Goal: Task Accomplishment & Management: Use online tool/utility

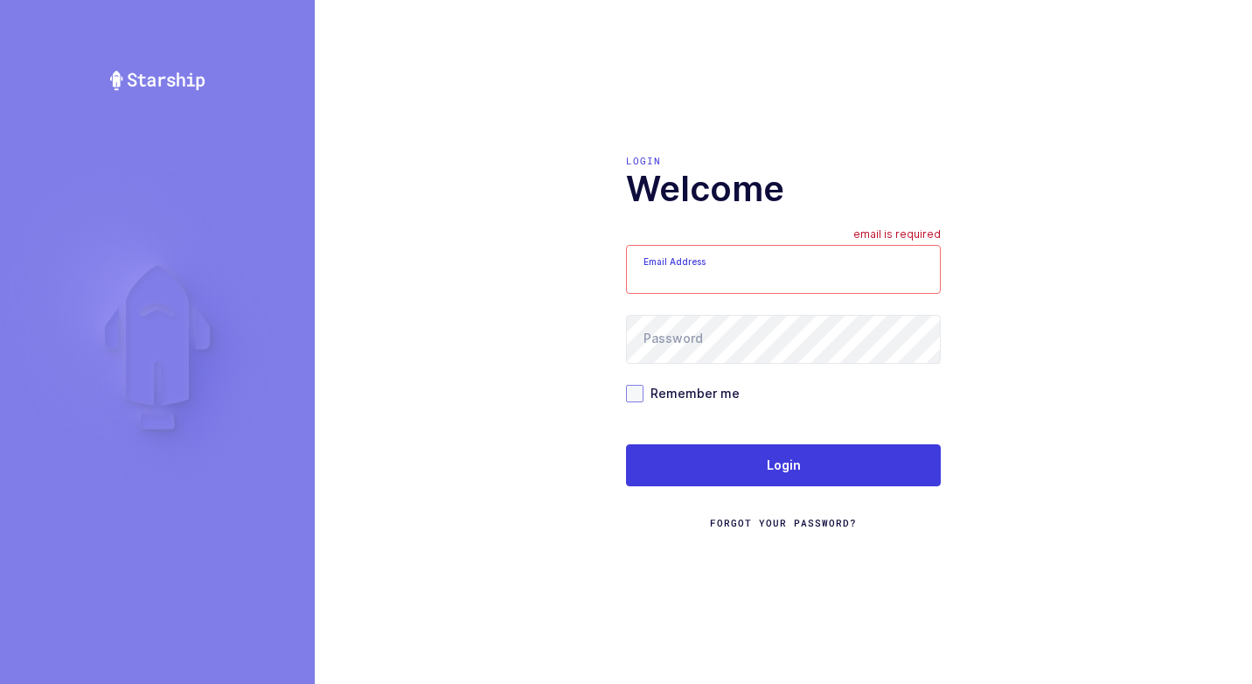
type input "[EMAIL_ADDRESS][DOMAIN_NAME]"
click at [631, 392] on span at bounding box center [634, 393] width 17 height 17
click at [644, 385] on input "Remember me" at bounding box center [644, 385] width 0 height 0
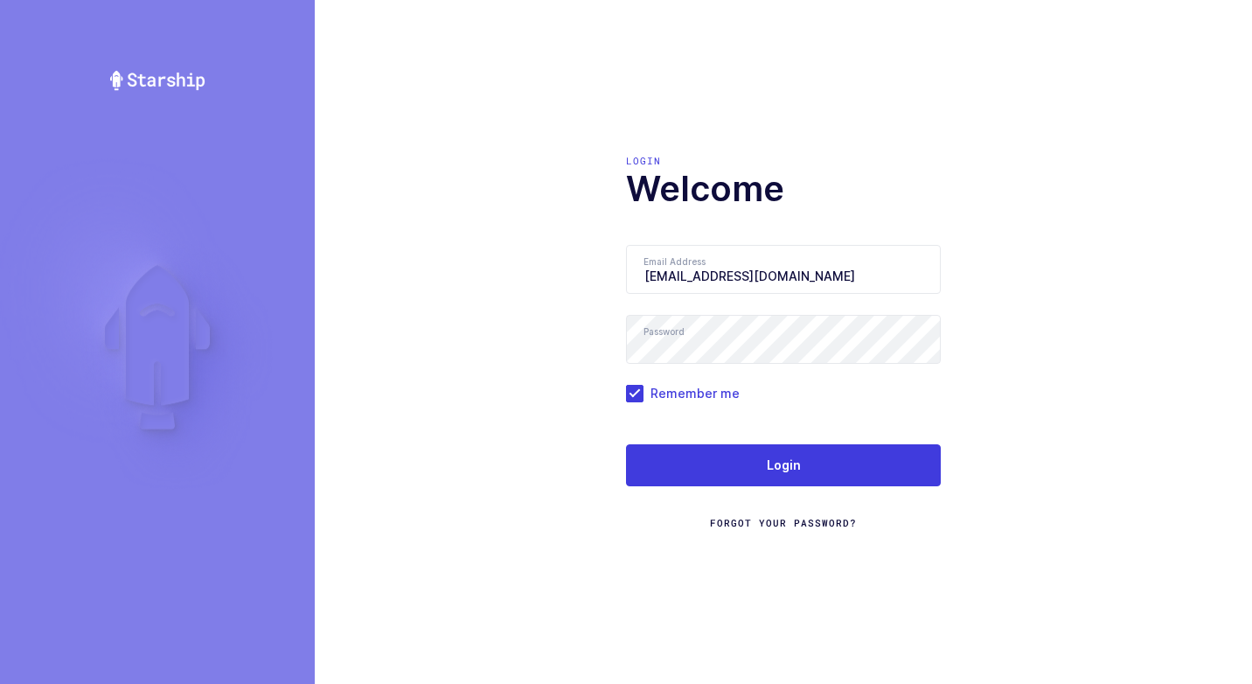
click at [694, 439] on form "Email Address [EMAIL_ADDRESS][DOMAIN_NAME] Password Remember me Login Forgot Yo…" at bounding box center [783, 388] width 315 height 286
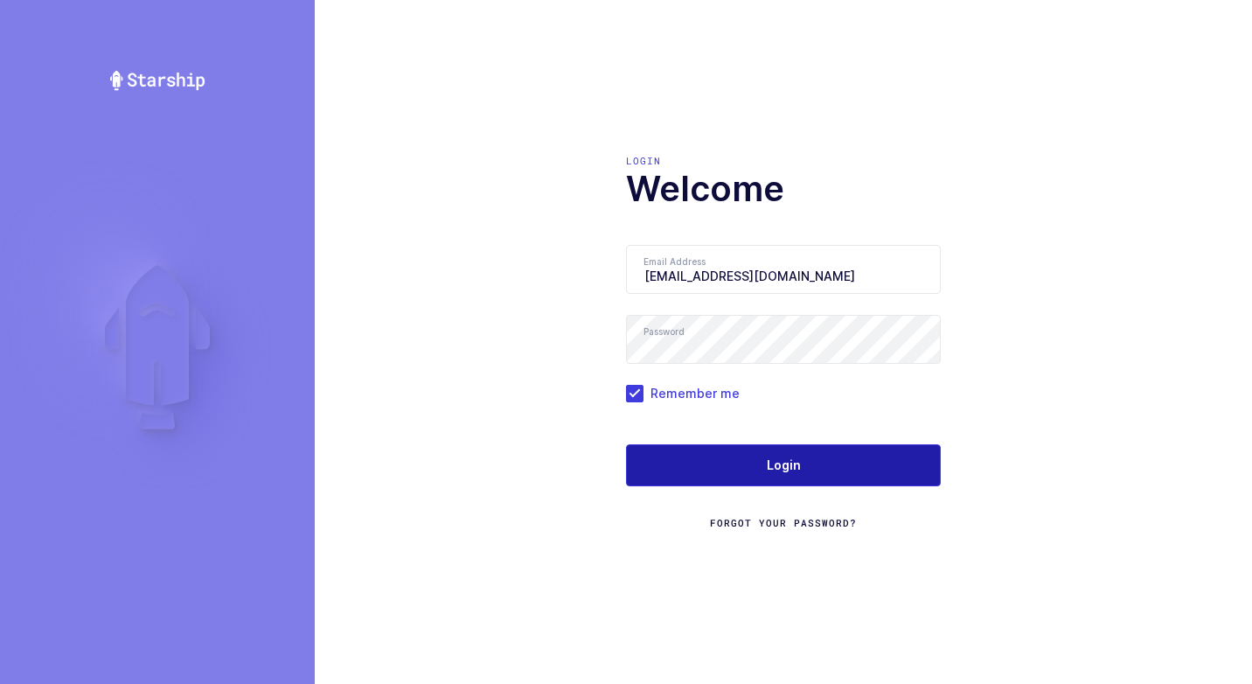
click at [694, 454] on button "Login" at bounding box center [783, 465] width 315 height 42
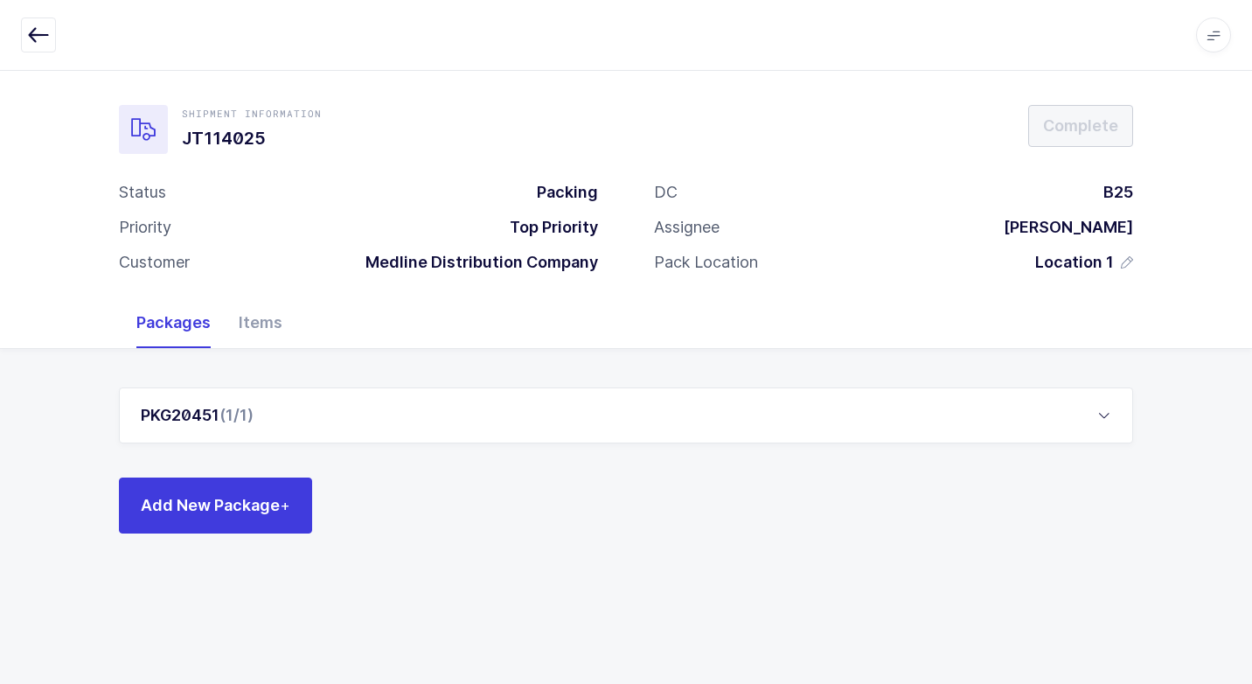
click at [320, 422] on div "PKG20451 (1/1)" at bounding box center [626, 415] width 1014 height 56
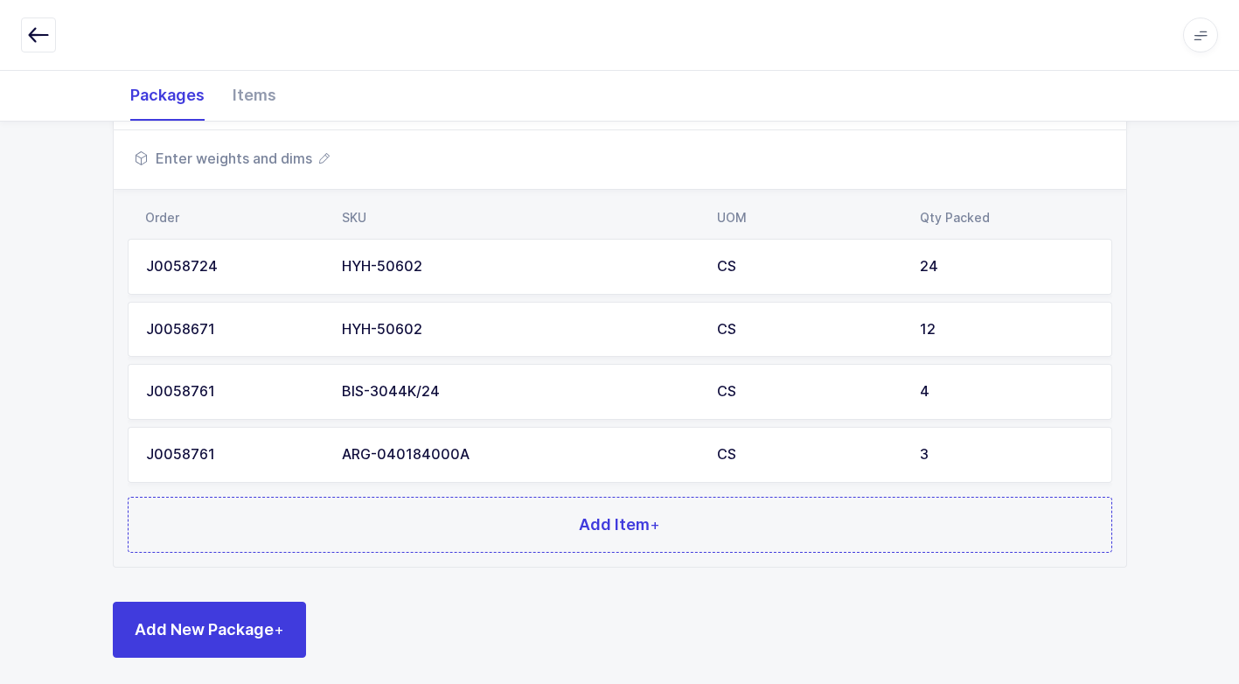
scroll to position [322, 0]
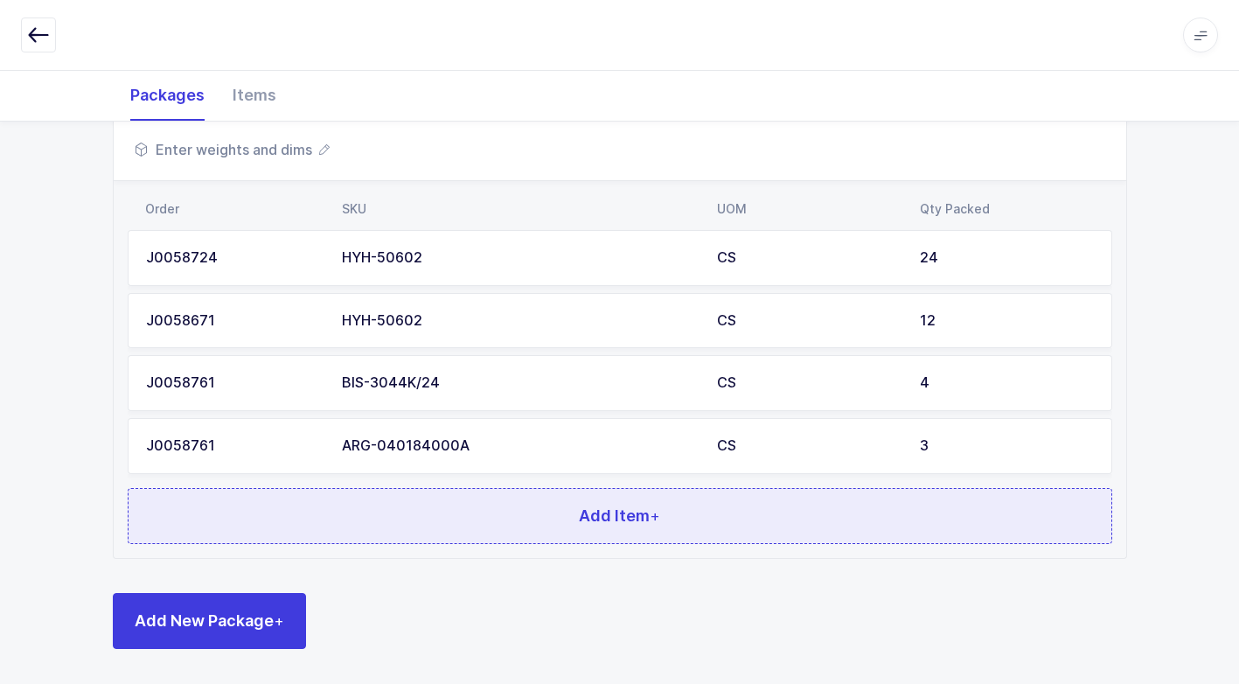
click at [455, 526] on button "Add Item +" at bounding box center [620, 516] width 985 height 56
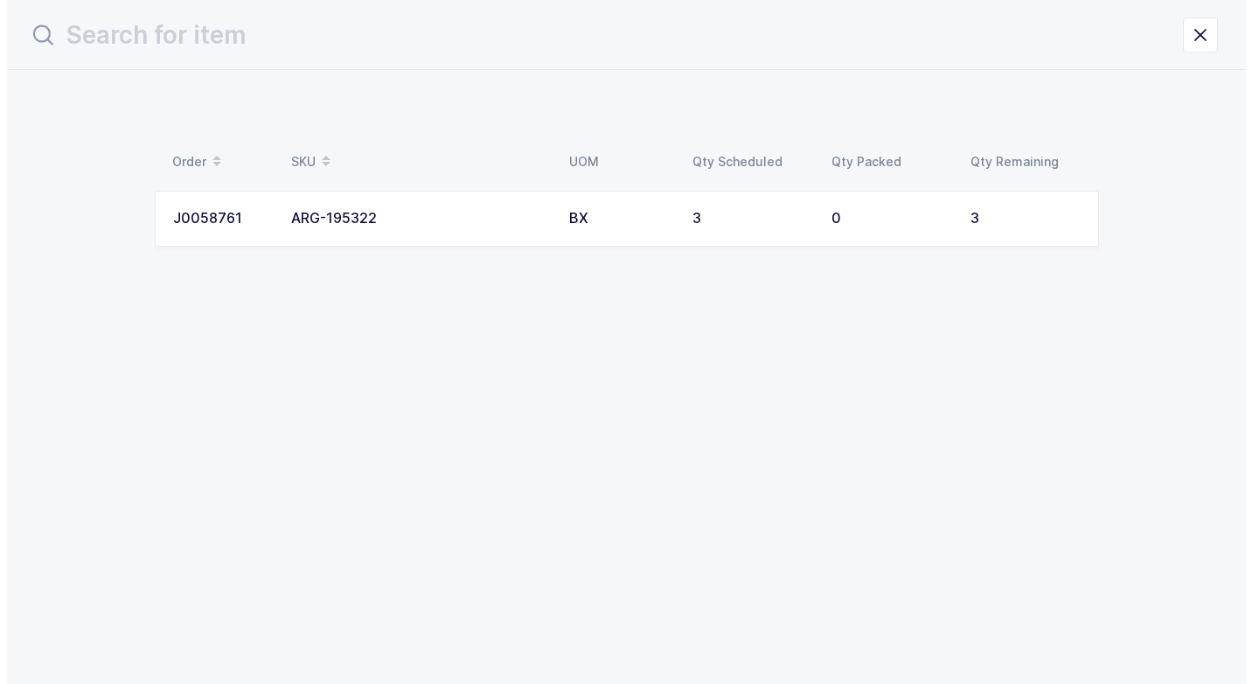
scroll to position [0, 0]
click at [491, 219] on div "ARG-195322" at bounding box center [418, 219] width 257 height 16
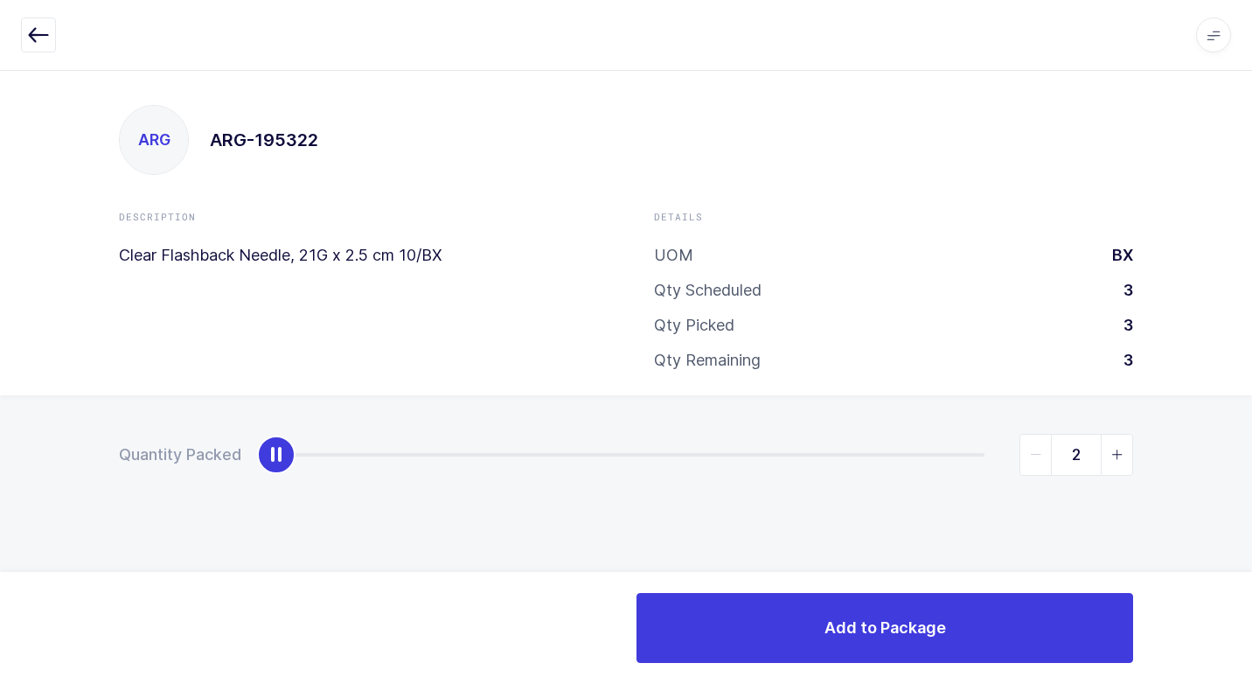
type input "3"
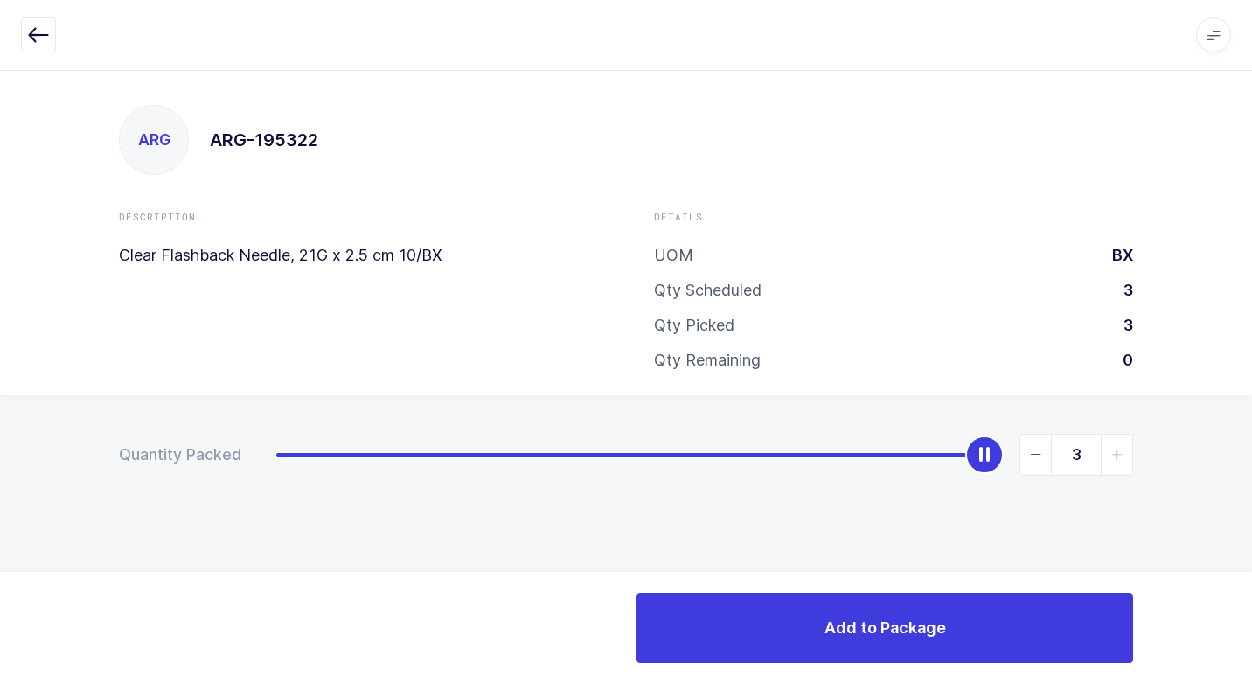
drag, startPoint x: 276, startPoint y: 445, endPoint x: 1207, endPoint y: 539, distance: 935.2
click at [1251, 512] on html "Apps Core [GEOGRAPHIC_DATA] Admin Mission Control Purchasing [PERSON_NAME] Logo…" at bounding box center [626, 342] width 1252 height 684
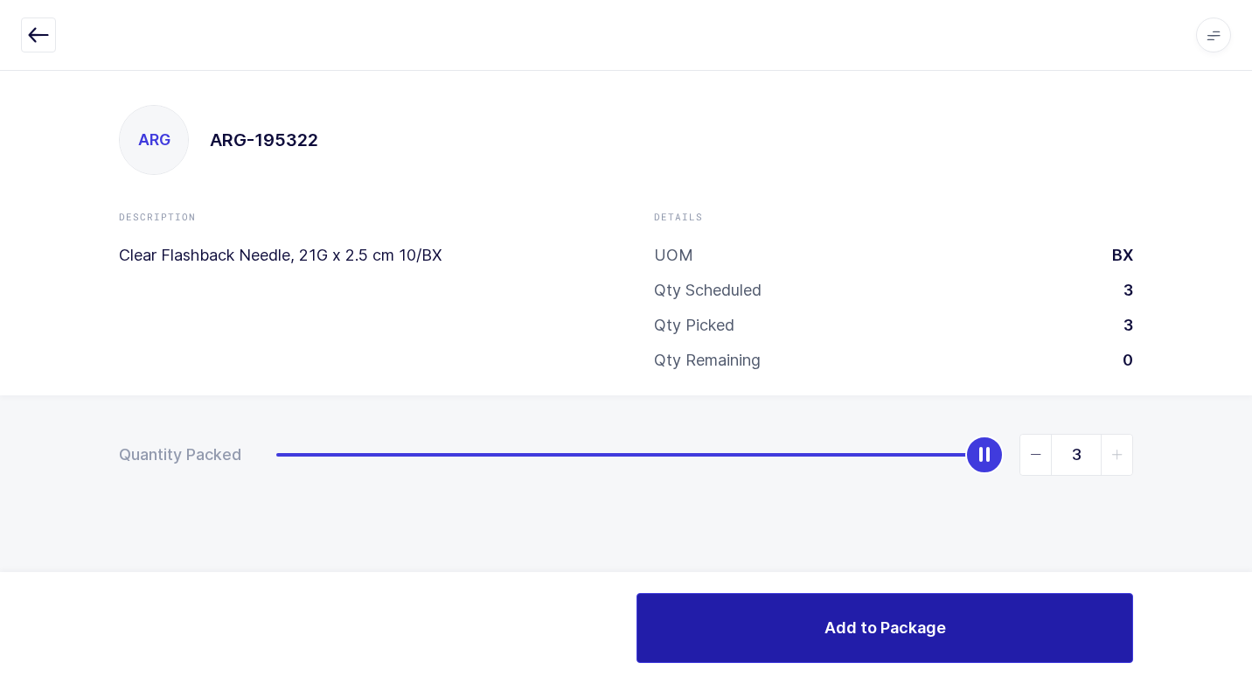
drag, startPoint x: 756, startPoint y: 636, endPoint x: 735, endPoint y: 635, distance: 21.0
click at [753, 636] on button "Add to Package" at bounding box center [885, 628] width 497 height 70
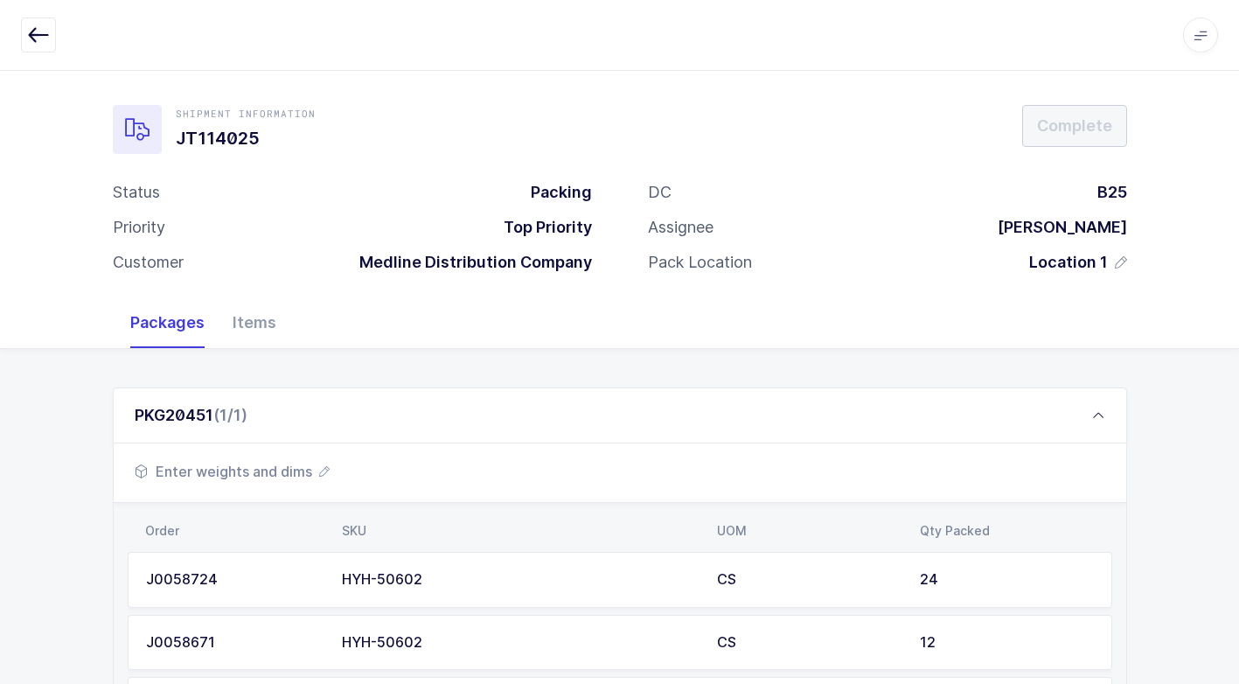
click at [257, 472] on span "Enter weights and dims" at bounding box center [232, 471] width 195 height 21
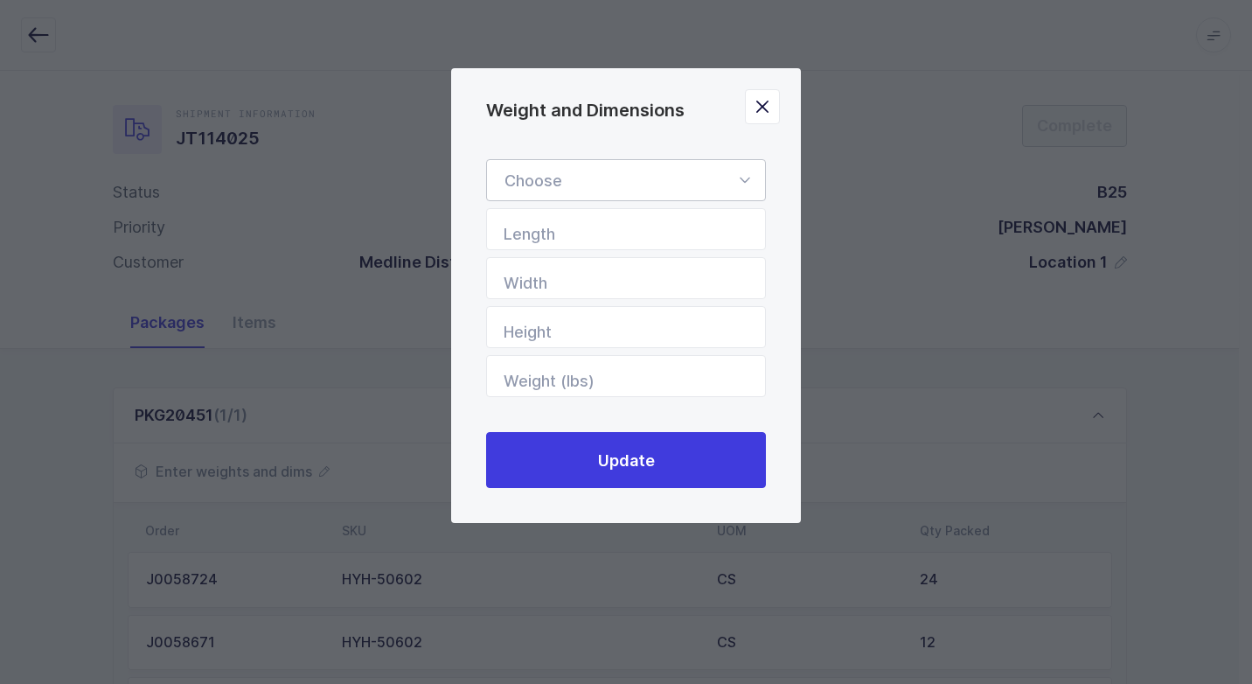
click at [748, 183] on icon "Weight and Dimensions" at bounding box center [745, 180] width 22 height 42
click at [617, 231] on span "Standard Pallet" at bounding box center [561, 230] width 113 height 18
type input "Standard Pallet"
type input "48"
type input "40"
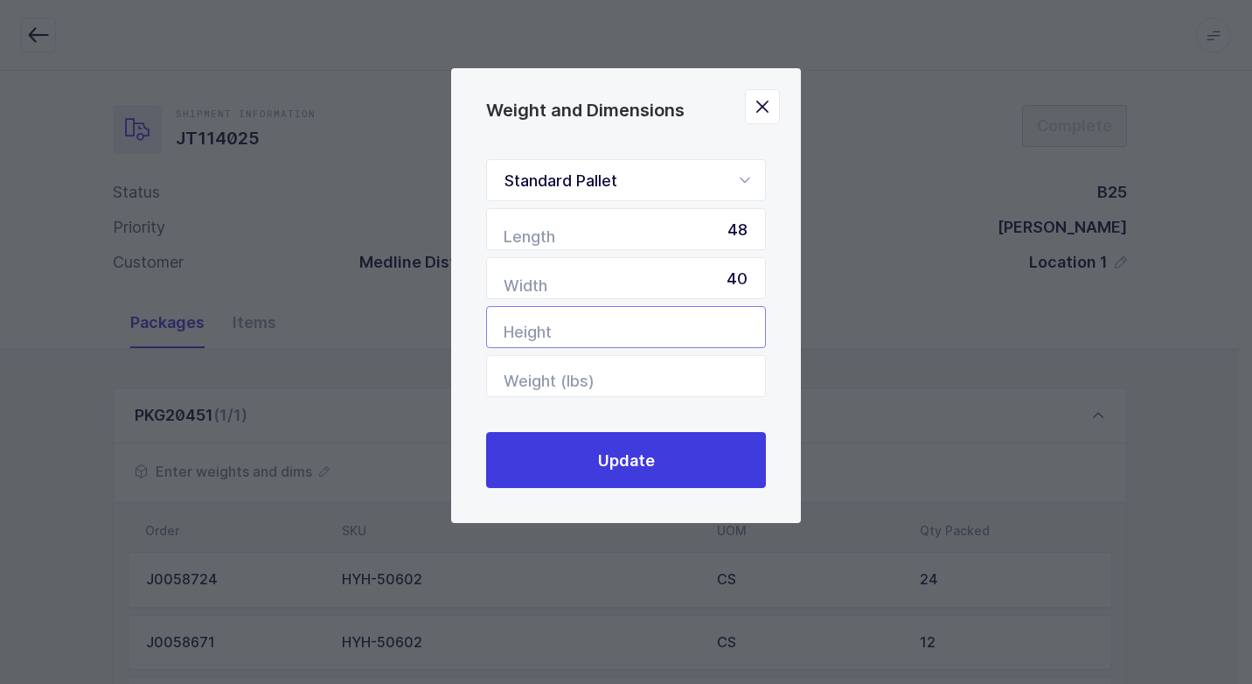
click at [697, 329] on input "Height" at bounding box center [626, 327] width 280 height 42
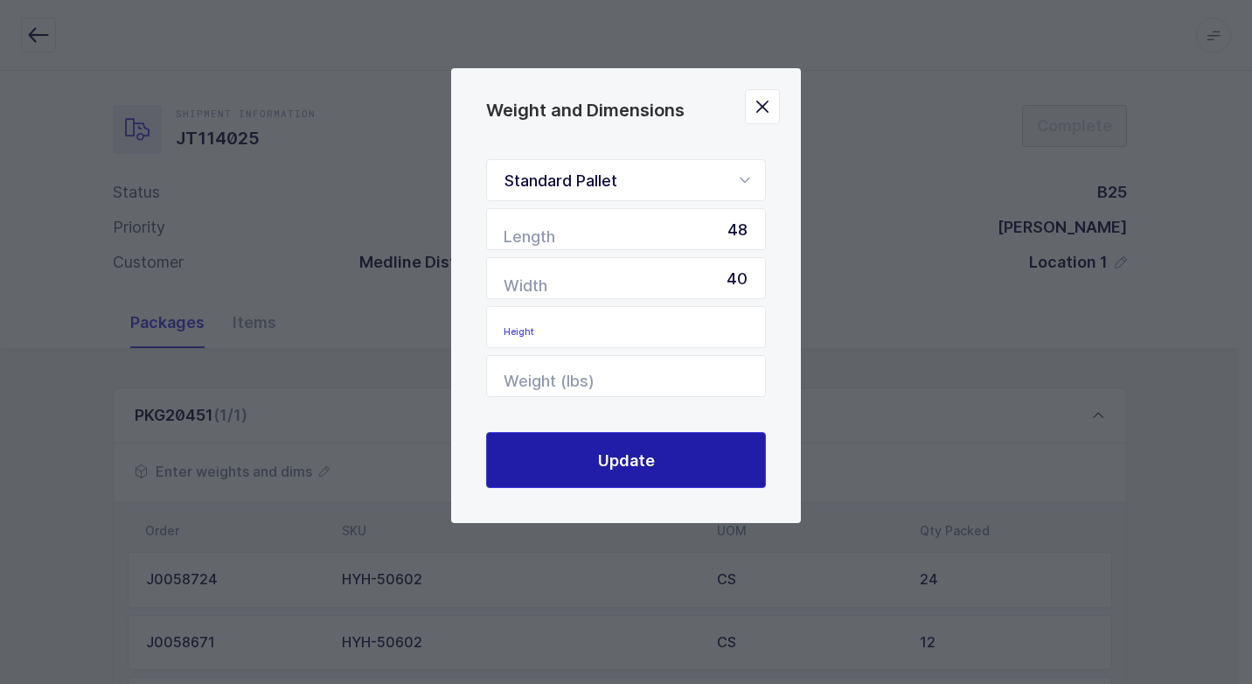
click at [648, 454] on span "Update" at bounding box center [626, 461] width 57 height 22
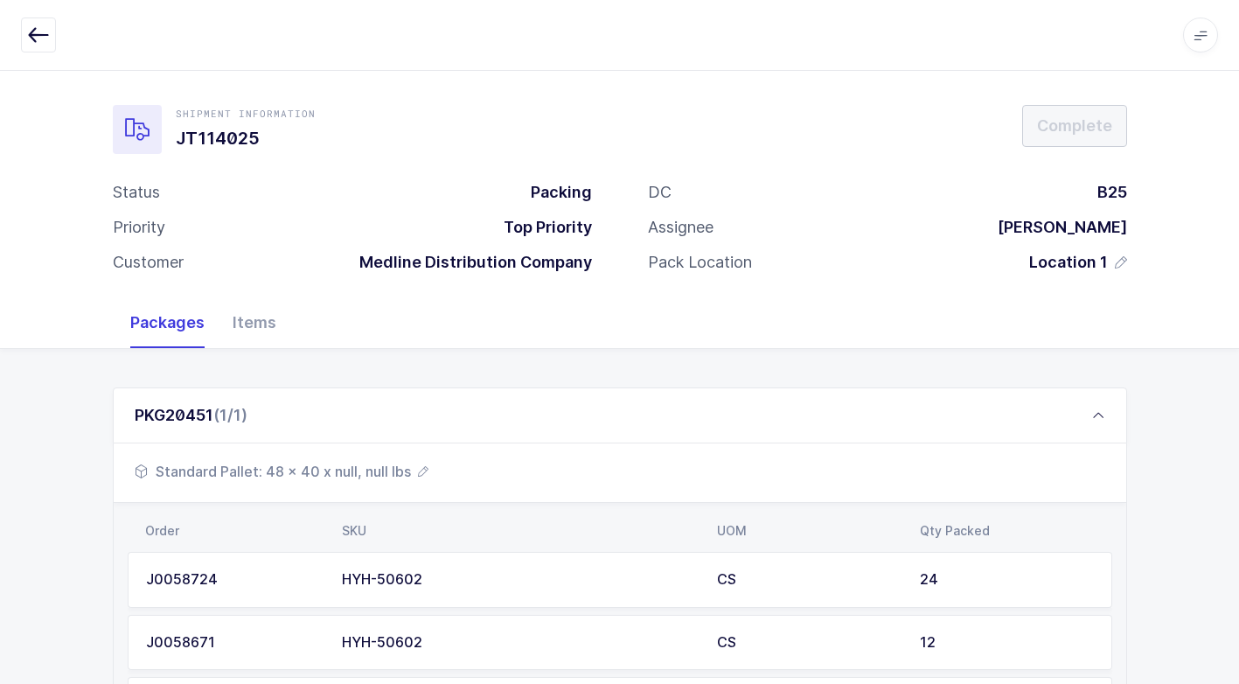
click at [284, 471] on span "Standard Pallet: 48 x 40 x null, null lbs" at bounding box center [282, 471] width 294 height 21
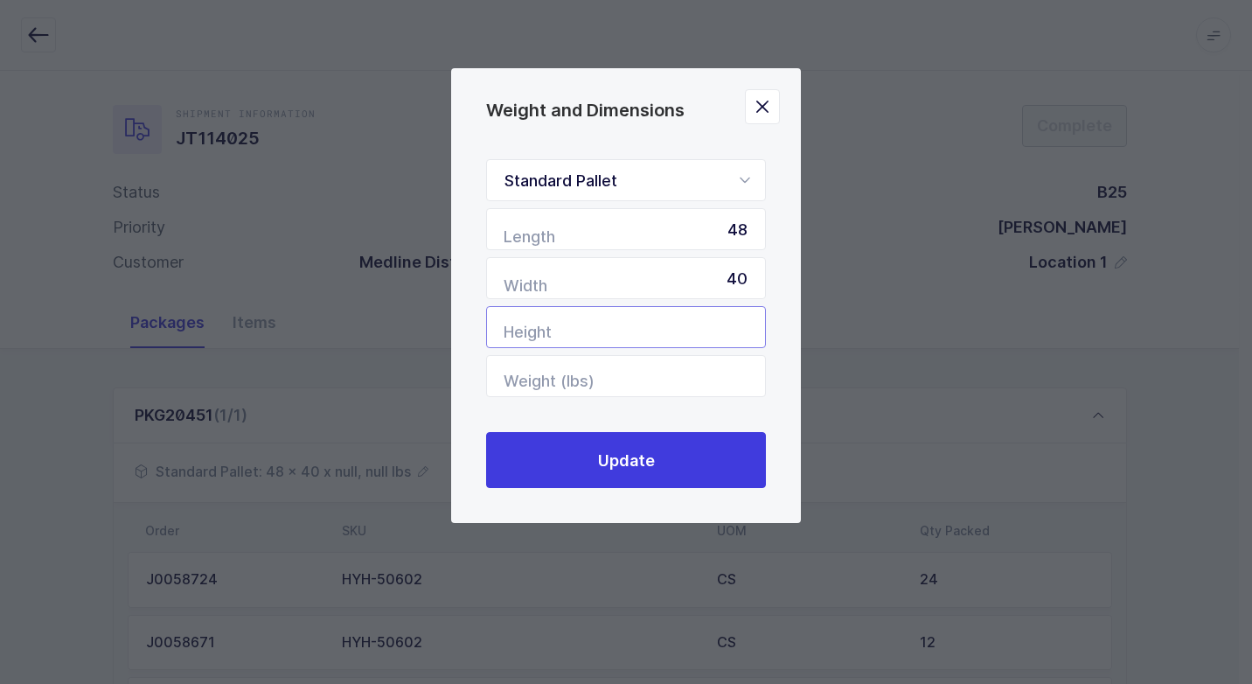
click at [746, 316] on input "Height" at bounding box center [626, 327] width 280 height 42
type input "45"
click at [714, 374] on input "Weight (lbs)" at bounding box center [626, 376] width 280 height 42
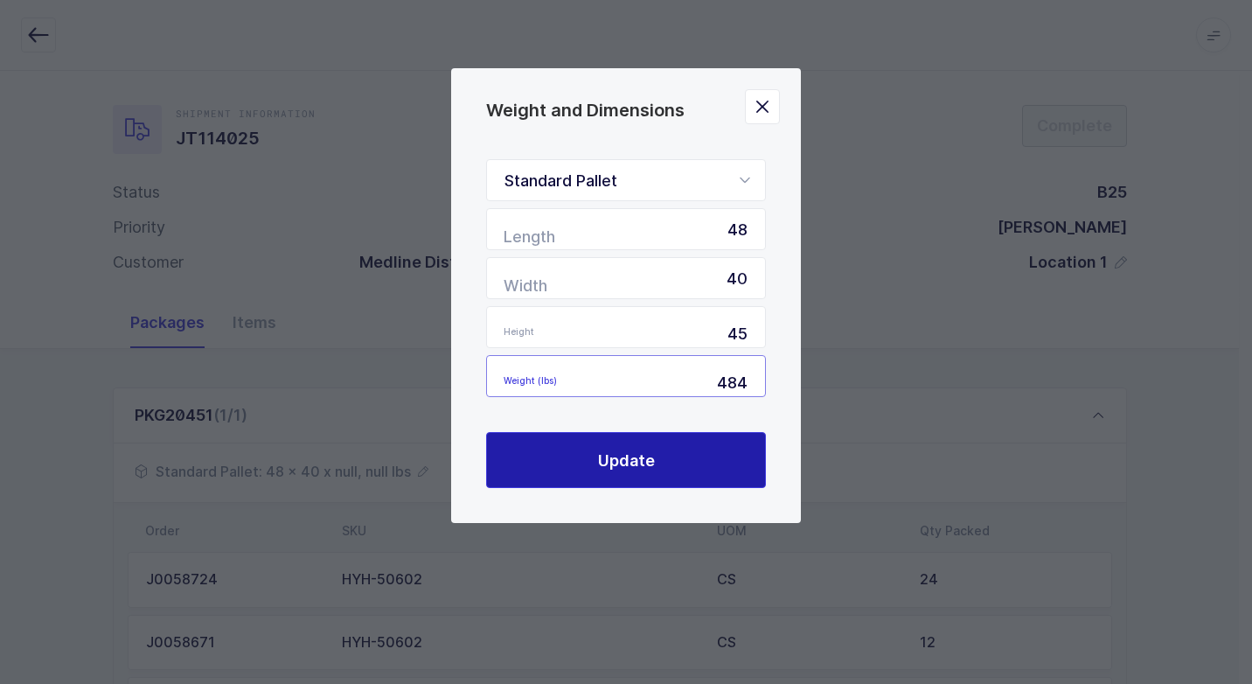
type input "484"
click at [684, 475] on button "Update" at bounding box center [626, 460] width 280 height 56
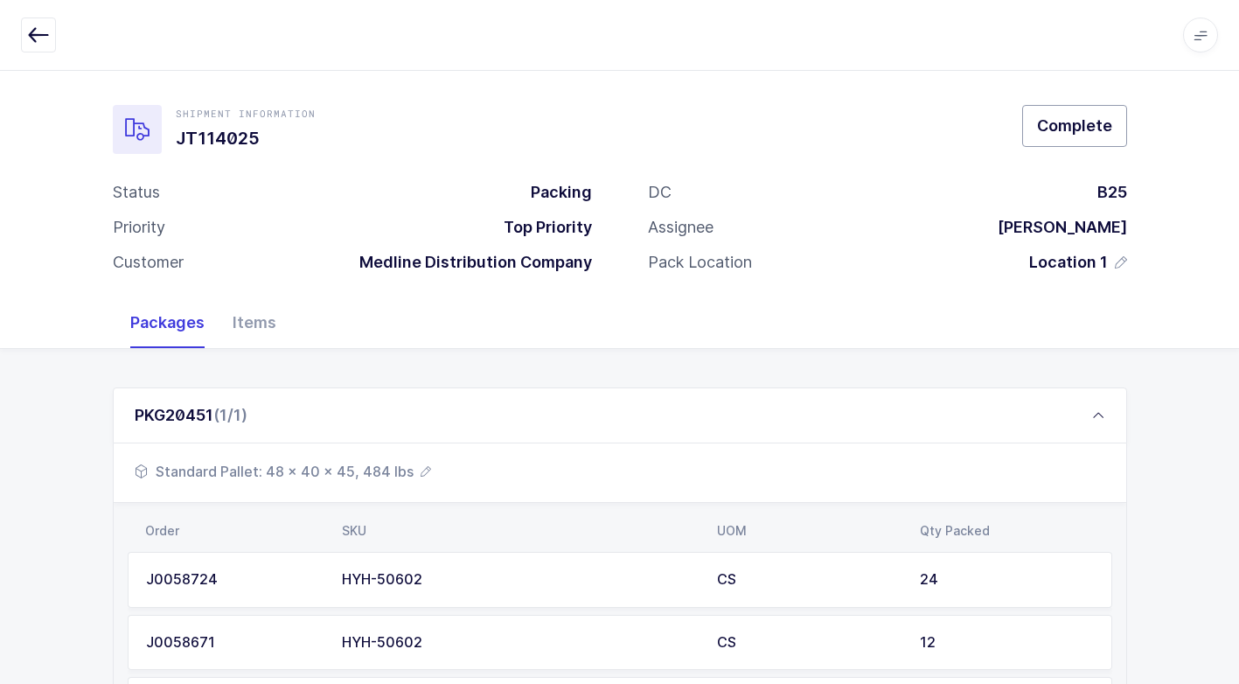
click at [1044, 141] on button "Complete" at bounding box center [1074, 126] width 105 height 42
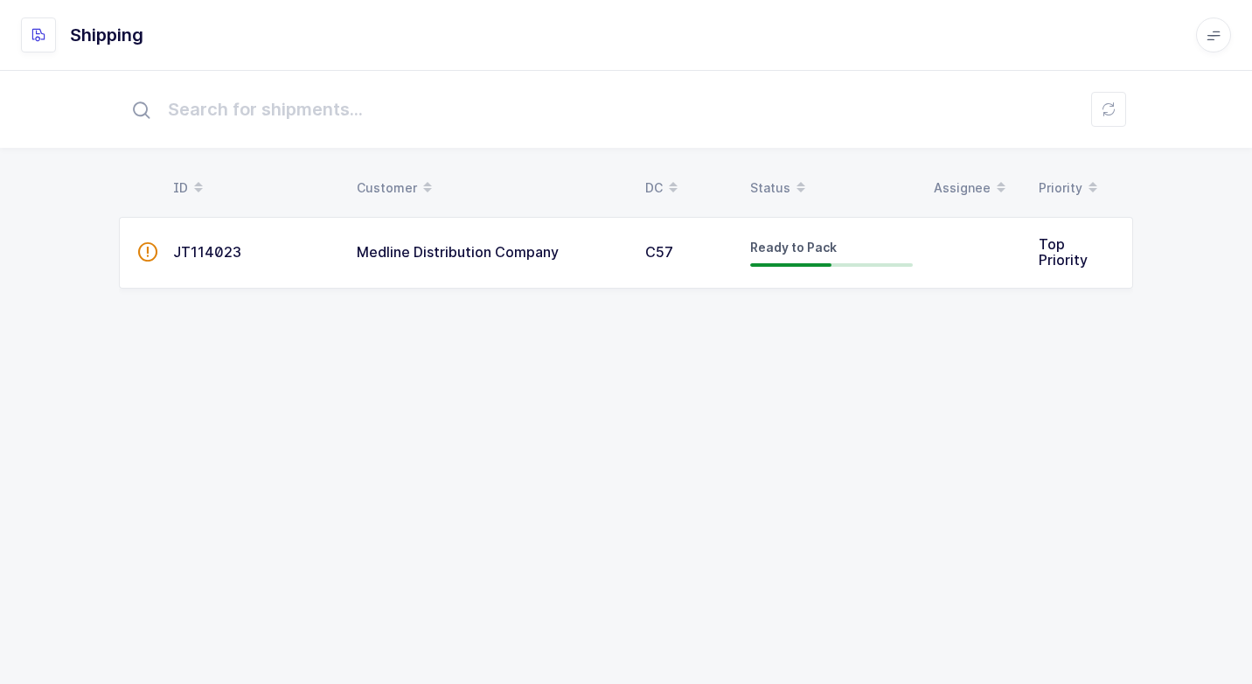
click at [556, 248] on span "Medline Distribution Company" at bounding box center [458, 251] width 202 height 17
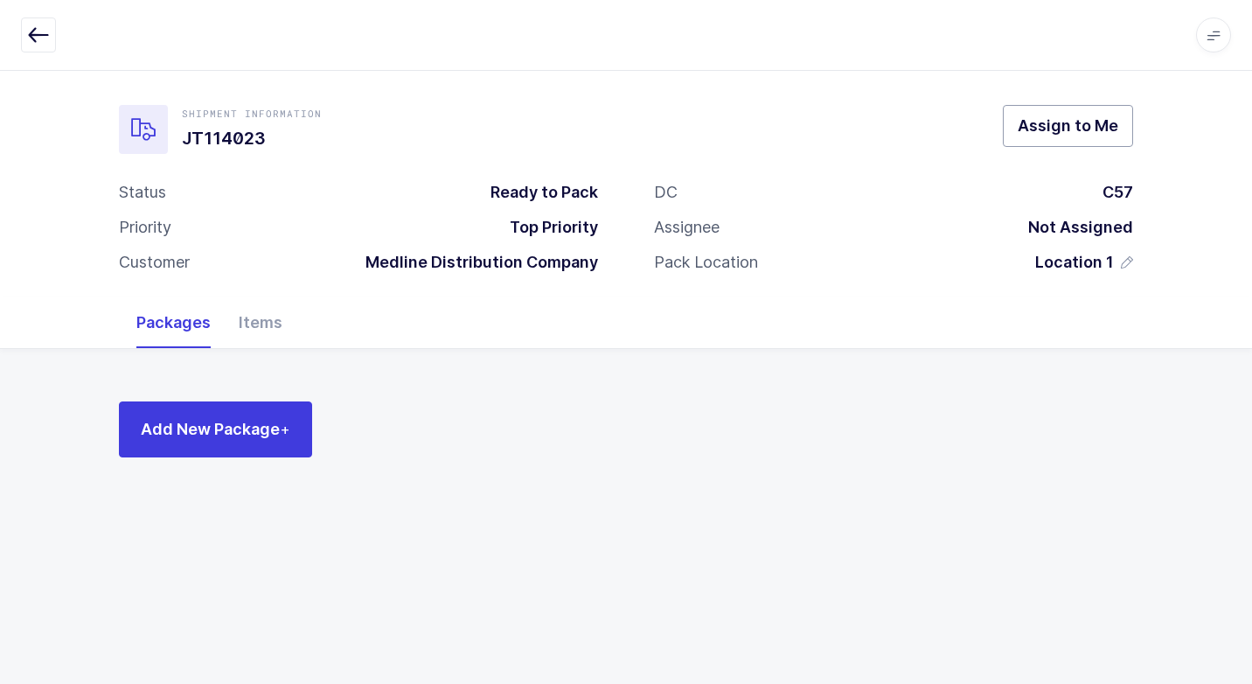
click at [1088, 125] on span "Assign to Me" at bounding box center [1068, 126] width 101 height 22
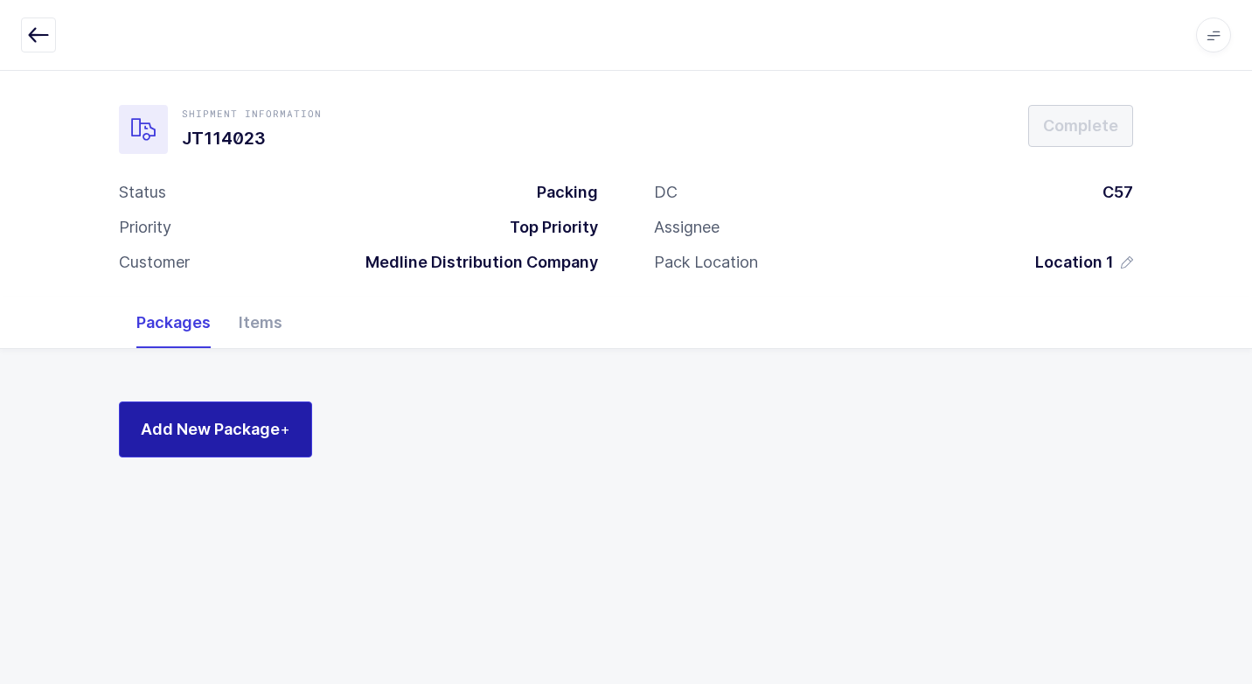
click at [230, 456] on button "Add New Package +" at bounding box center [215, 429] width 193 height 56
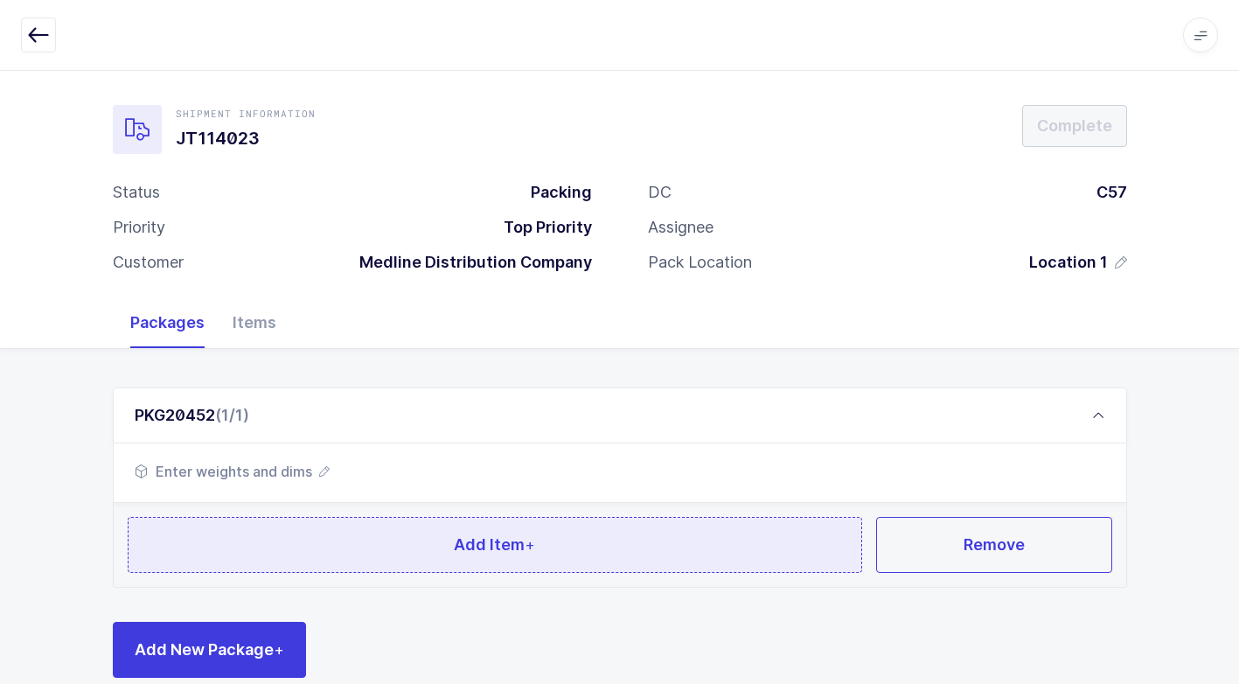
click at [299, 548] on button "Add Item +" at bounding box center [496, 545] width 736 height 56
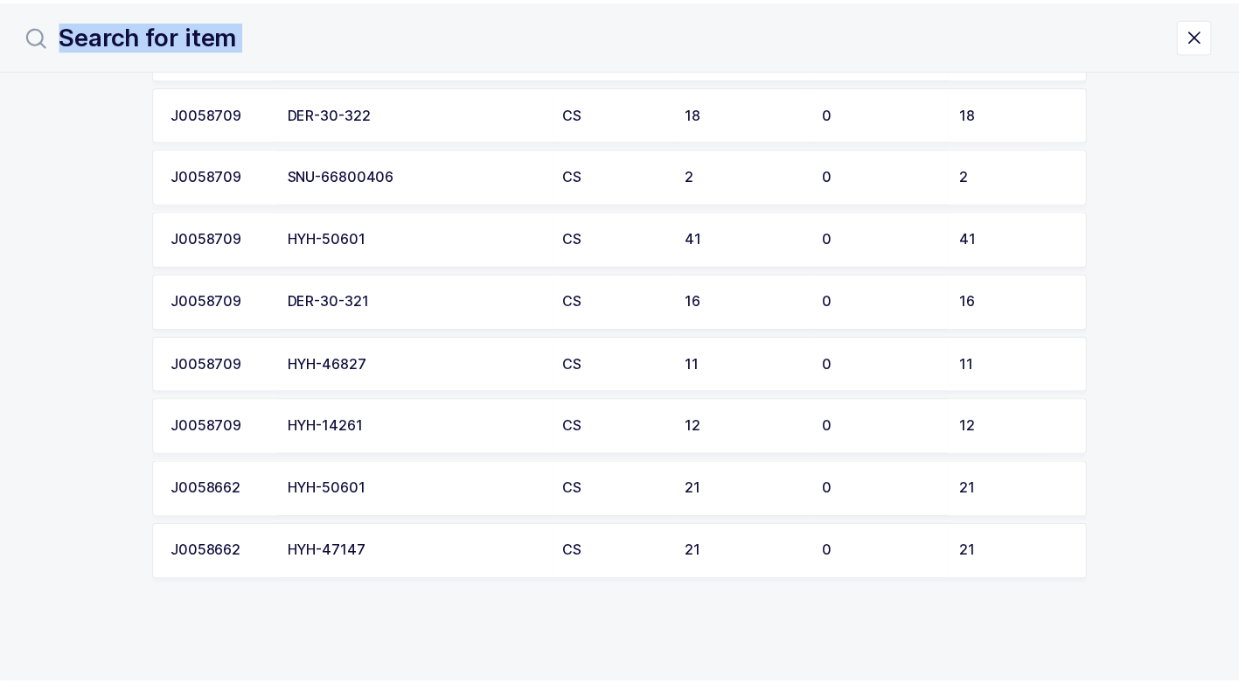
scroll to position [233, 0]
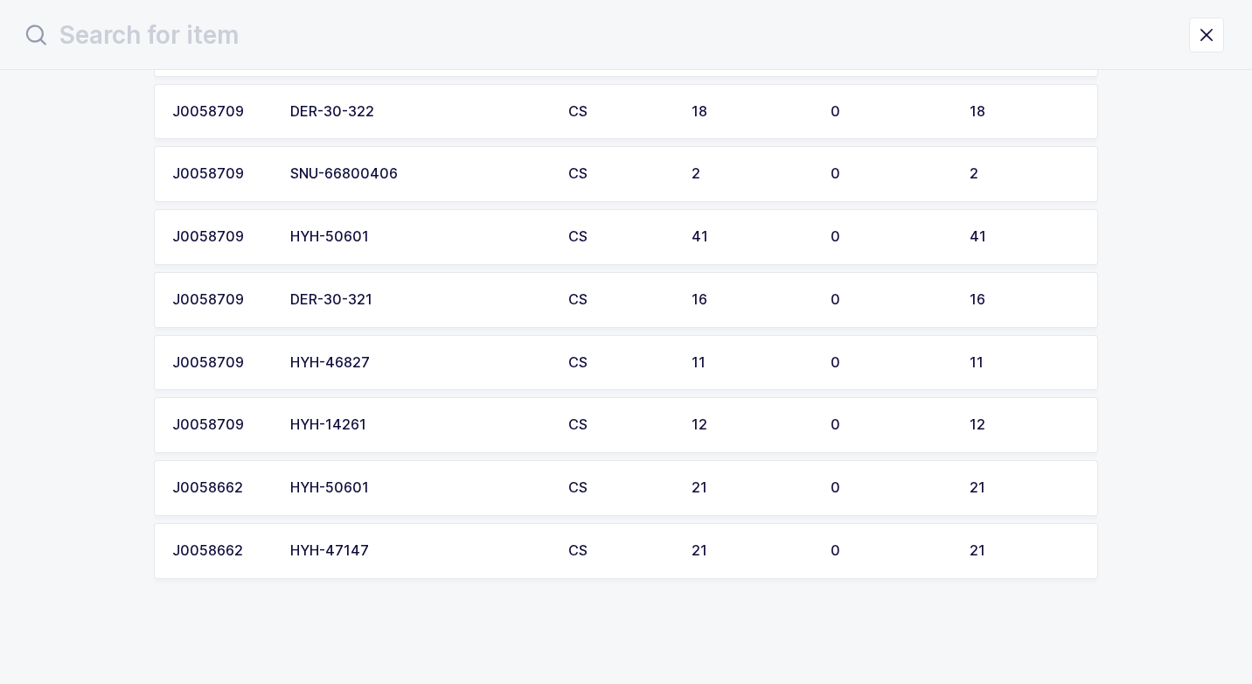
drag, startPoint x: 155, startPoint y: 208, endPoint x: 1158, endPoint y: 609, distance: 1080.1
click at [1158, 609] on section "Order SKU UOM Qty Scheduled Qty Packed Qty Remaining J0058739 HYD-HBRT4050 BX 2…" at bounding box center [626, 377] width 1252 height 614
click at [253, 252] on td "J0058709" at bounding box center [217, 237] width 126 height 56
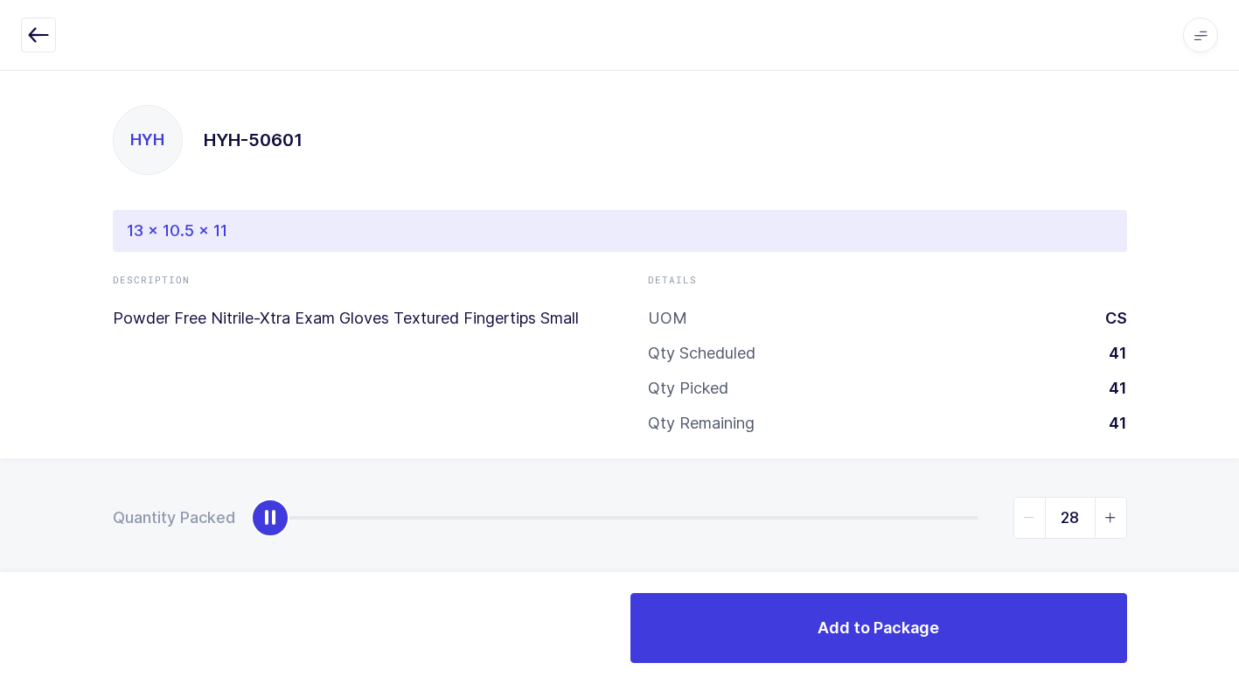
type input "41"
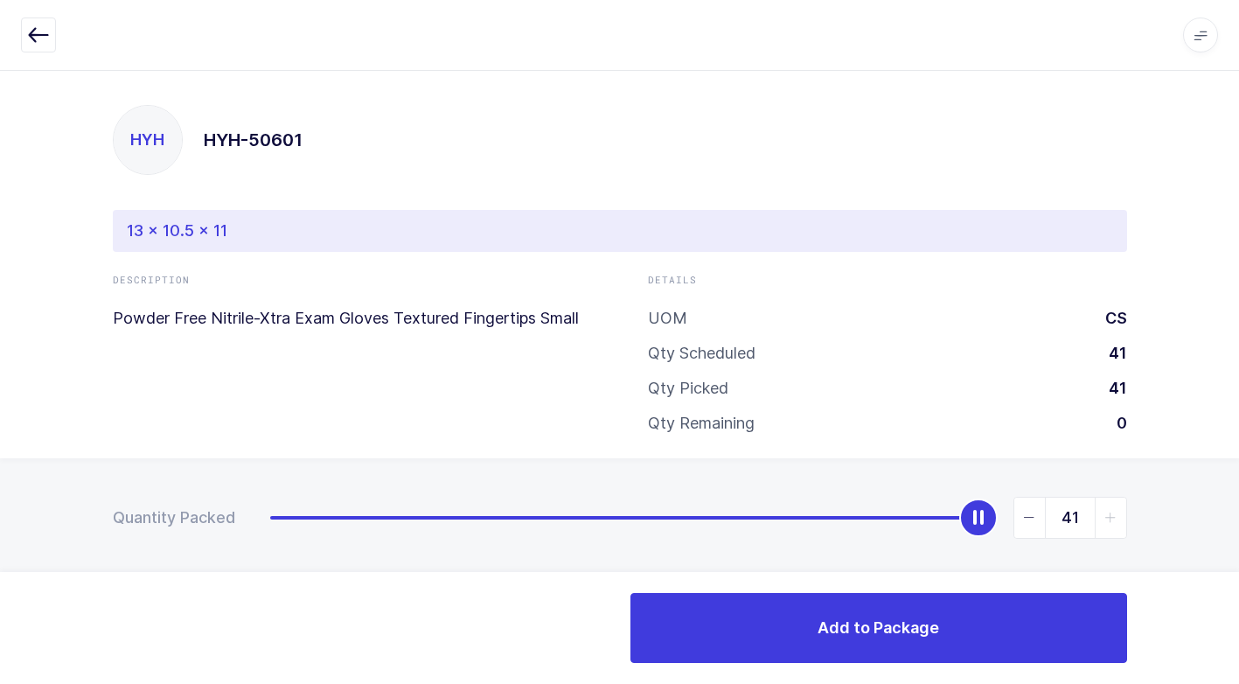
drag, startPoint x: 268, startPoint y: 517, endPoint x: 1217, endPoint y: 457, distance: 951.6
click at [1239, 415] on html "Apps Core Warehouse Admin Mission Control Purchasing Juan W. Logout Account Jua…" at bounding box center [619, 350] width 1239 height 700
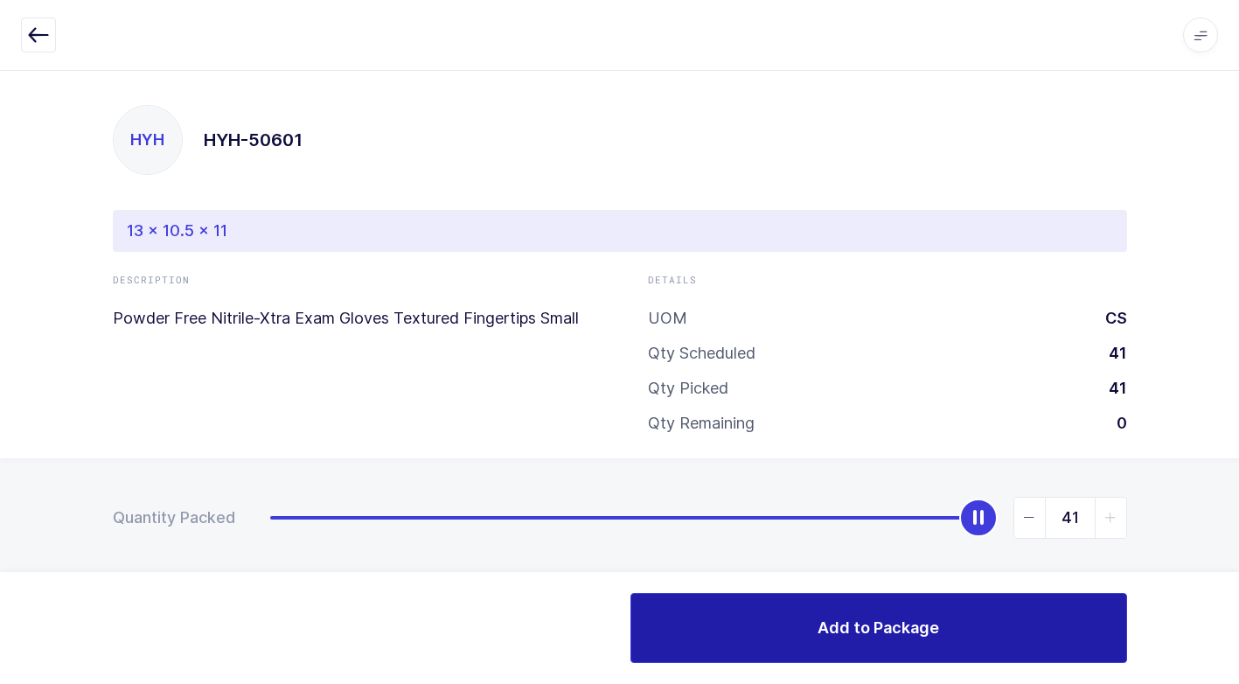
click at [805, 627] on button "Add to Package" at bounding box center [879, 628] width 497 height 70
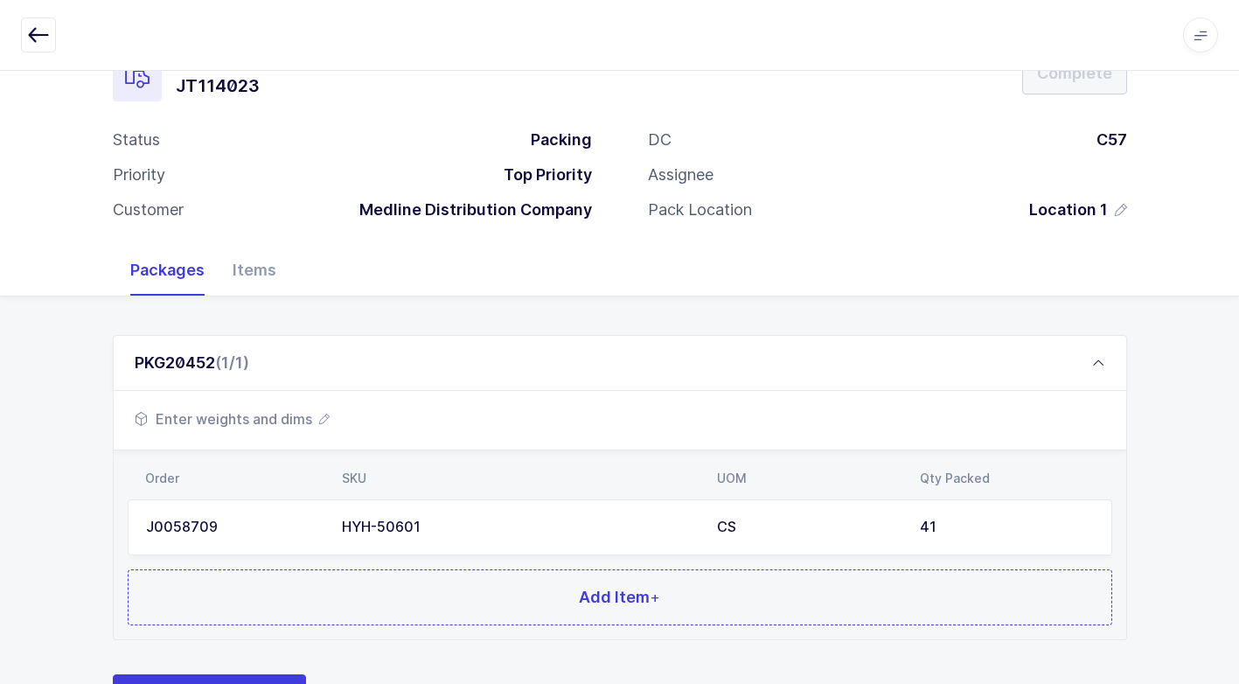
scroll to position [134, 0]
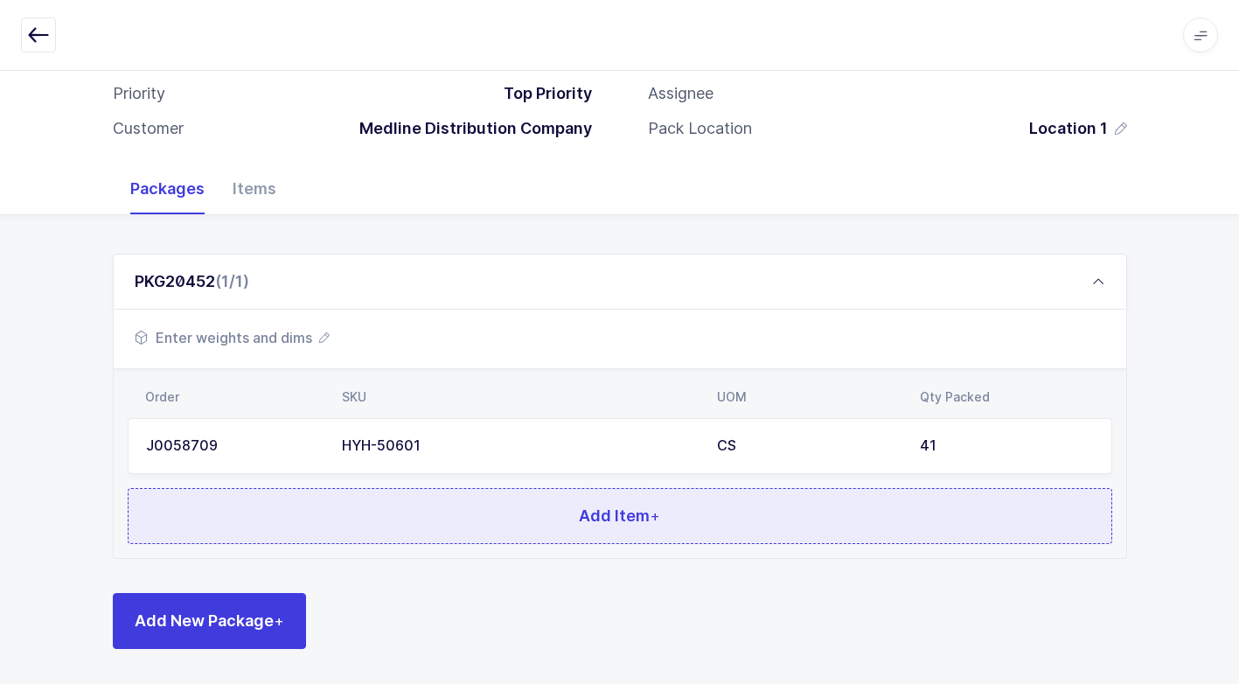
click at [434, 513] on button "Add Item +" at bounding box center [620, 516] width 985 height 56
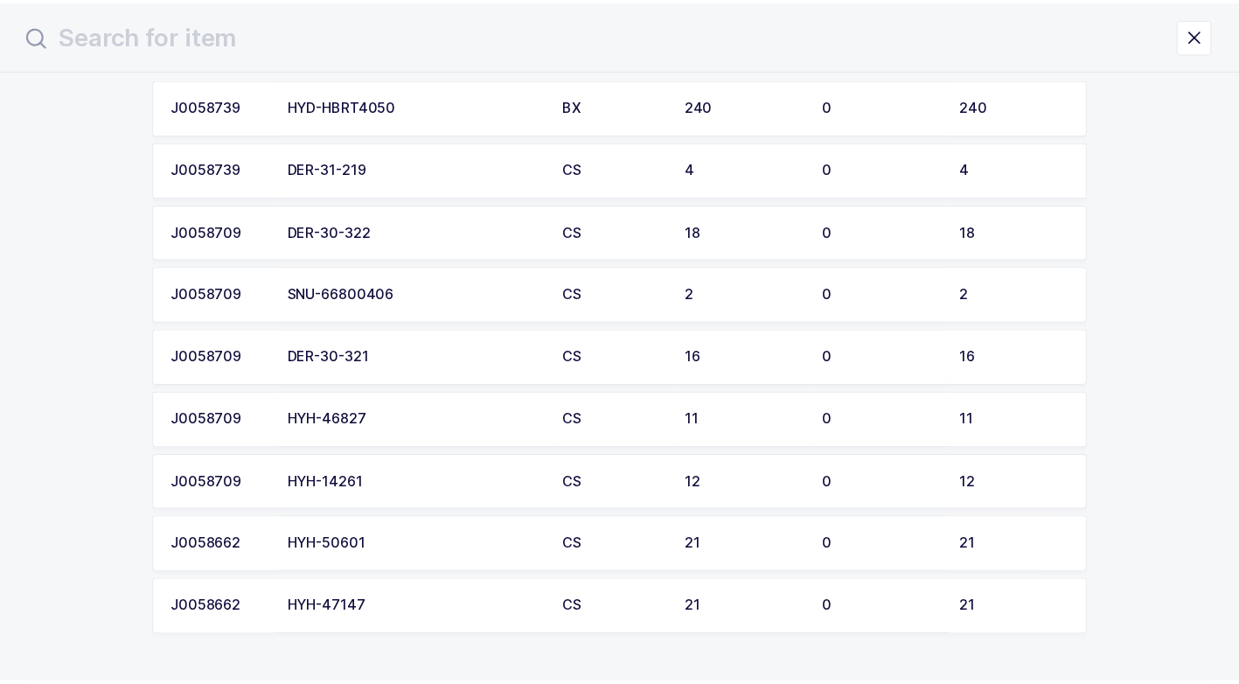
scroll to position [170, 0]
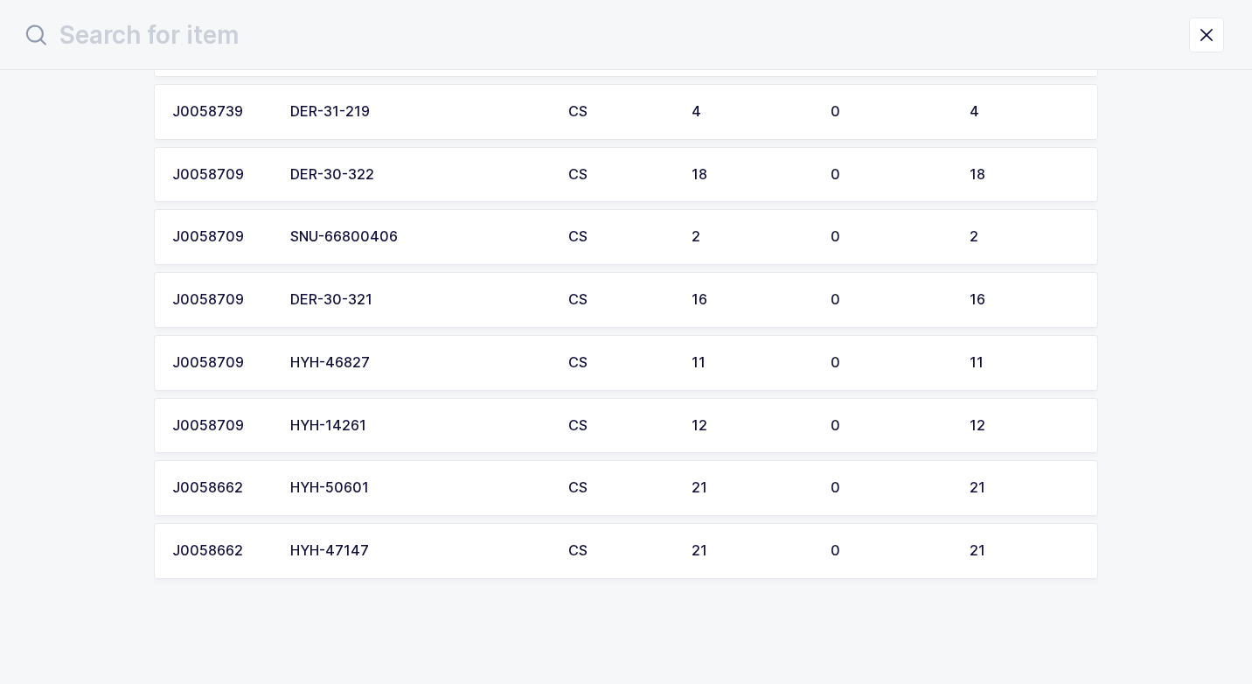
click at [403, 476] on td "HYH-50601" at bounding box center [419, 488] width 278 height 56
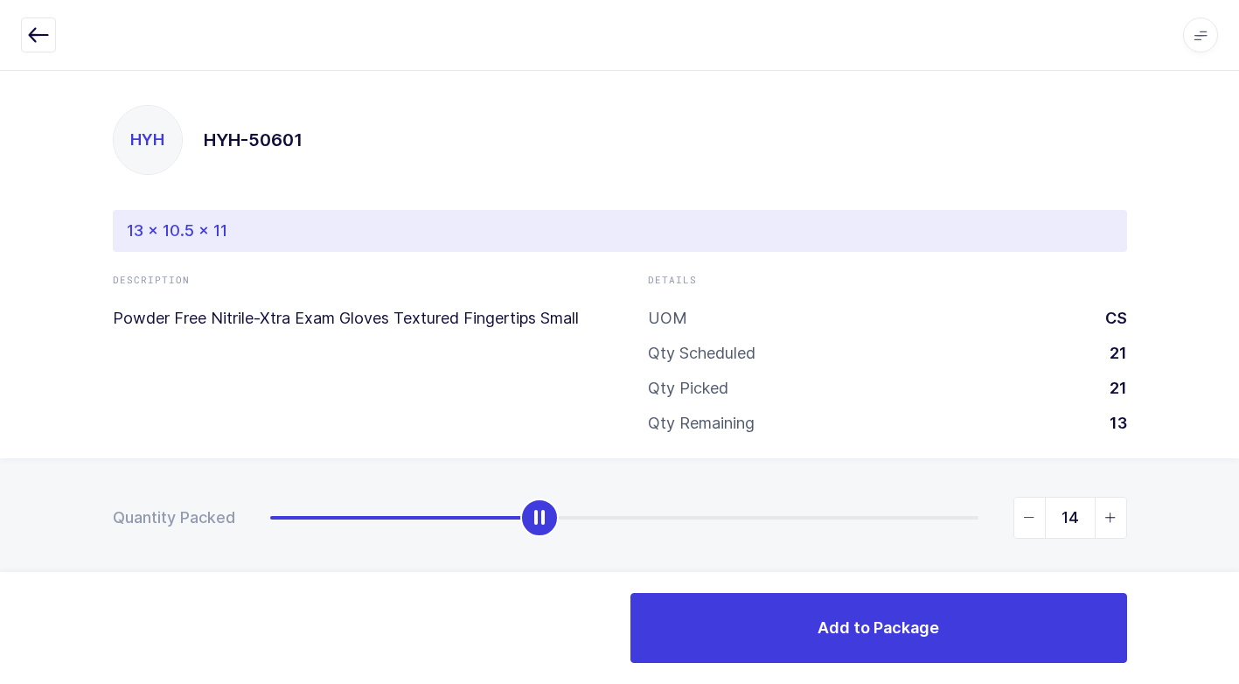
type input "21"
drag, startPoint x: 278, startPoint y: 526, endPoint x: 1237, endPoint y: 518, distance: 958.5
click at [1239, 478] on html "Apps Core Warehouse Admin Mission Control Purchasing Juan W. Logout Account Jua…" at bounding box center [619, 350] width 1239 height 700
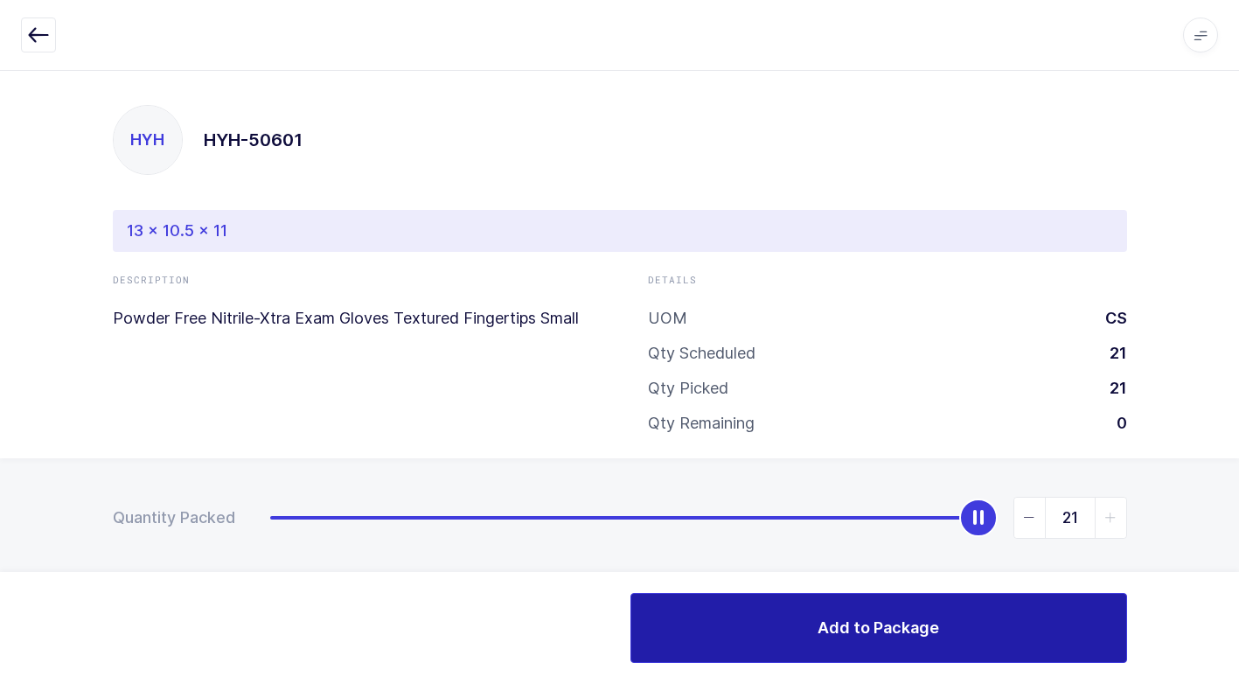
click at [835, 646] on button "Add to Package" at bounding box center [879, 628] width 497 height 70
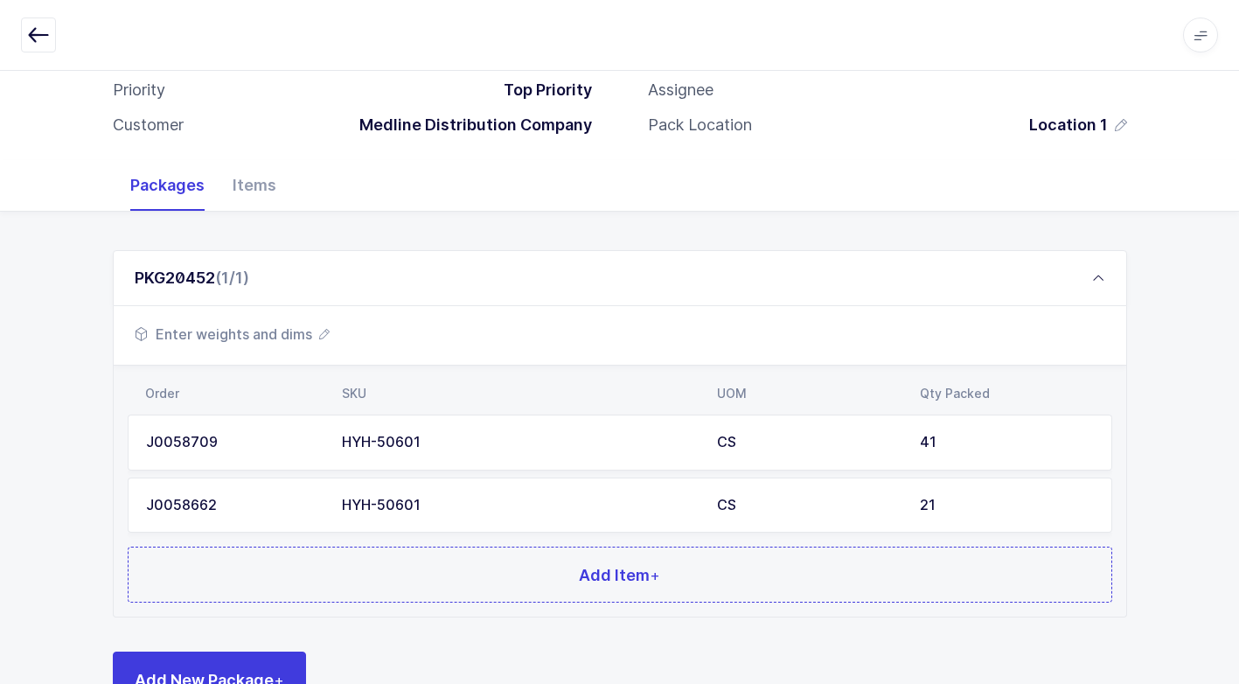
scroll to position [196, 0]
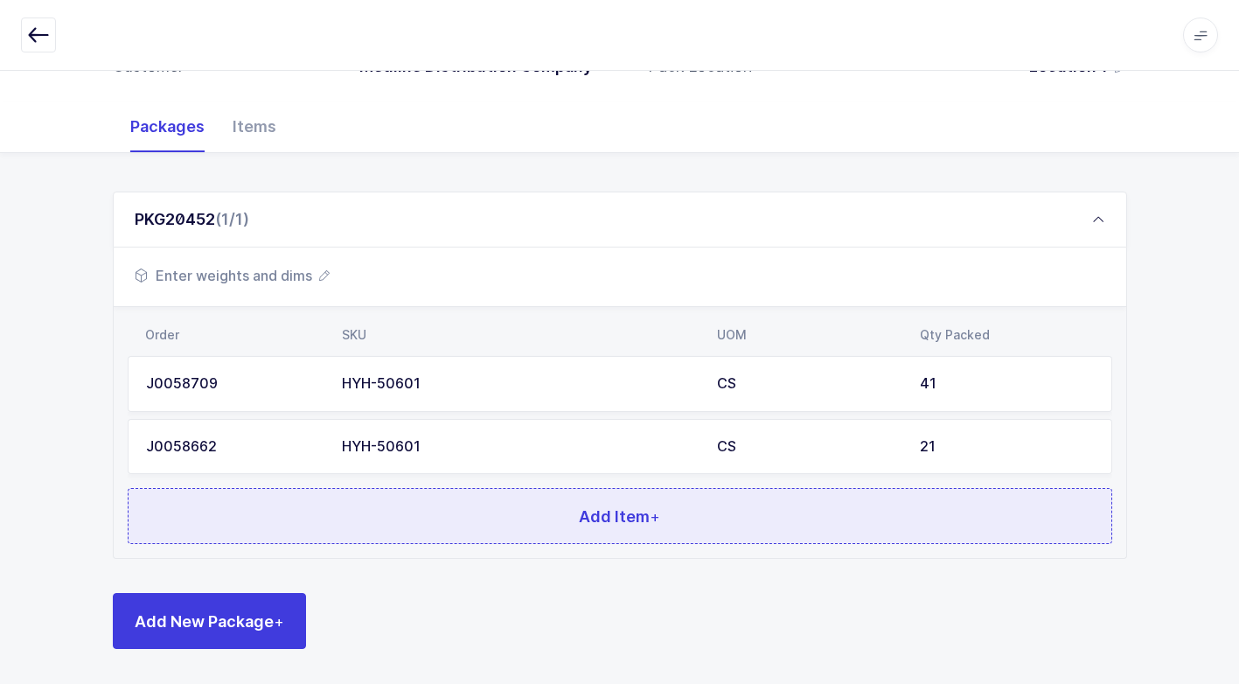
click at [462, 520] on button "Add Item +" at bounding box center [620, 516] width 985 height 56
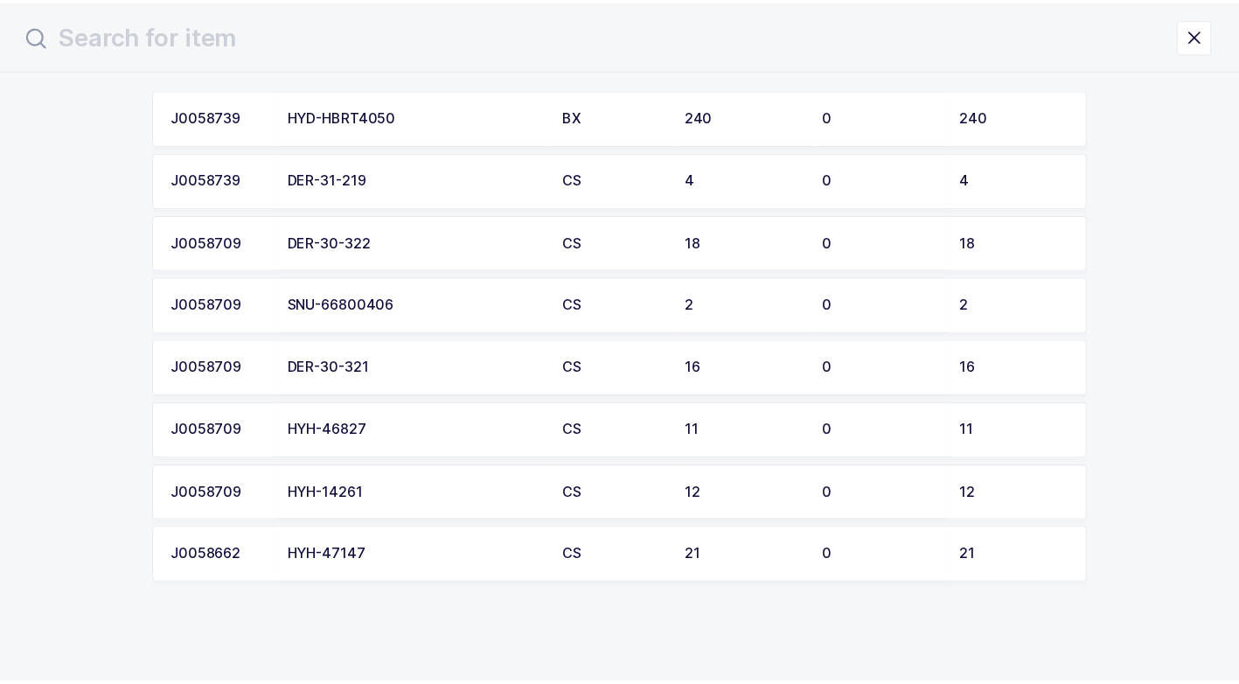
scroll to position [107, 0]
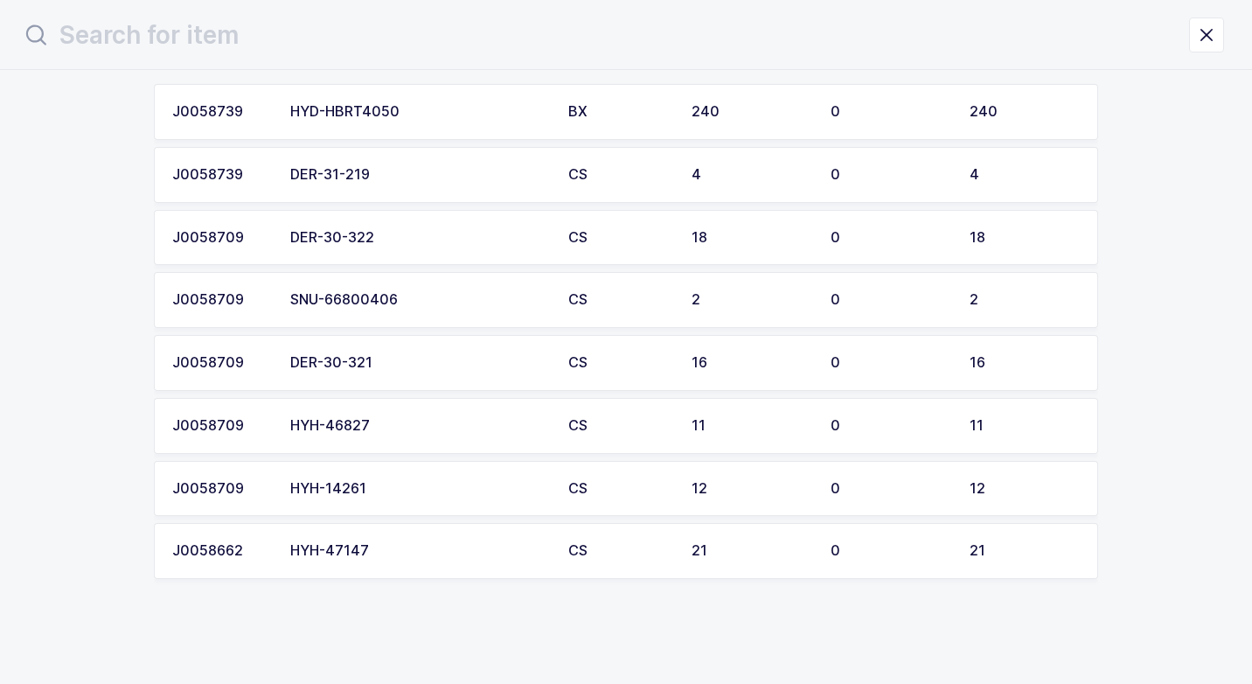
click at [373, 481] on div "HYH-14261" at bounding box center [418, 489] width 257 height 16
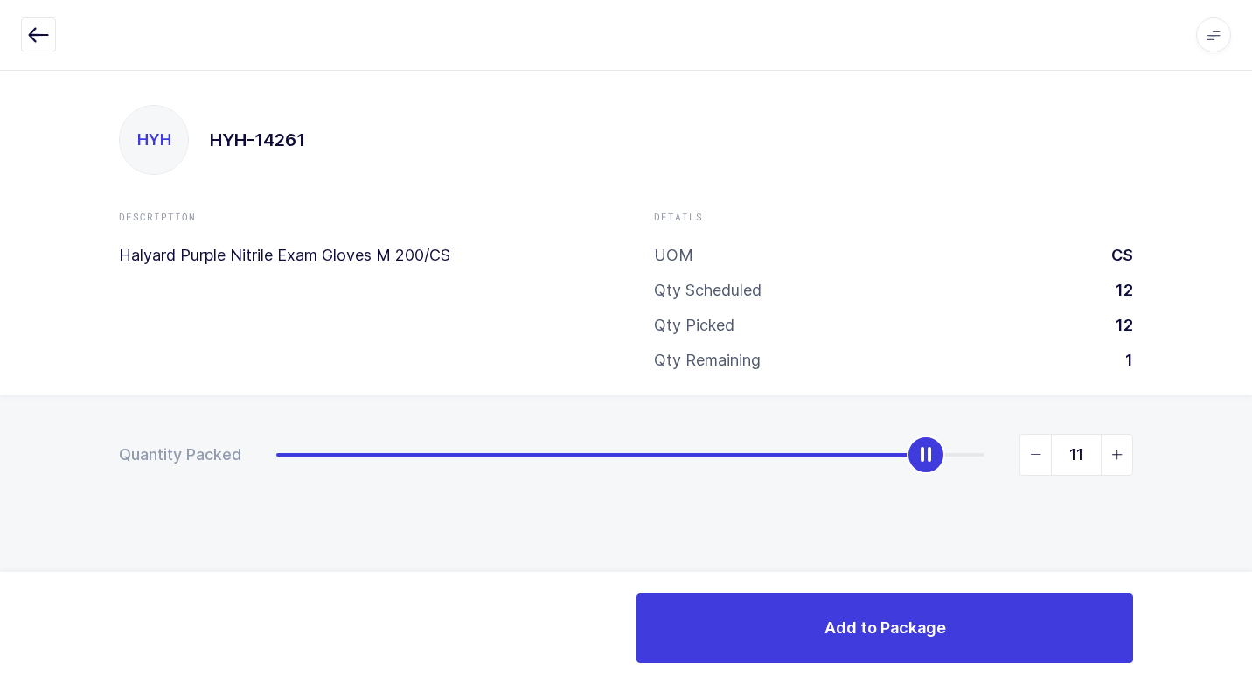
type input "10"
drag, startPoint x: 275, startPoint y: 460, endPoint x: 889, endPoint y: 466, distance: 614.0
click at [889, 466] on div "10" at bounding box center [704, 455] width 857 height 42
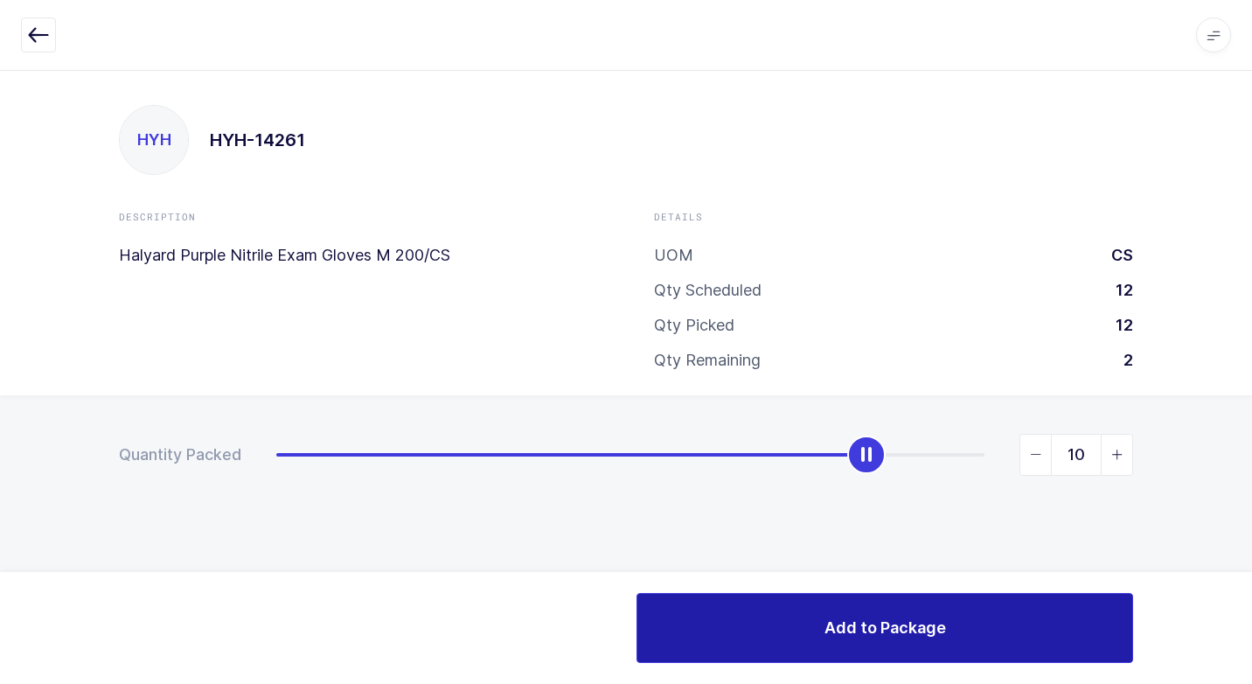
drag, startPoint x: 846, startPoint y: 623, endPoint x: 833, endPoint y: 624, distance: 13.1
click at [845, 623] on span "Add to Package" at bounding box center [886, 628] width 122 height 22
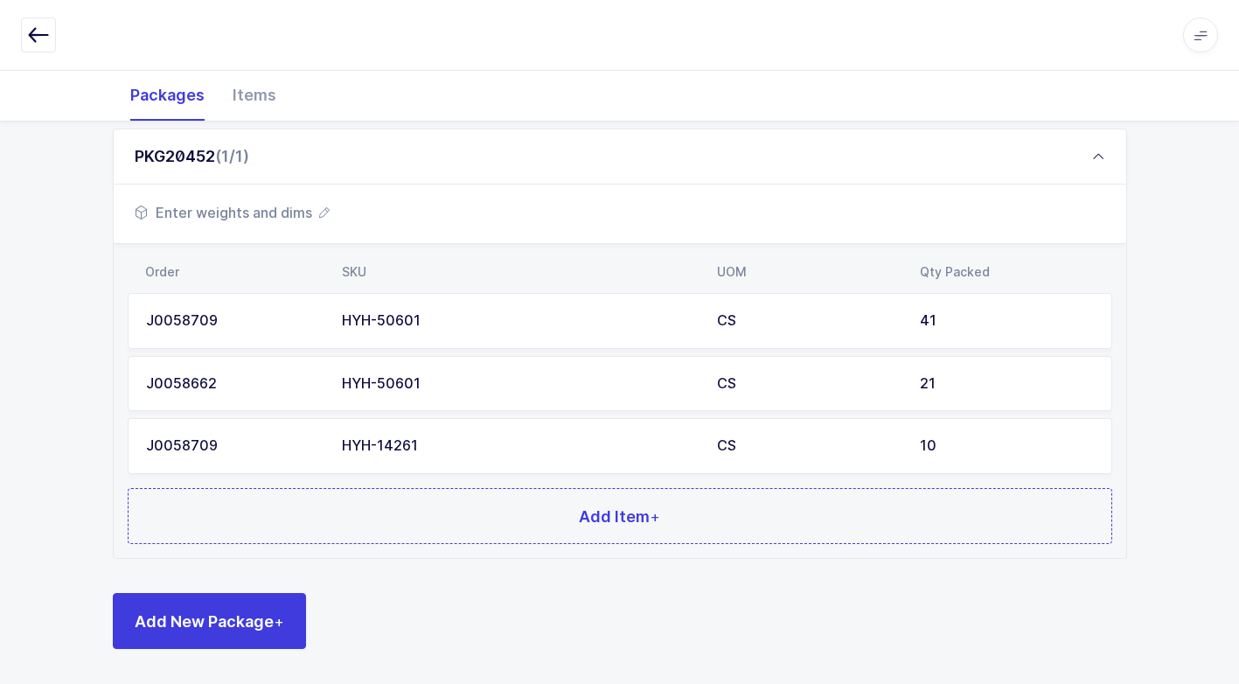
scroll to position [84, 0]
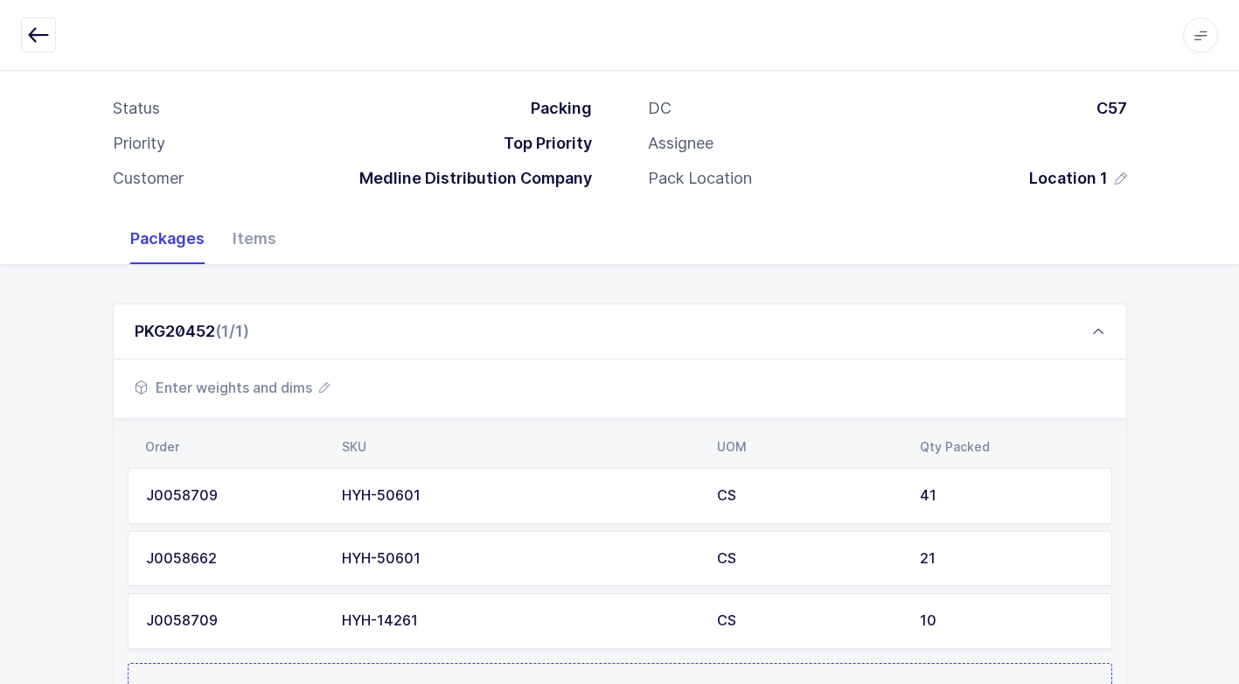
click at [285, 391] on span "Enter weights and dims" at bounding box center [232, 387] width 195 height 21
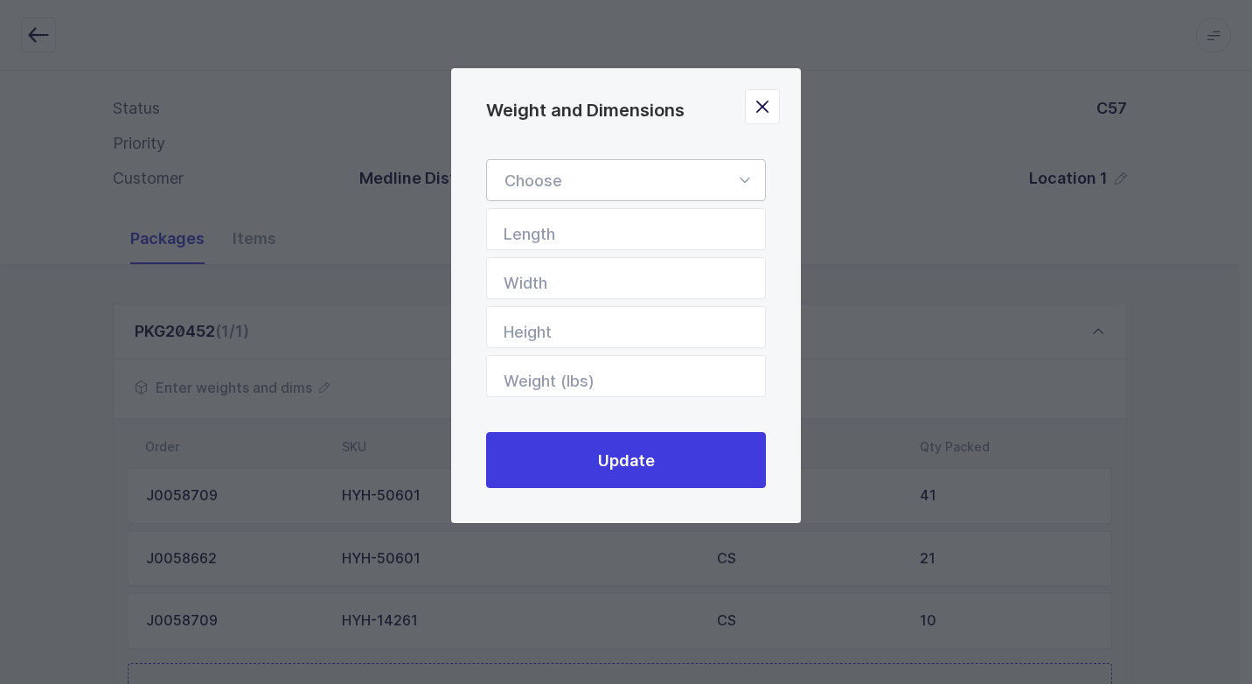
click at [744, 186] on icon "Weight and Dimensions" at bounding box center [745, 180] width 22 height 42
click at [637, 235] on li "Standard Pallet" at bounding box center [632, 230] width 277 height 33
type input "Standard Pallet"
type input "48"
type input "40"
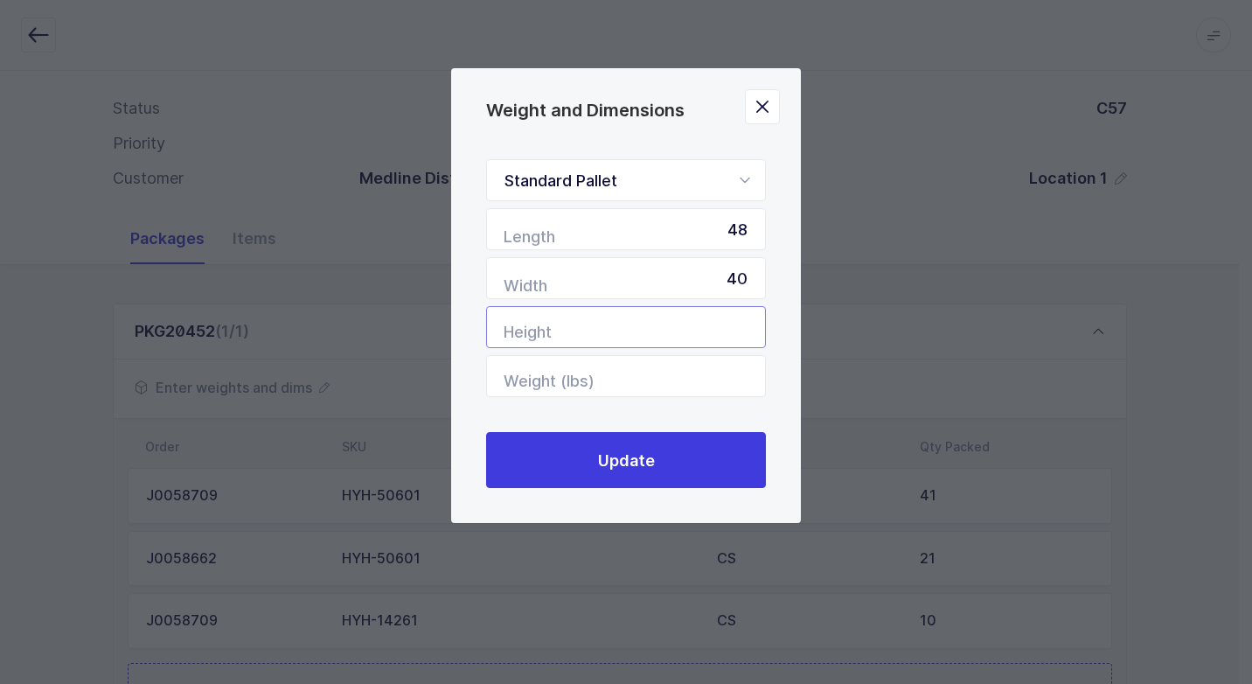
click at [682, 337] on input "Height" at bounding box center [626, 327] width 280 height 42
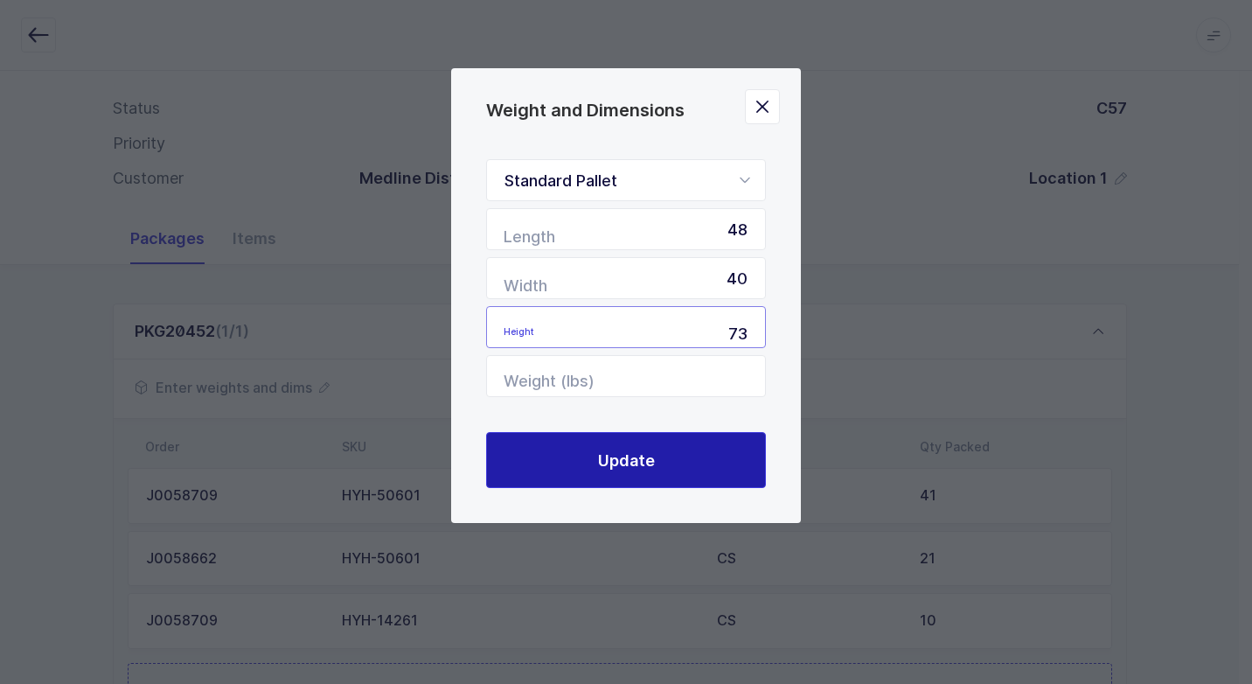
type input "73"
click at [666, 467] on button "Update" at bounding box center [626, 460] width 280 height 56
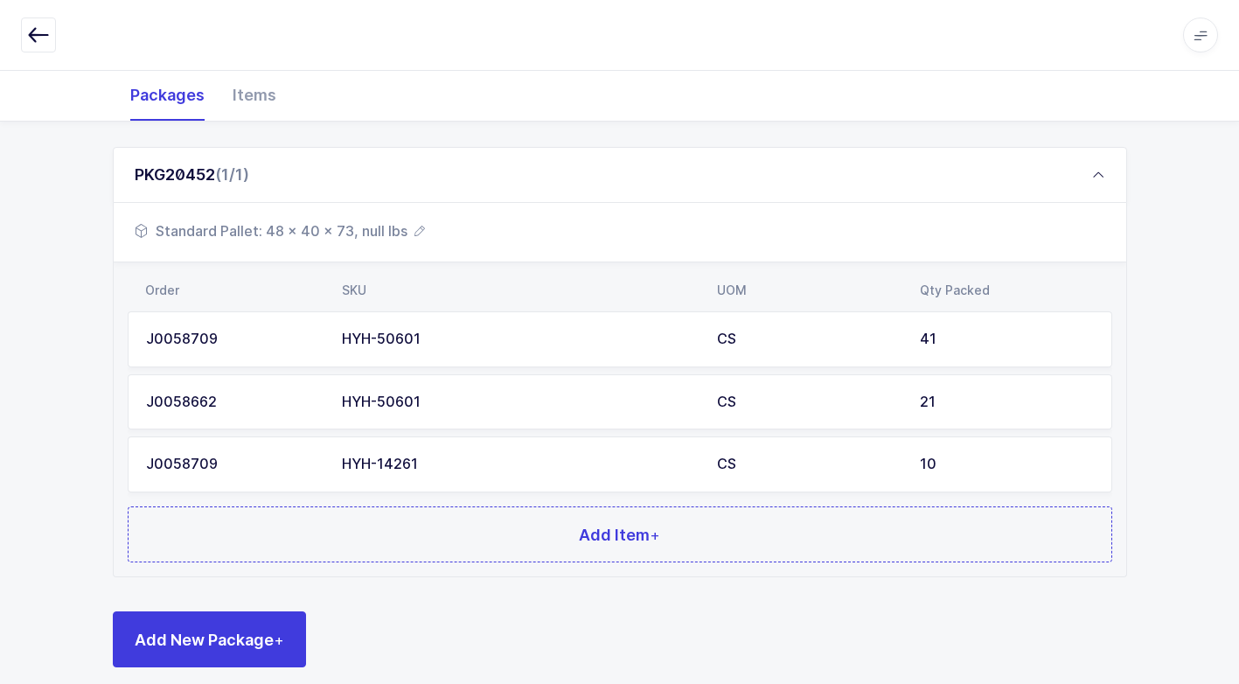
scroll to position [259, 0]
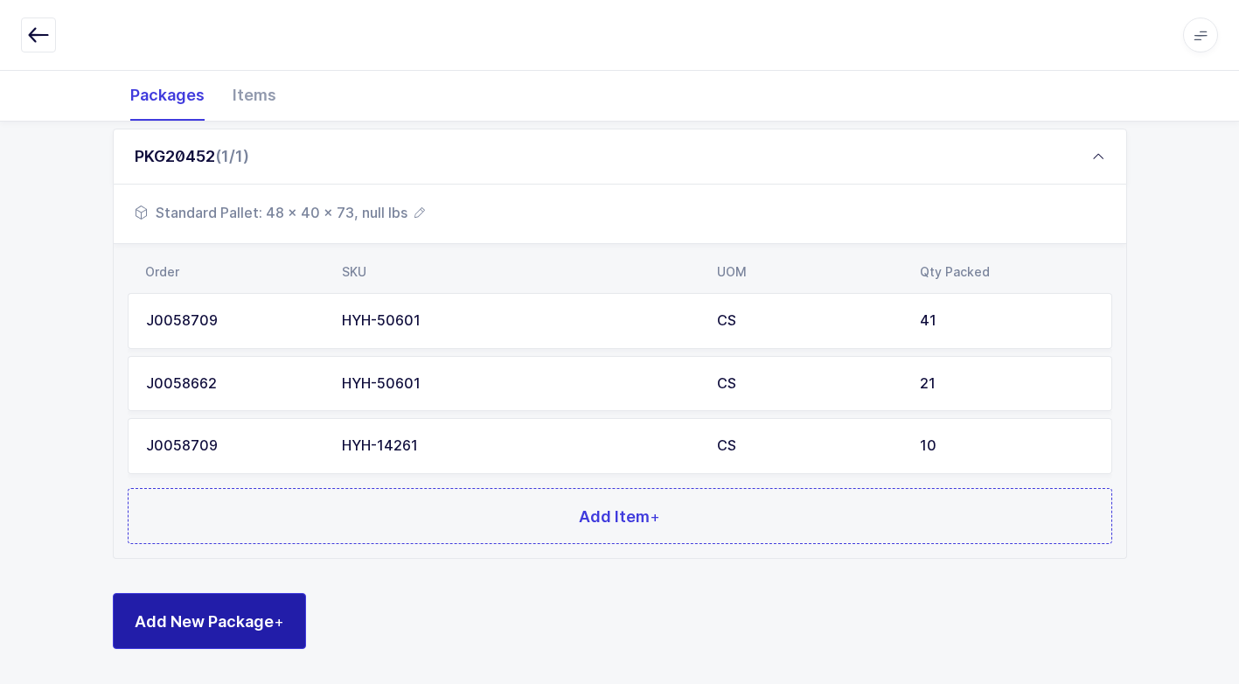
click at [249, 608] on button "Add New Package +" at bounding box center [209, 621] width 193 height 56
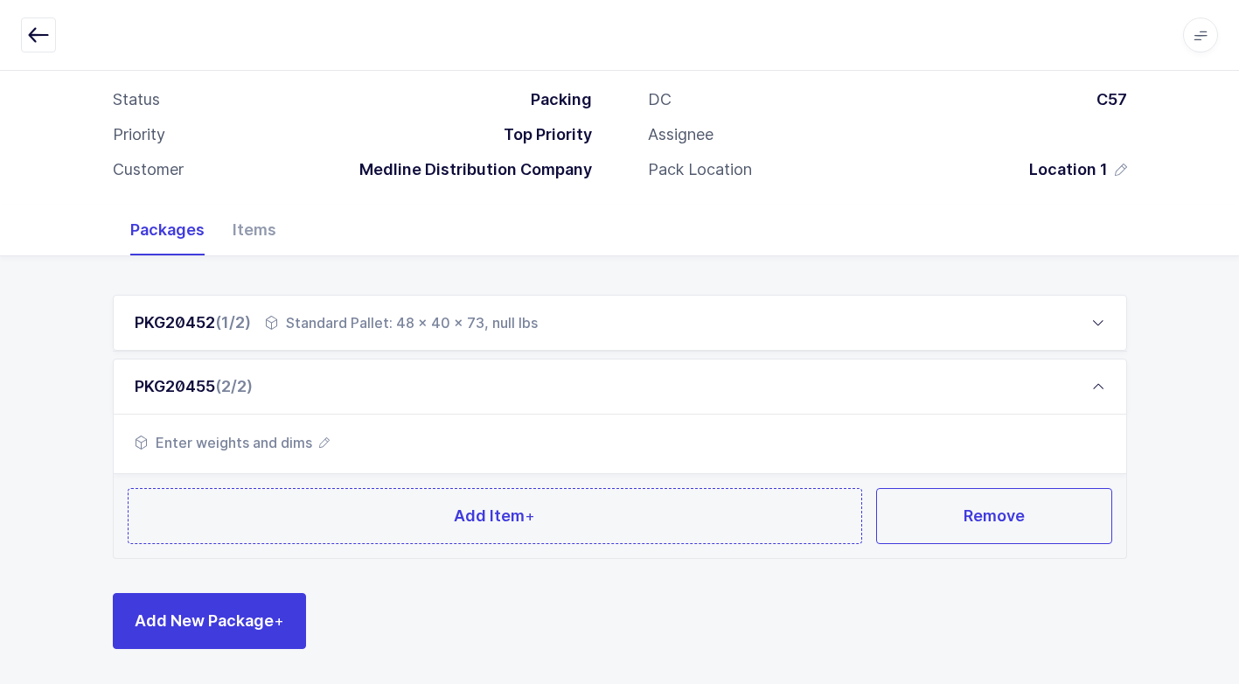
scroll to position [92, 0]
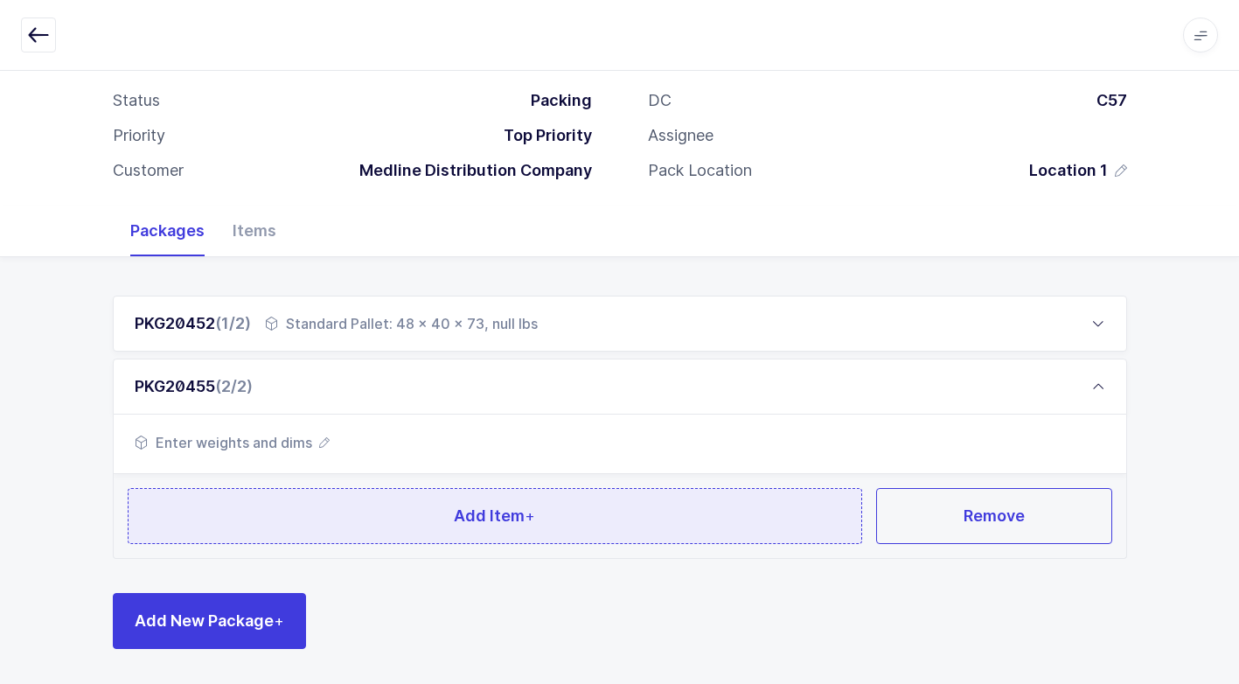
click at [353, 518] on button "Add Item +" at bounding box center [496, 516] width 736 height 56
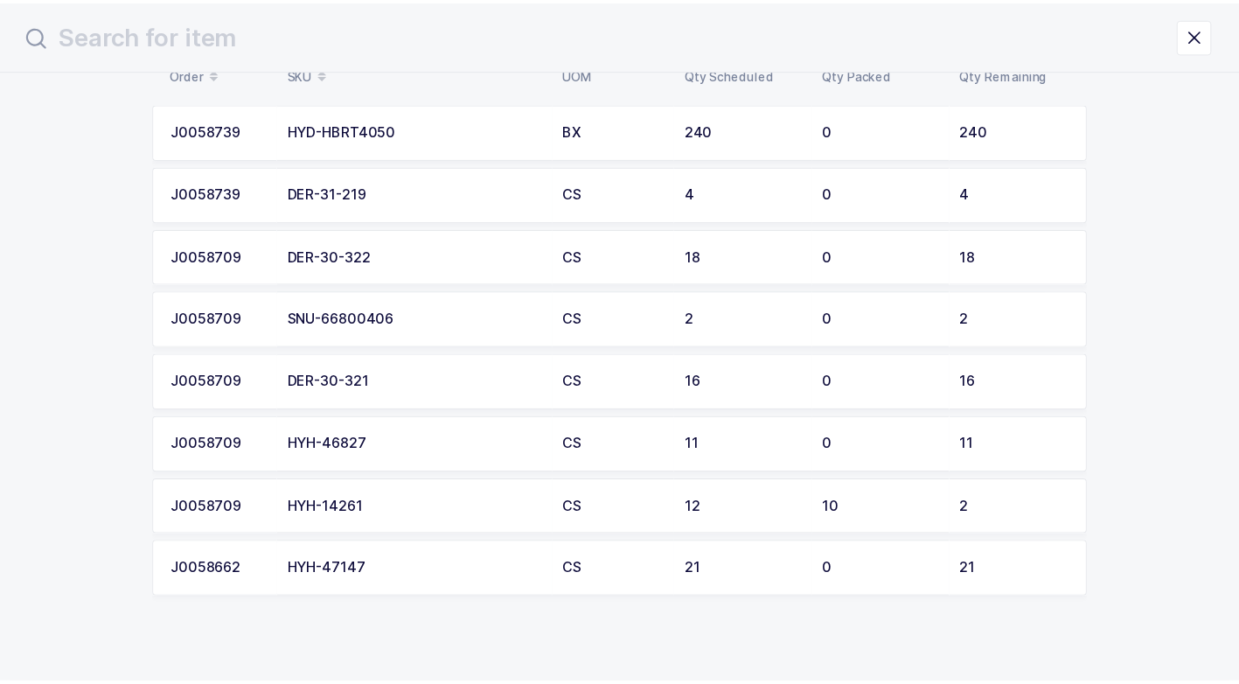
scroll to position [107, 0]
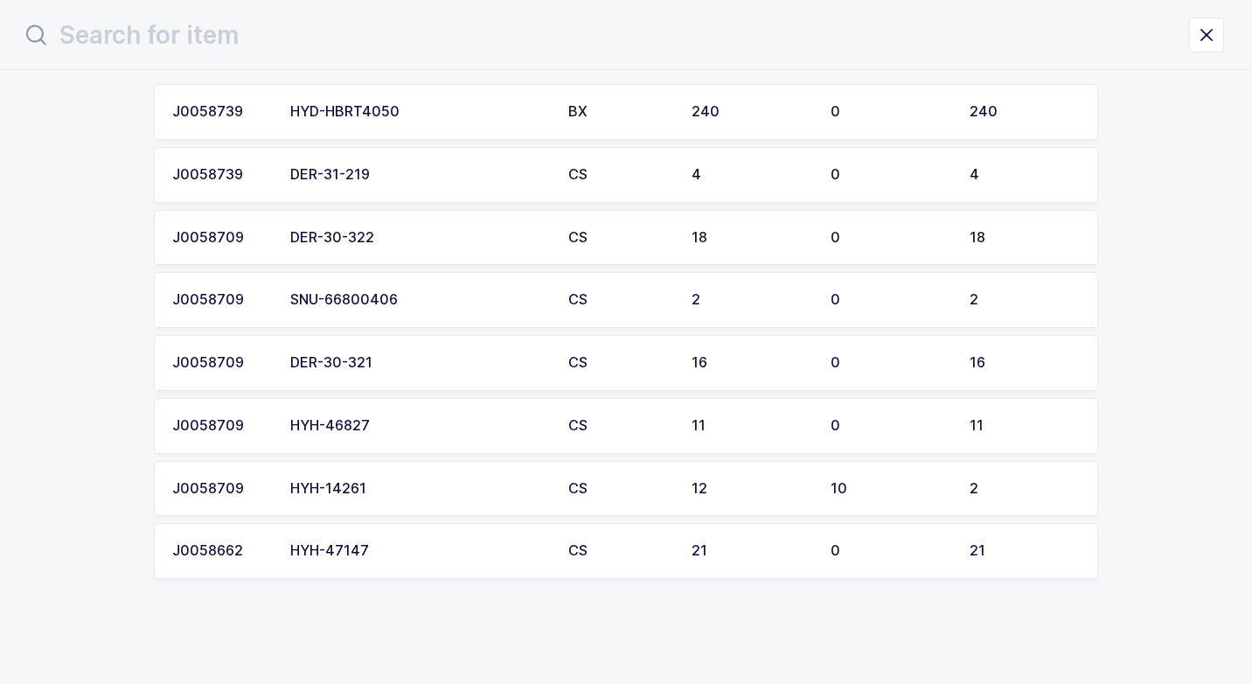
click at [361, 546] on div "HYH-47147" at bounding box center [418, 551] width 257 height 16
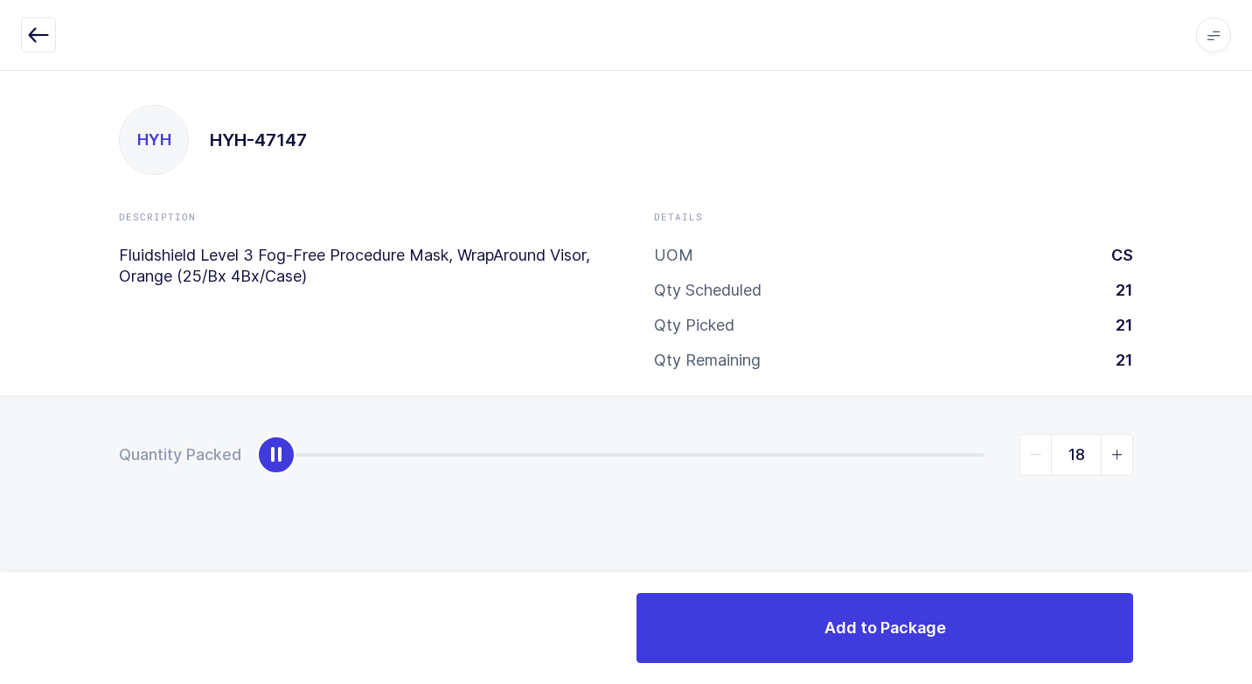
type input "21"
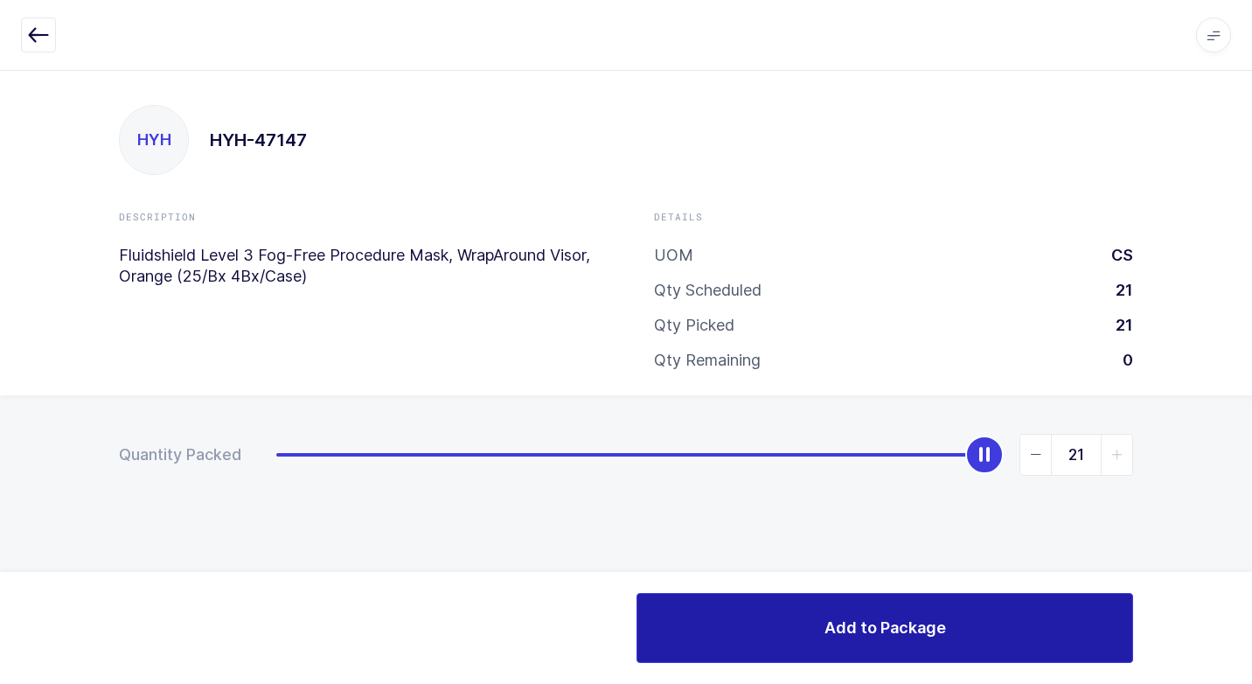
drag, startPoint x: 282, startPoint y: 461, endPoint x: 1085, endPoint y: 619, distance: 819.2
click at [1251, 547] on html "Apps Core Warehouse Admin Mission Control Purchasing Juan W. Logout Account Jua…" at bounding box center [626, 342] width 1252 height 684
drag, startPoint x: 882, startPoint y: 625, endPoint x: 856, endPoint y: 624, distance: 25.4
click at [880, 625] on span "Add to Package" at bounding box center [886, 628] width 122 height 22
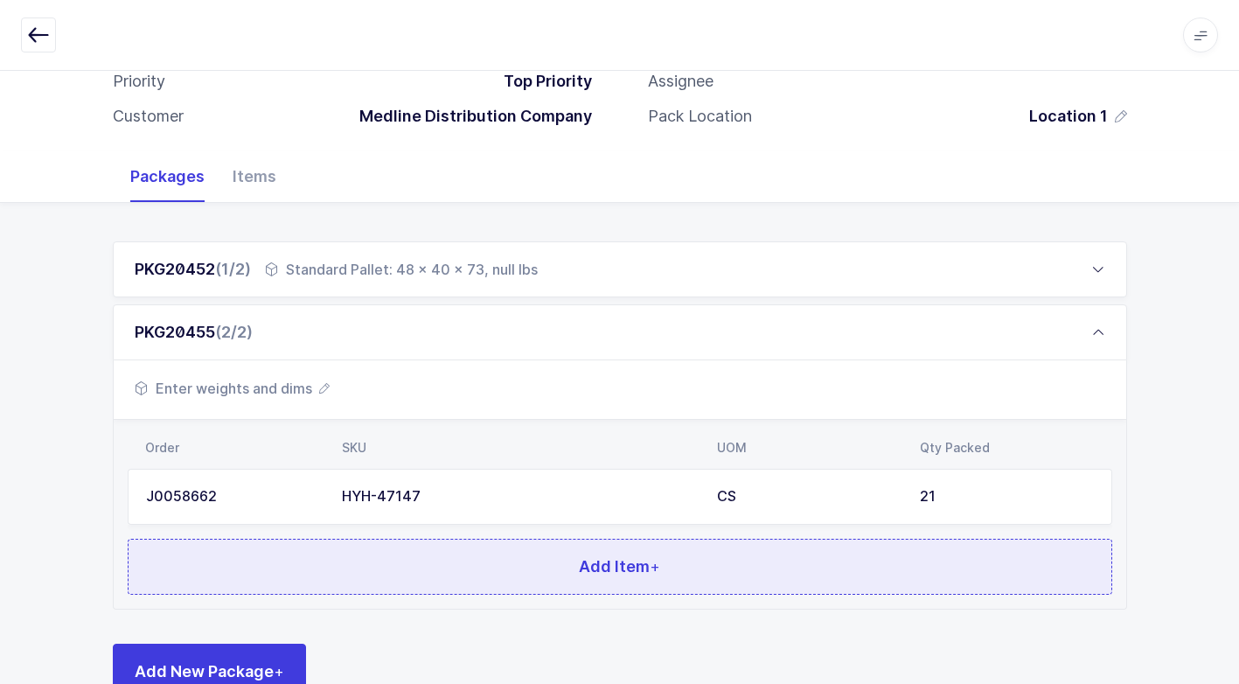
scroll to position [197, 0]
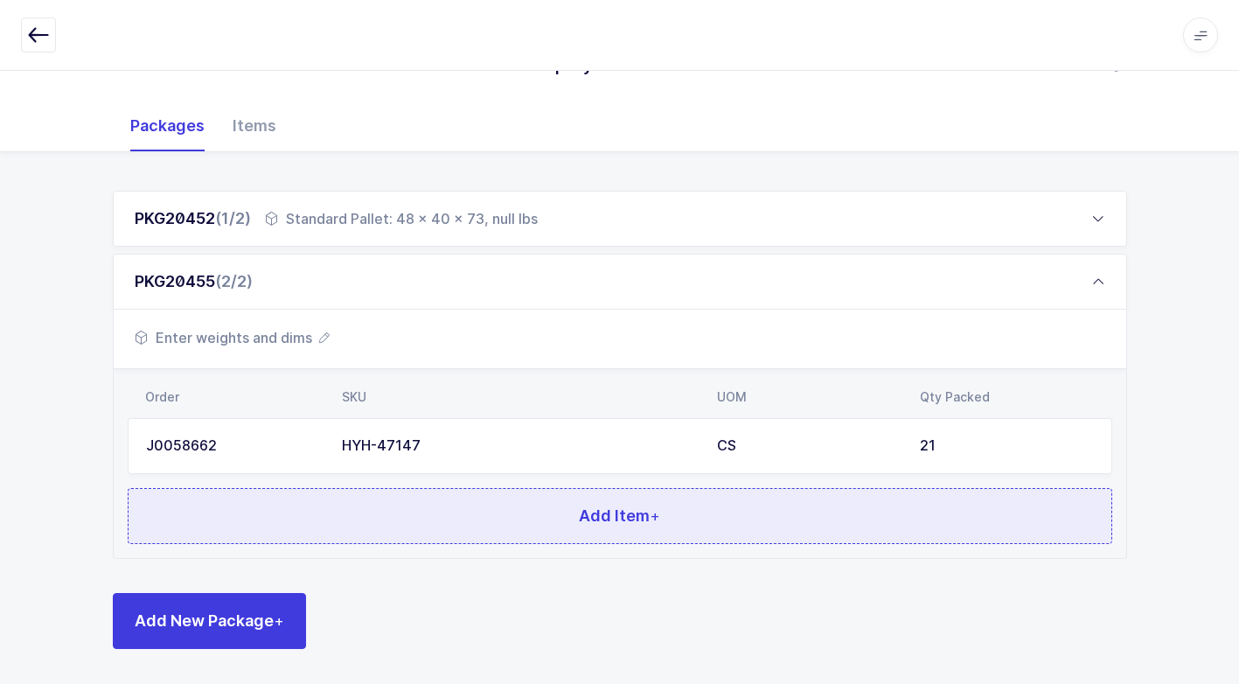
click at [409, 505] on button "Add Item +" at bounding box center [620, 516] width 985 height 56
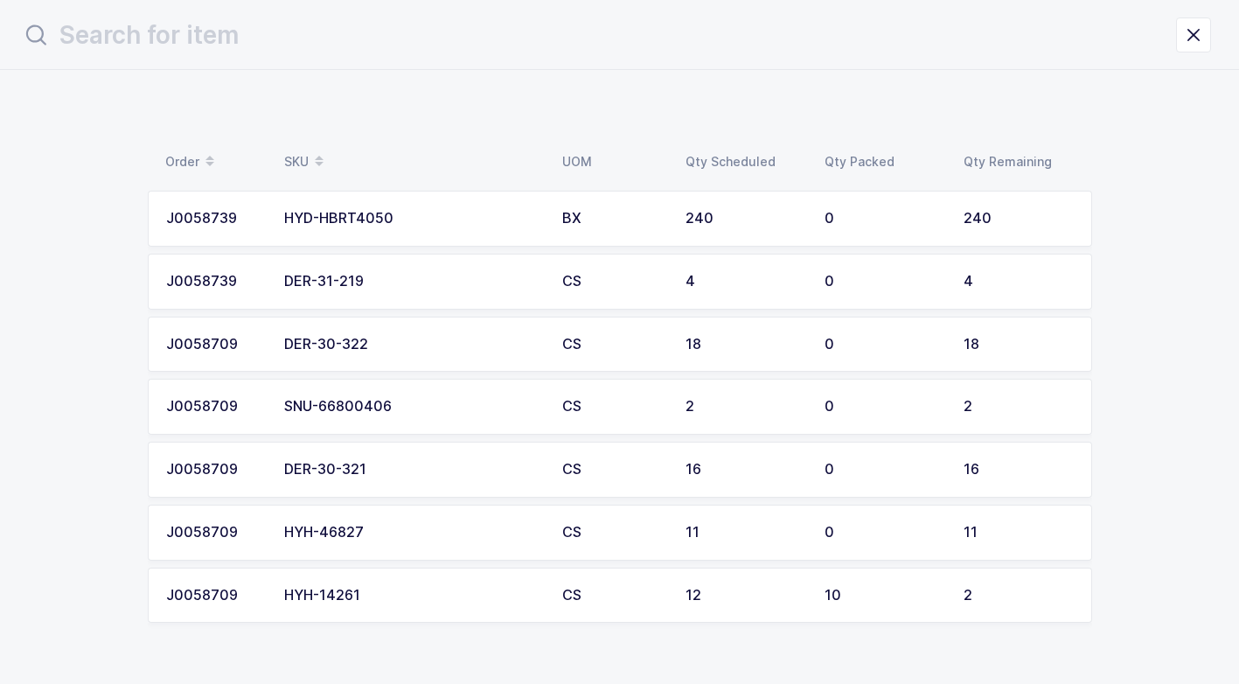
scroll to position [0, 0]
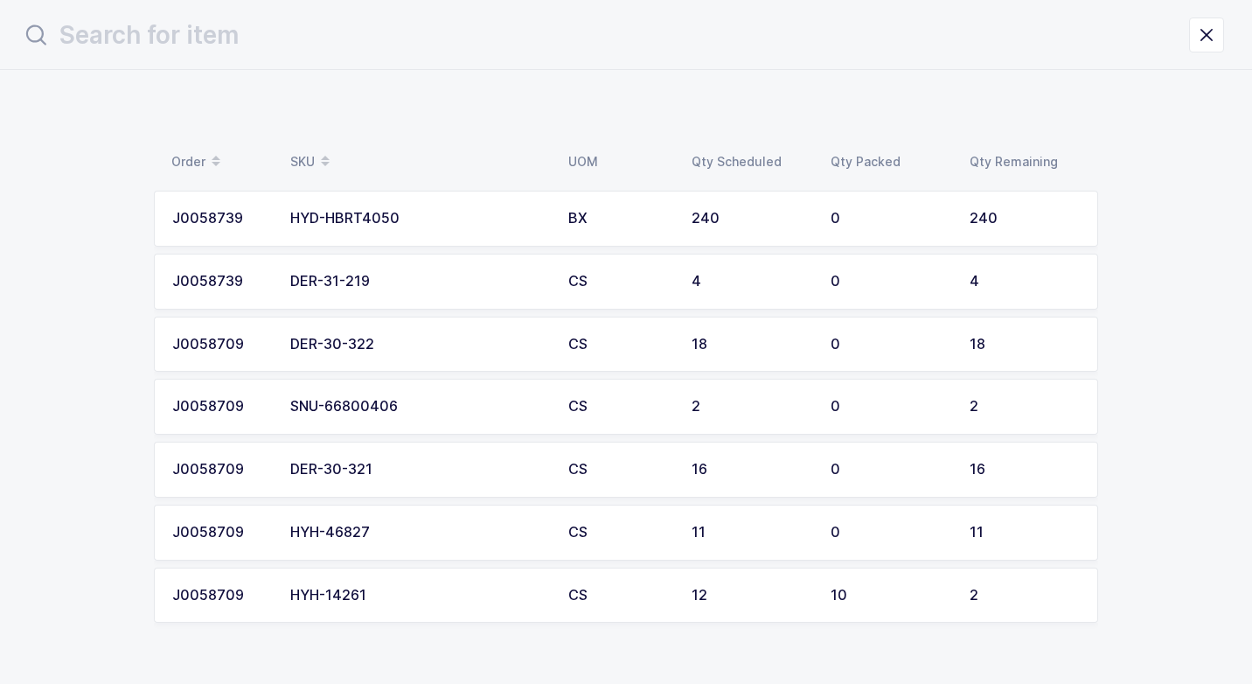
click at [455, 523] on td "HYH-46827" at bounding box center [419, 533] width 278 height 56
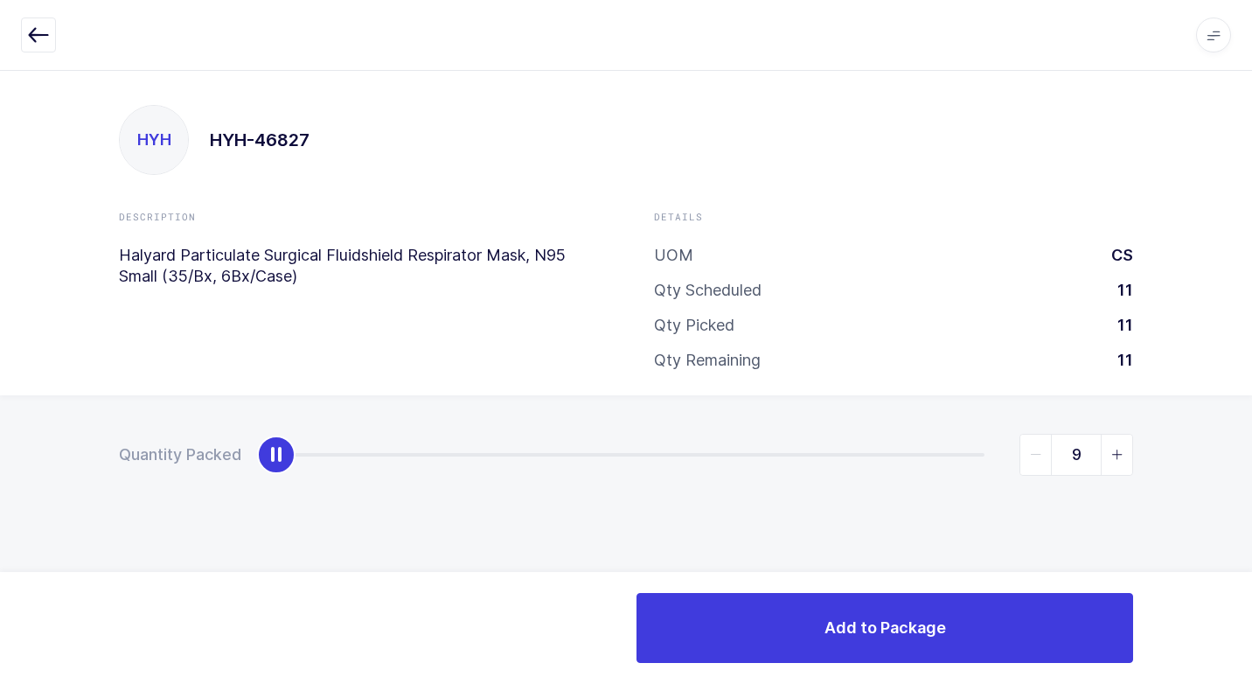
type input "11"
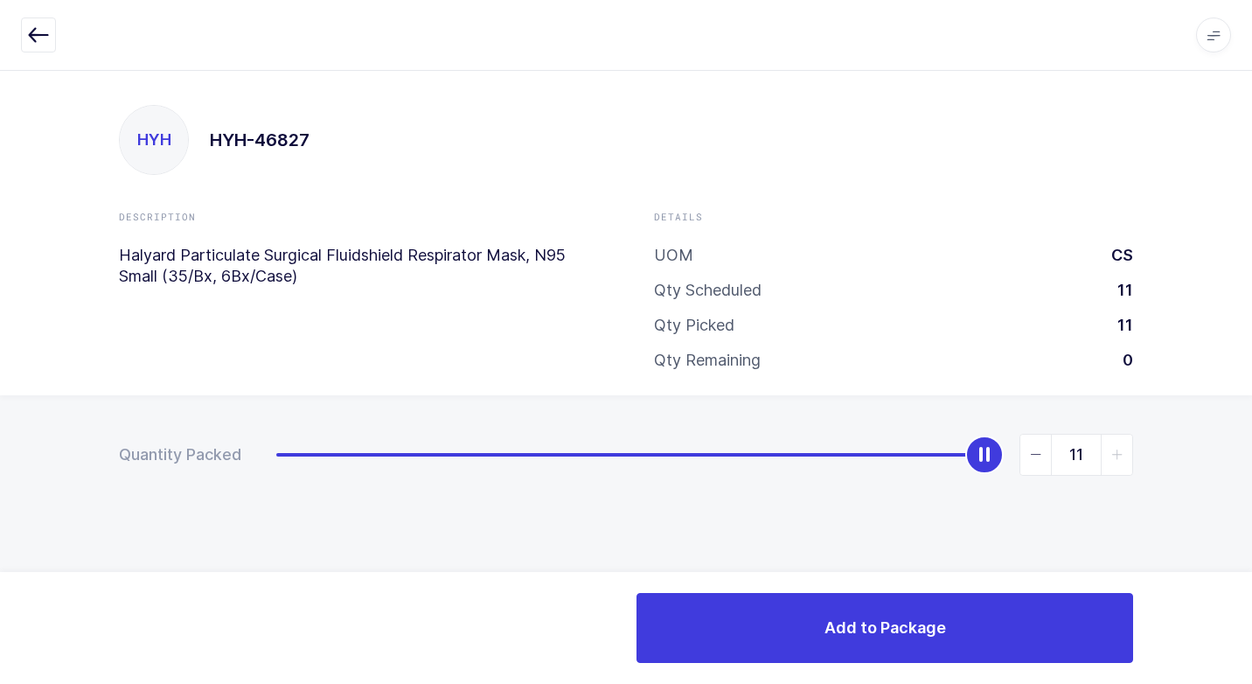
drag, startPoint x: 271, startPoint y: 457, endPoint x: 1255, endPoint y: 407, distance: 985.2
click at [1251, 407] on html "Apps Core Warehouse Admin Mission Control Purchasing Juan W. Logout Account Jua…" at bounding box center [626, 342] width 1252 height 684
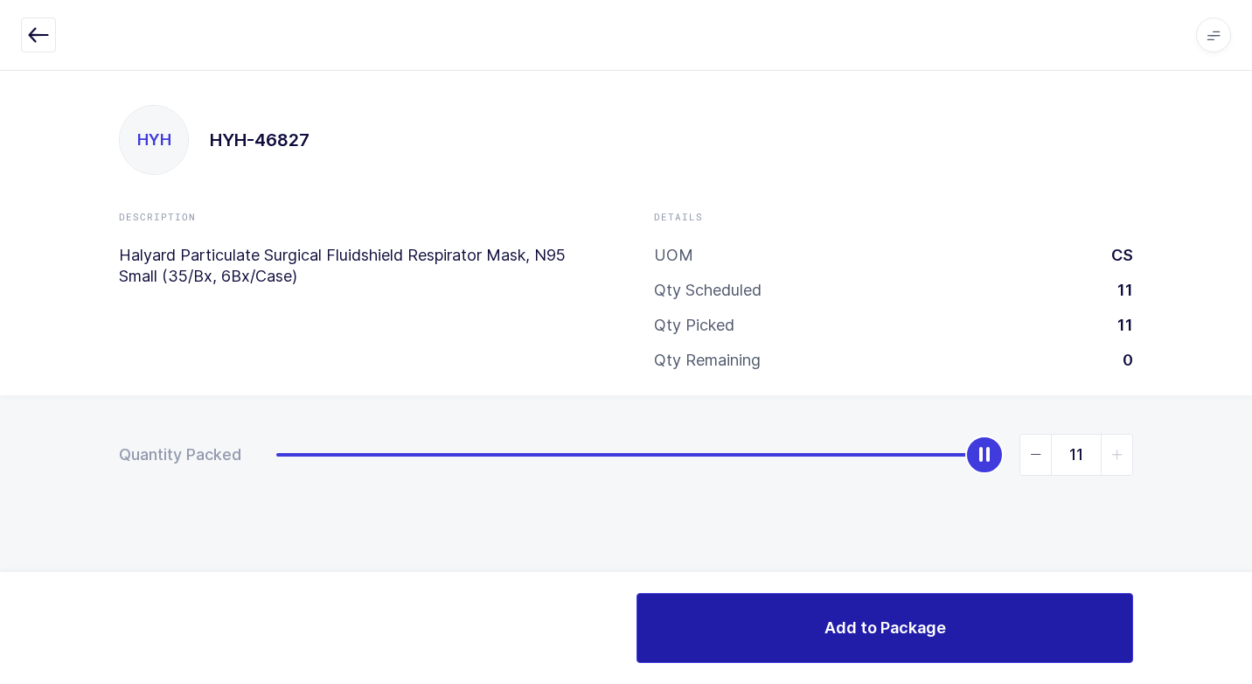
click at [789, 608] on button "Add to Package" at bounding box center [885, 628] width 497 height 70
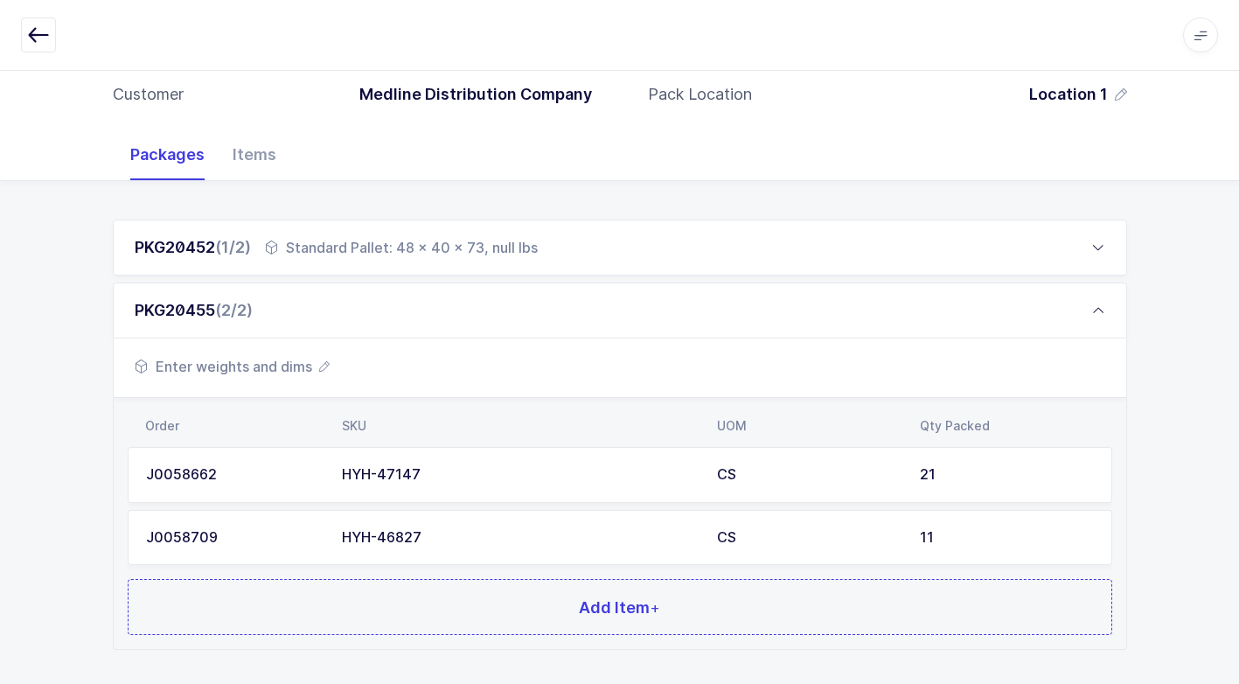
scroll to position [259, 0]
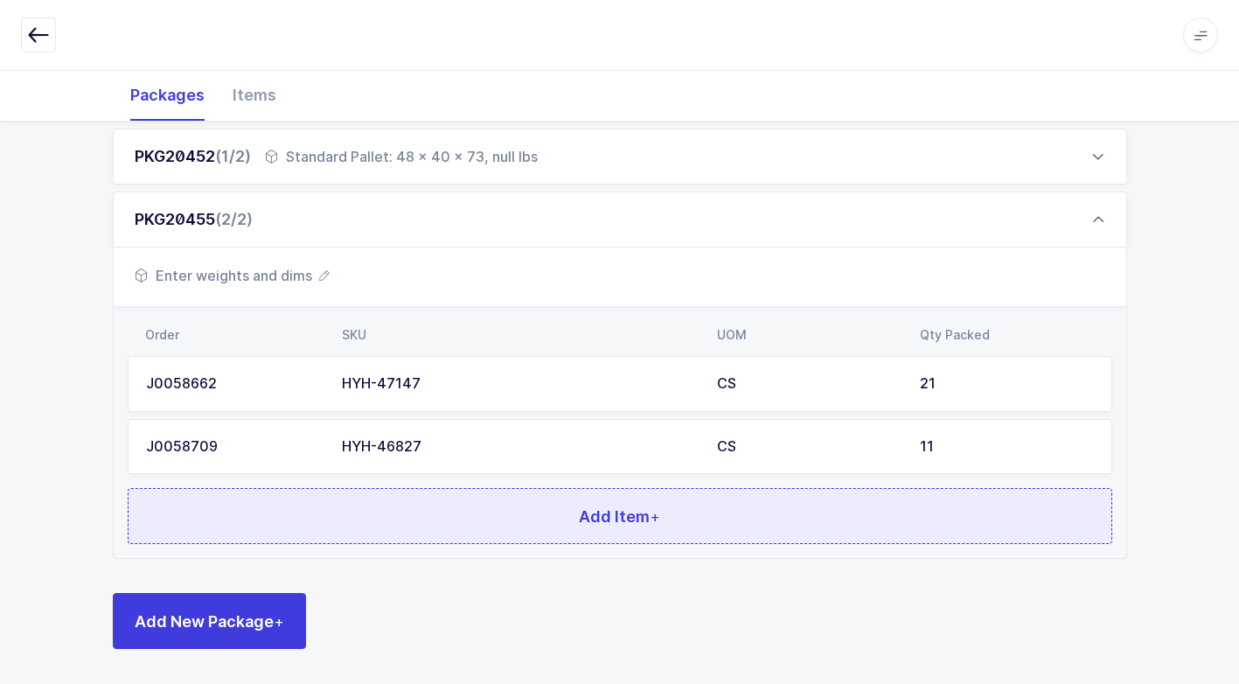
click at [498, 518] on button "Add Item +" at bounding box center [620, 516] width 985 height 56
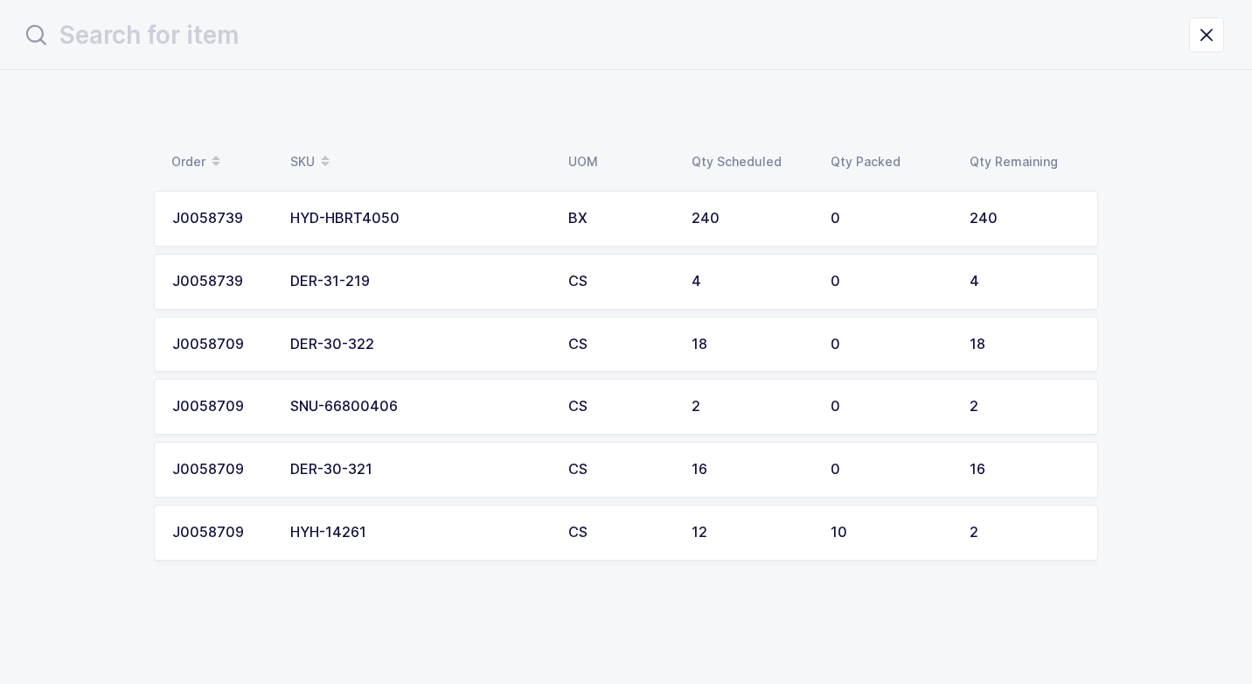
click at [470, 283] on div "DER-31-219" at bounding box center [418, 282] width 257 height 16
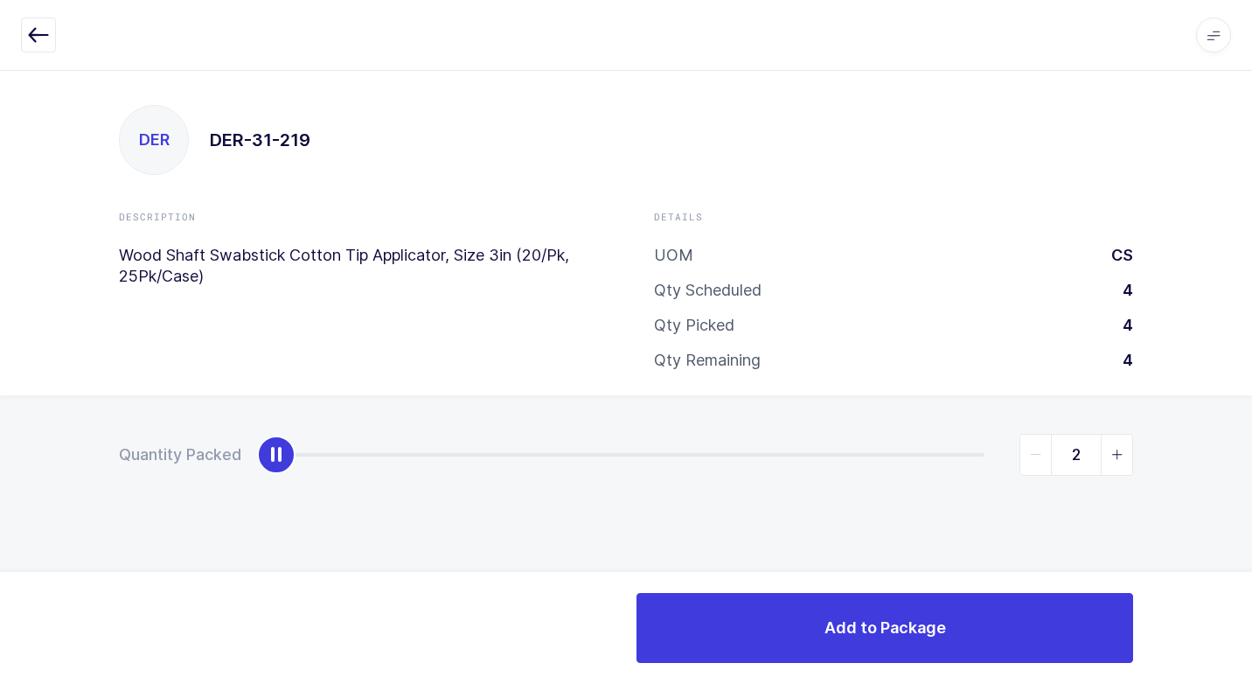
type input "4"
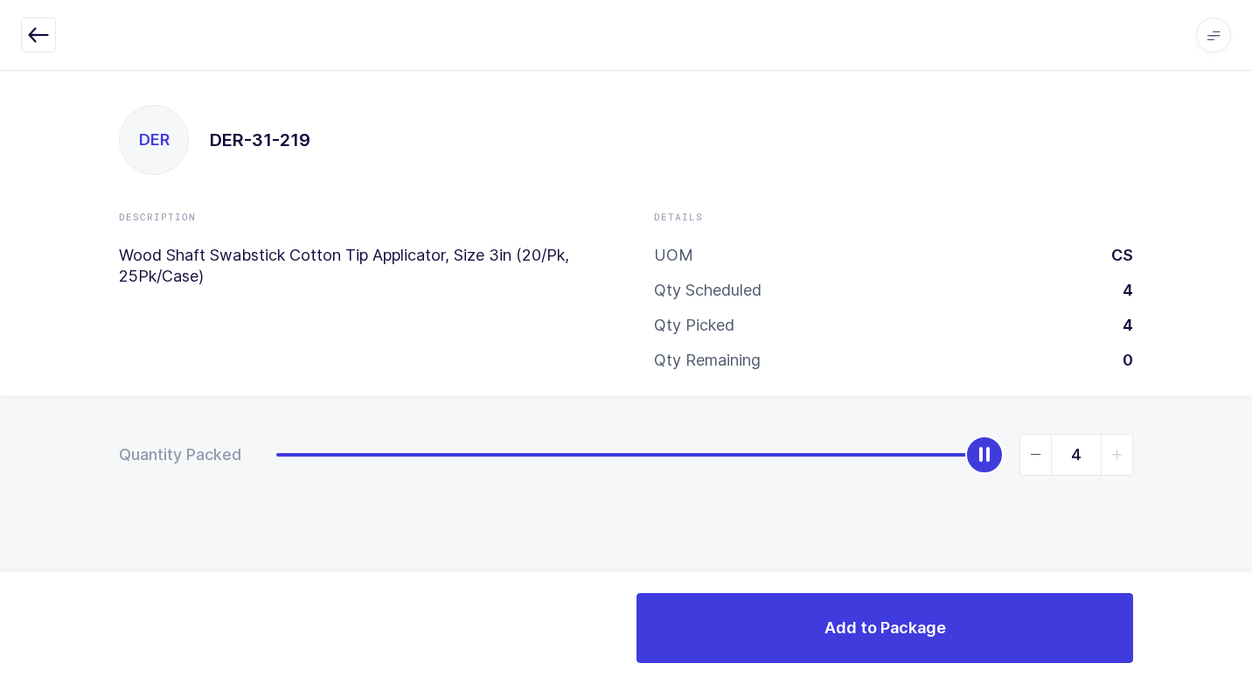
drag, startPoint x: 274, startPoint y: 457, endPoint x: 1255, endPoint y: 457, distance: 981.3
click at [1251, 457] on html "Apps Core Warehouse Admin Mission Control Purchasing Juan W. Logout Account Jua…" at bounding box center [626, 342] width 1252 height 684
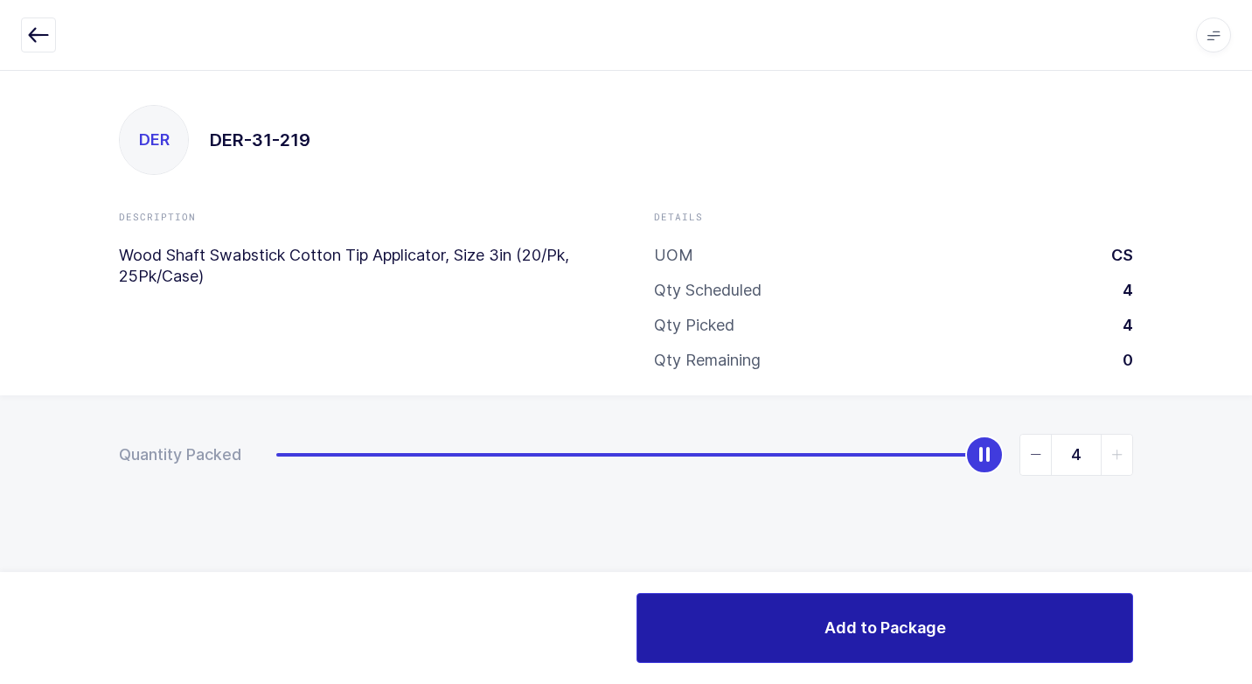
click at [804, 615] on button "Add to Package" at bounding box center [885, 628] width 497 height 70
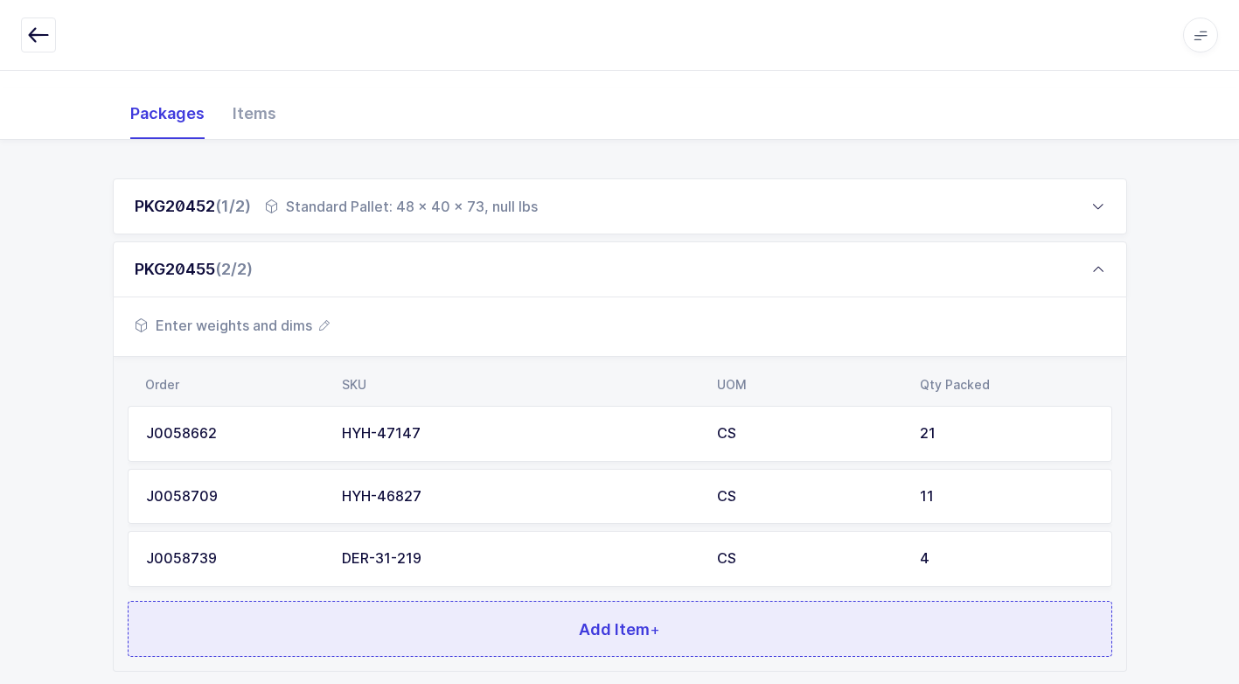
scroll to position [322, 0]
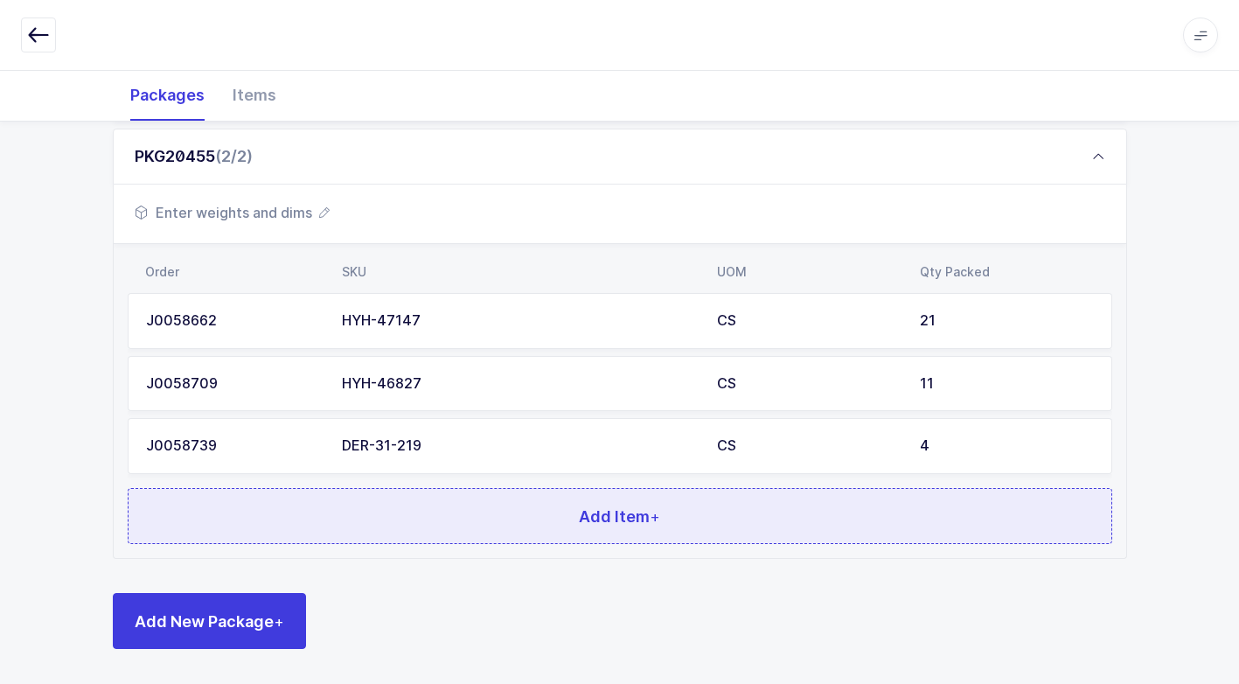
click at [485, 518] on button "Add Item +" at bounding box center [620, 516] width 985 height 56
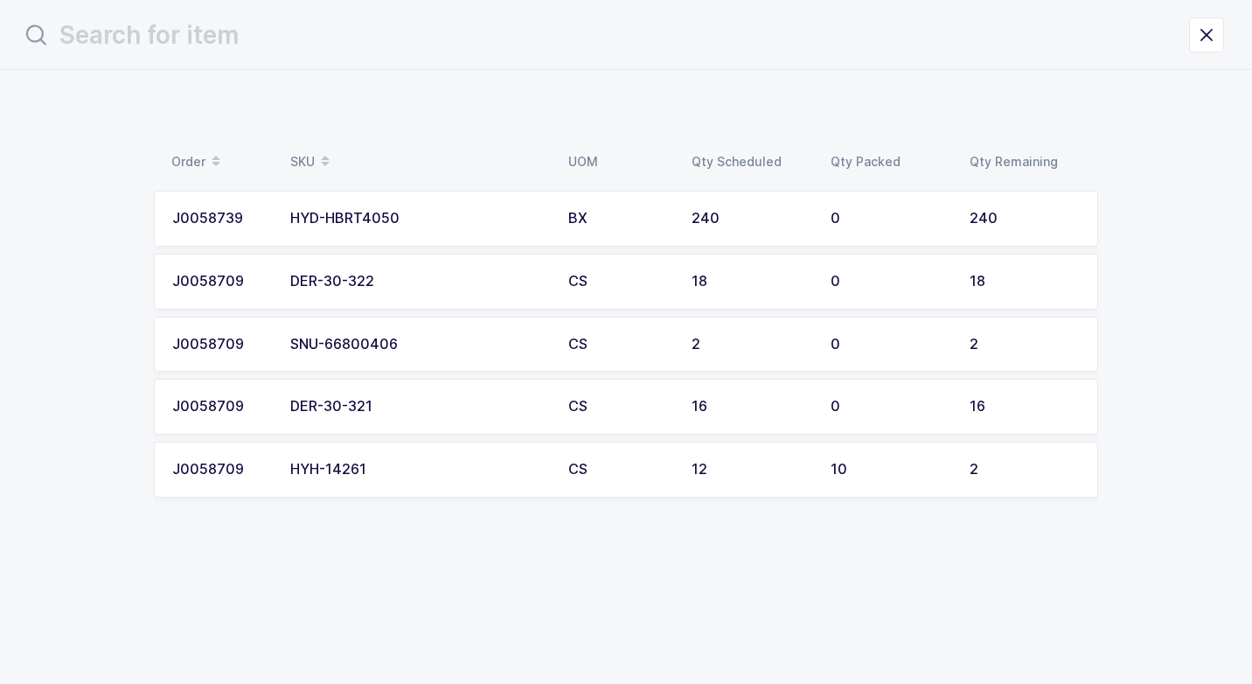
click at [402, 338] on div "SNU-66800406" at bounding box center [418, 345] width 257 height 16
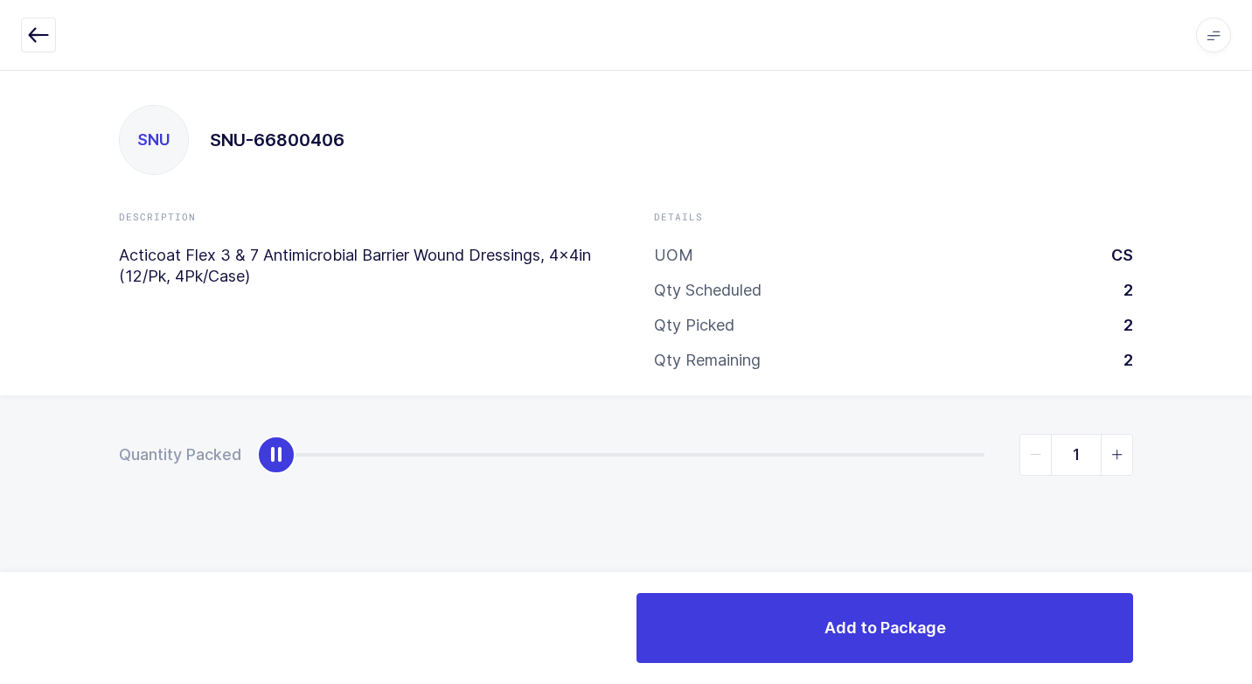
type input "2"
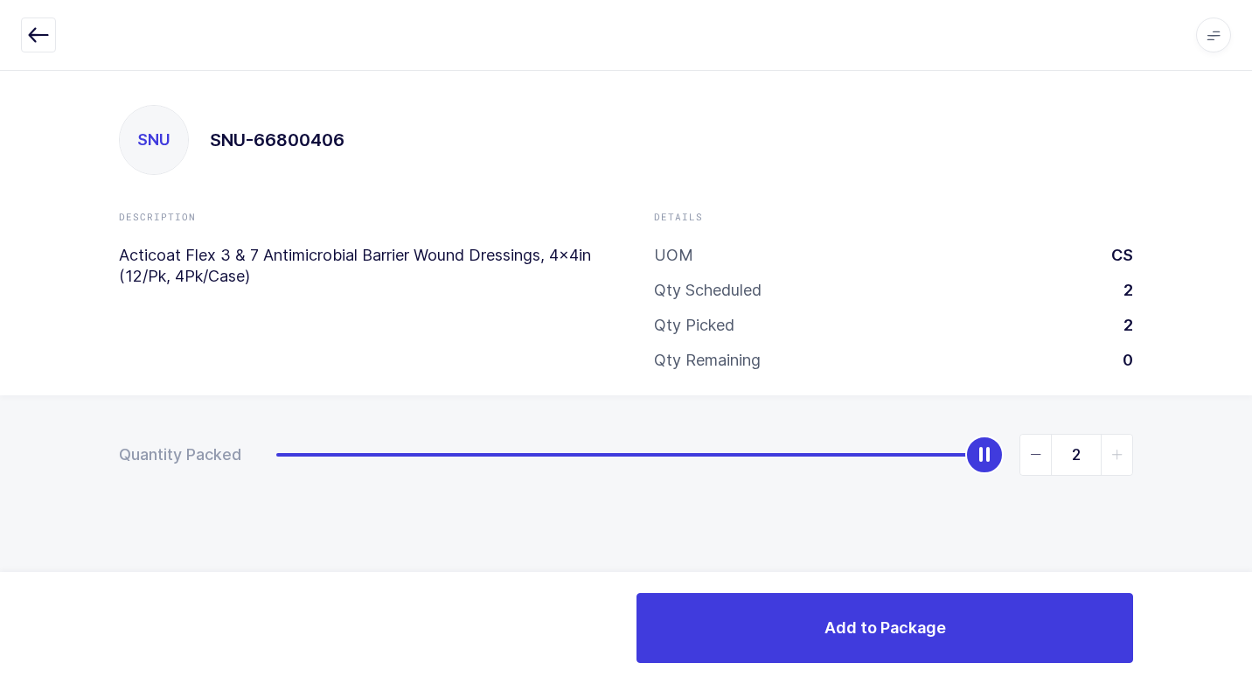
drag, startPoint x: 278, startPoint y: 454, endPoint x: 958, endPoint y: 582, distance: 691.6
click at [1251, 446] on div "Quantity Packed 2" at bounding box center [626, 515] width 1252 height 241
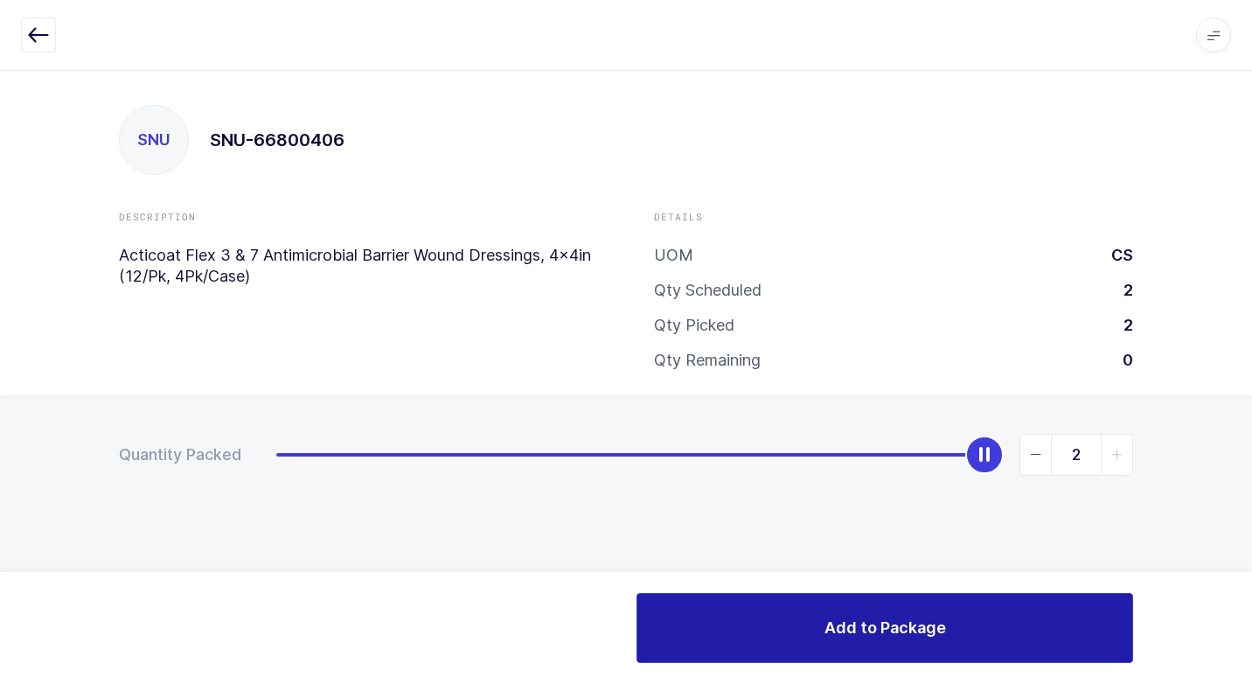
drag, startPoint x: 857, startPoint y: 632, endPoint x: 819, endPoint y: 619, distance: 39.8
click at [848, 631] on span "Add to Package" at bounding box center [886, 628] width 122 height 22
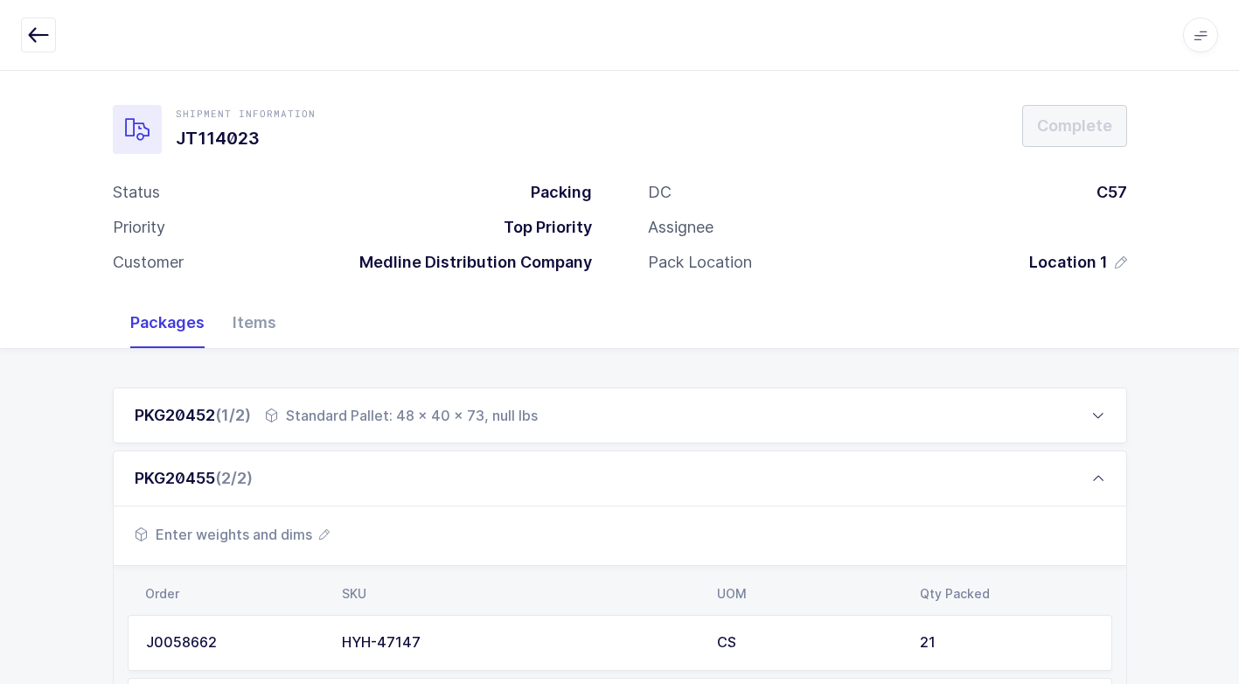
scroll to position [385, 0]
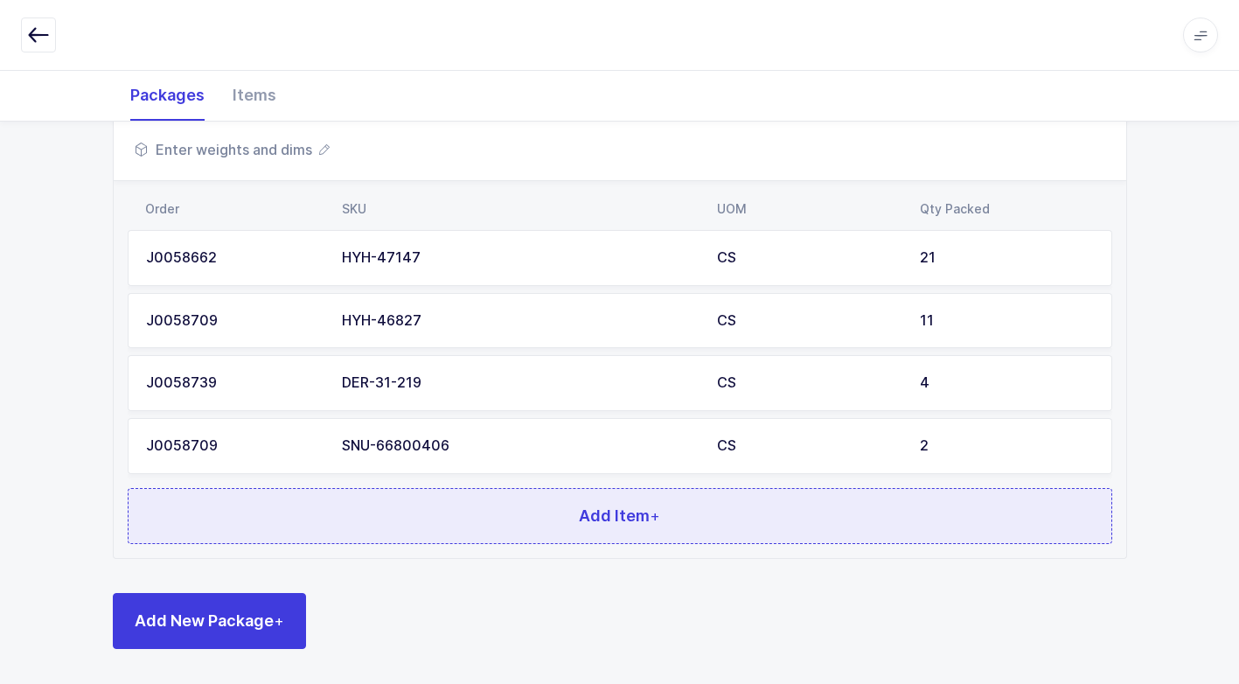
click at [488, 534] on button "Add Item +" at bounding box center [620, 516] width 985 height 56
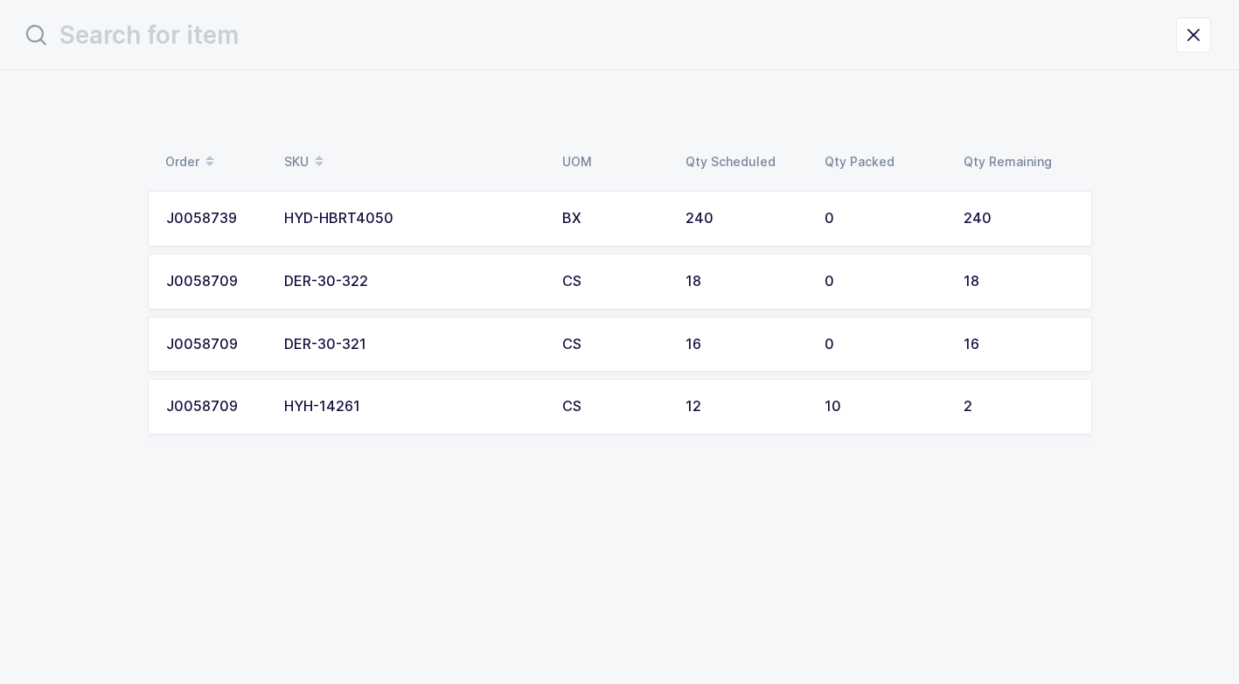
scroll to position [0, 0]
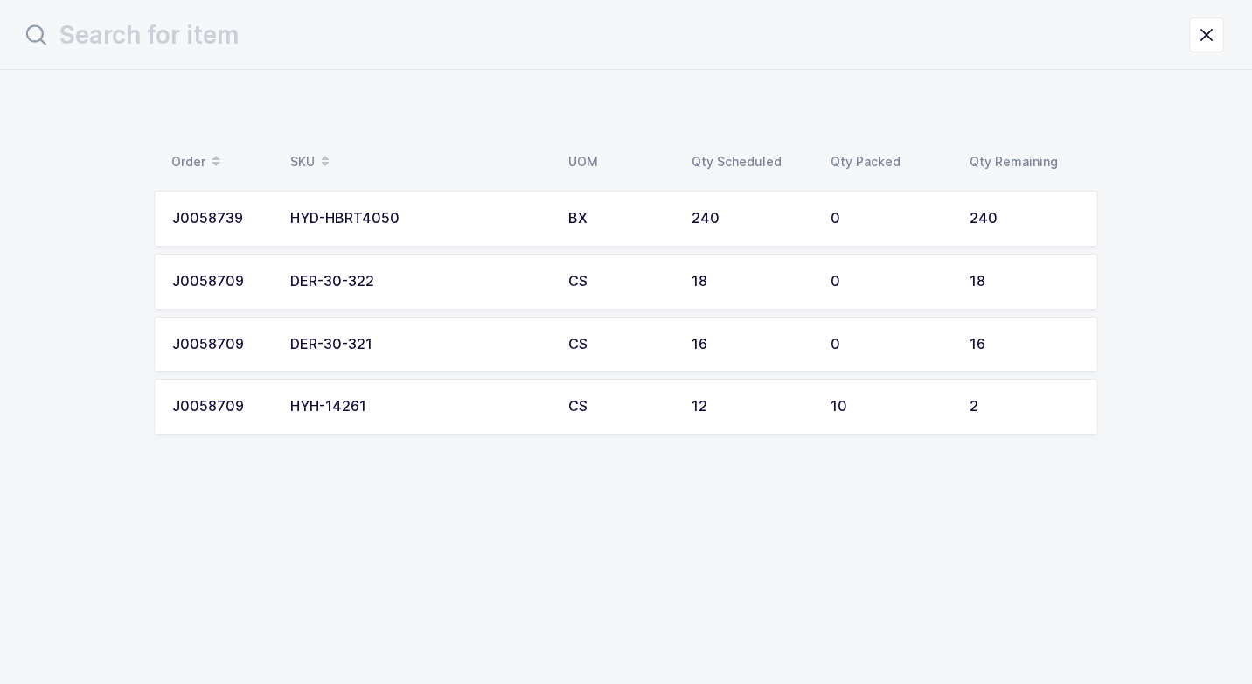
click at [525, 343] on div "DER-30-321" at bounding box center [418, 345] width 257 height 16
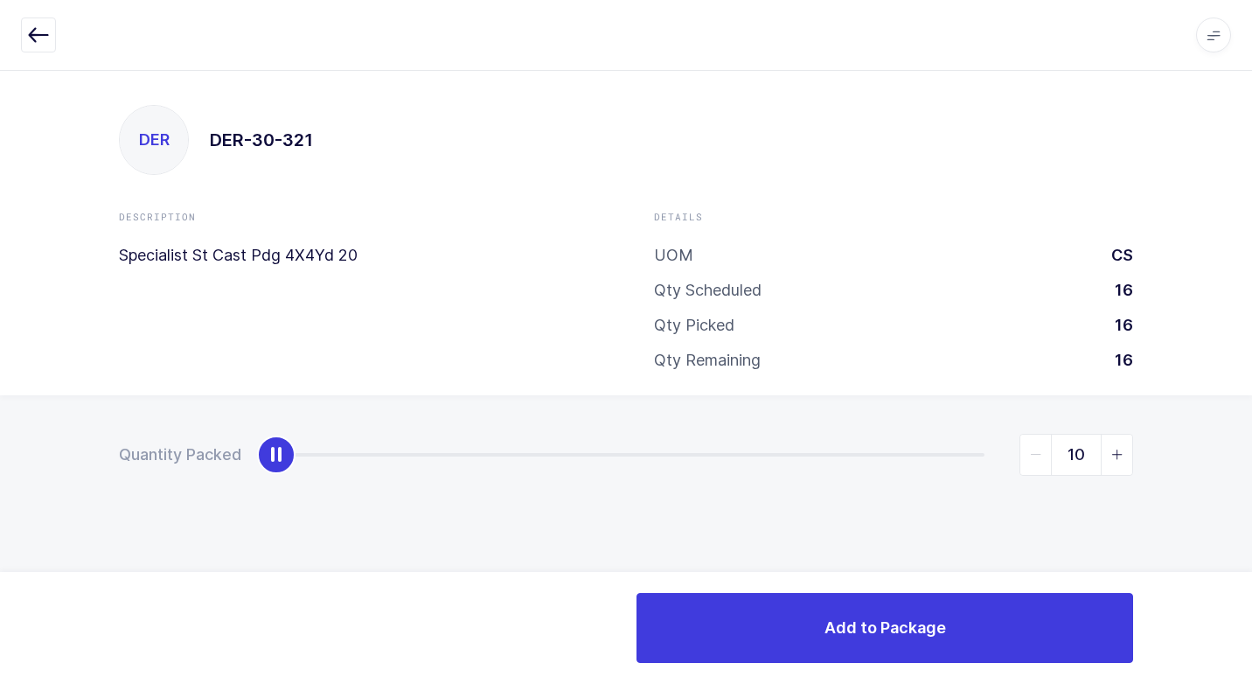
type input "16"
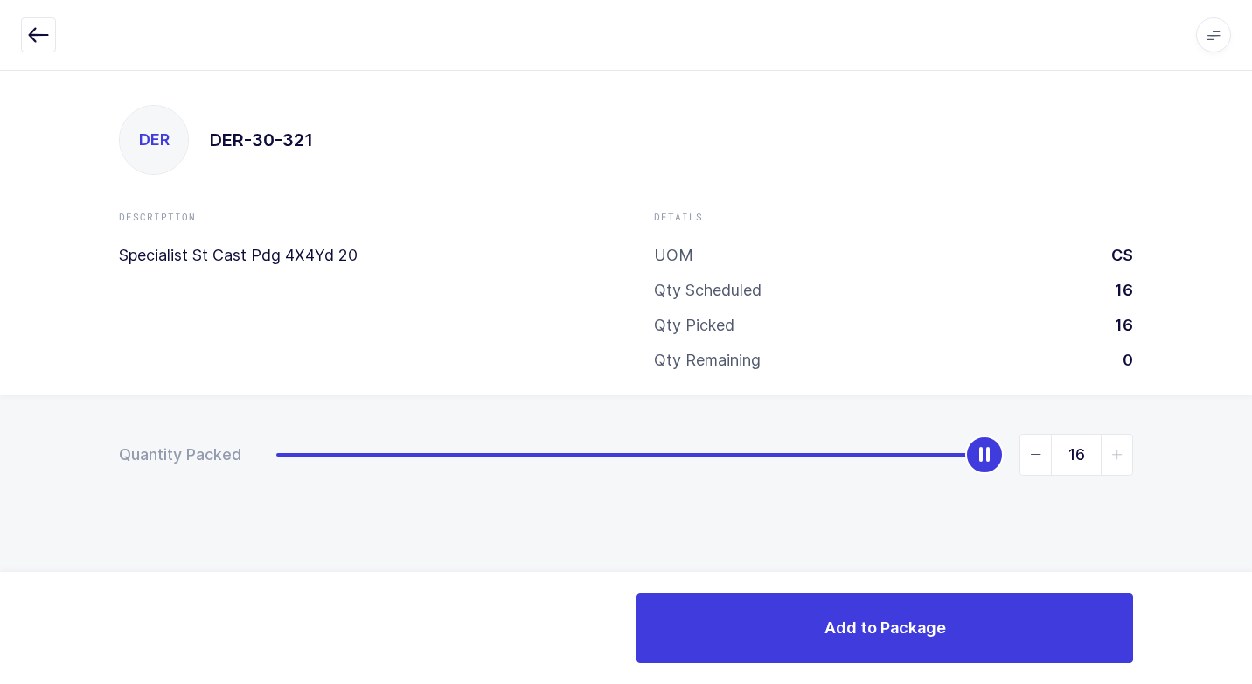
drag, startPoint x: 271, startPoint y: 464, endPoint x: 1167, endPoint y: 426, distance: 896.3
click at [1244, 310] on div "DER DER-30-321 Description Specialist St Cast Pdg 4X4Yd 20 Details UOM CS Qty S…" at bounding box center [626, 377] width 1252 height 614
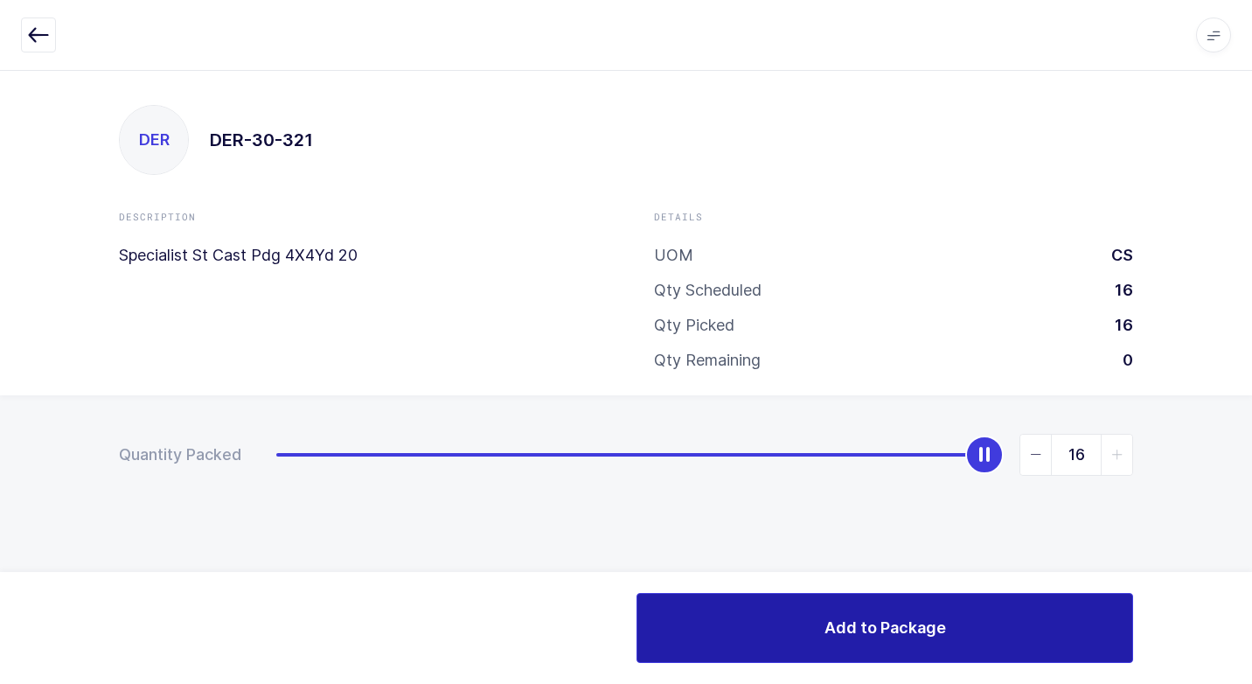
click at [809, 625] on button "Add to Package" at bounding box center [885, 628] width 497 height 70
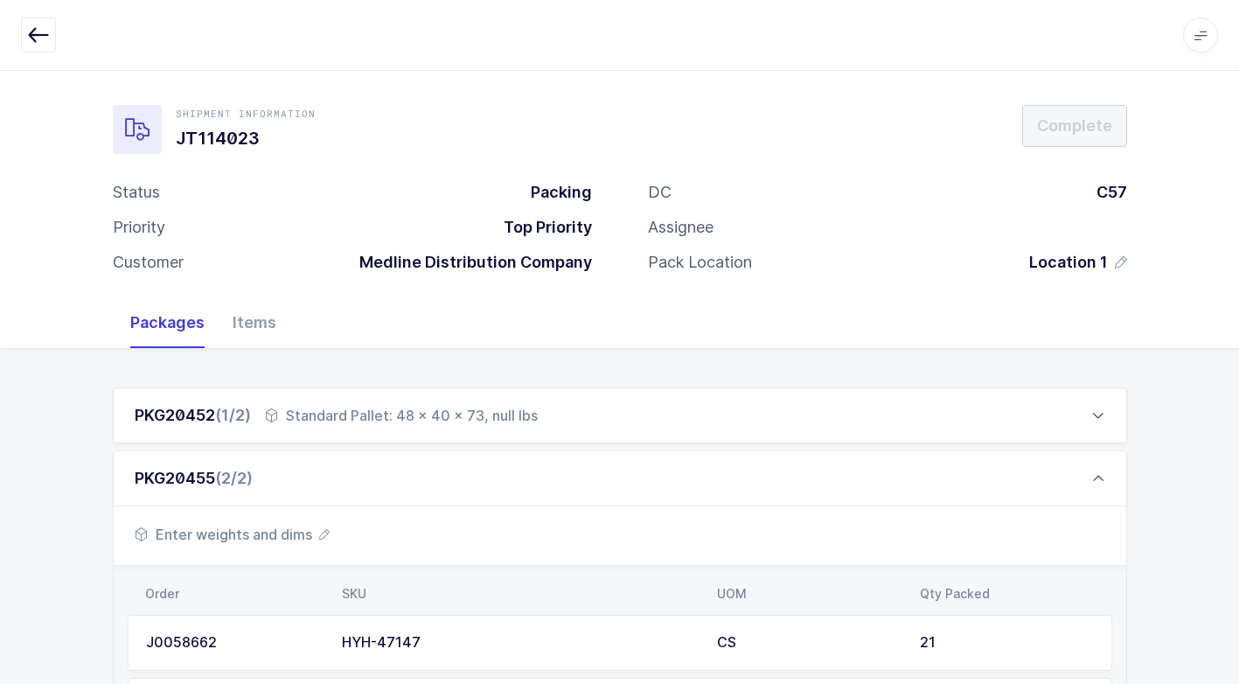
scroll to position [448, 0]
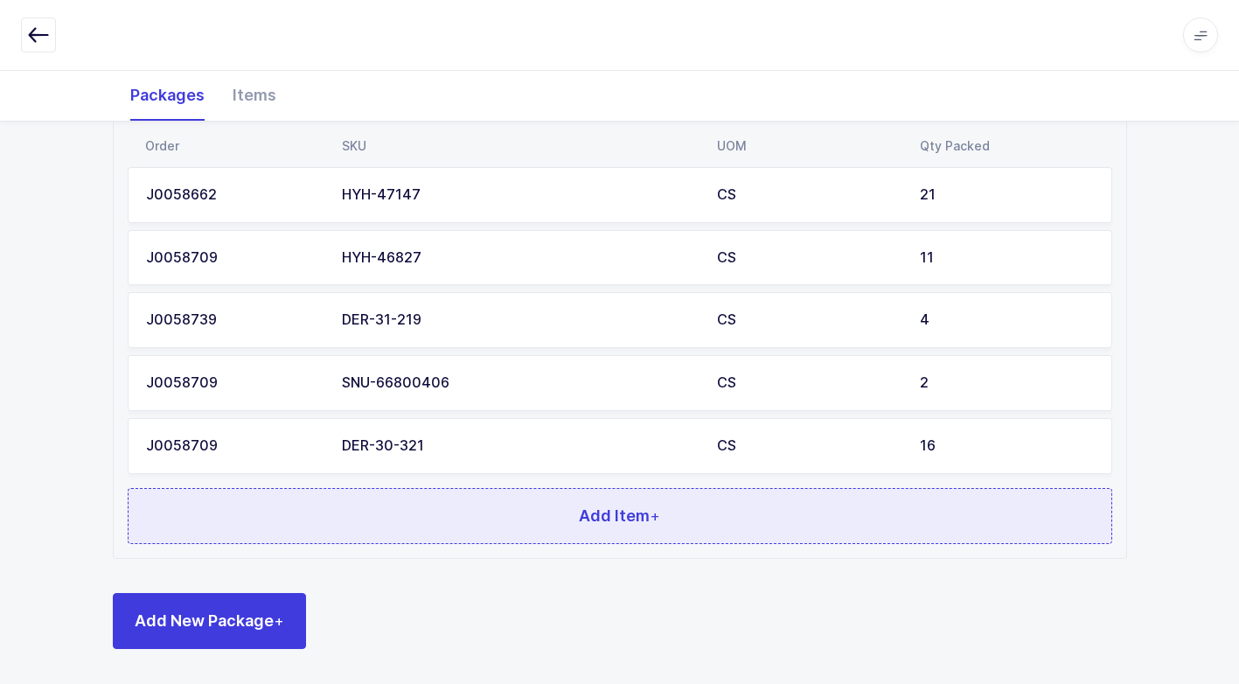
click at [617, 527] on button "Add Item +" at bounding box center [620, 516] width 985 height 56
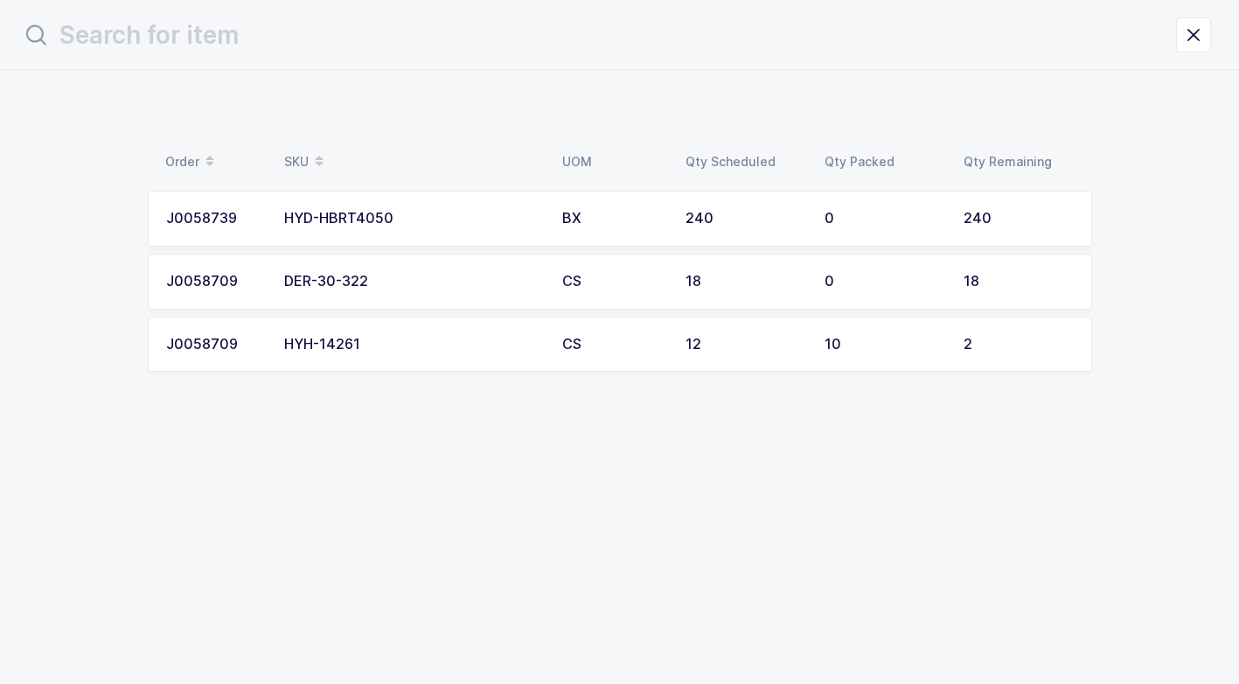
scroll to position [0, 0]
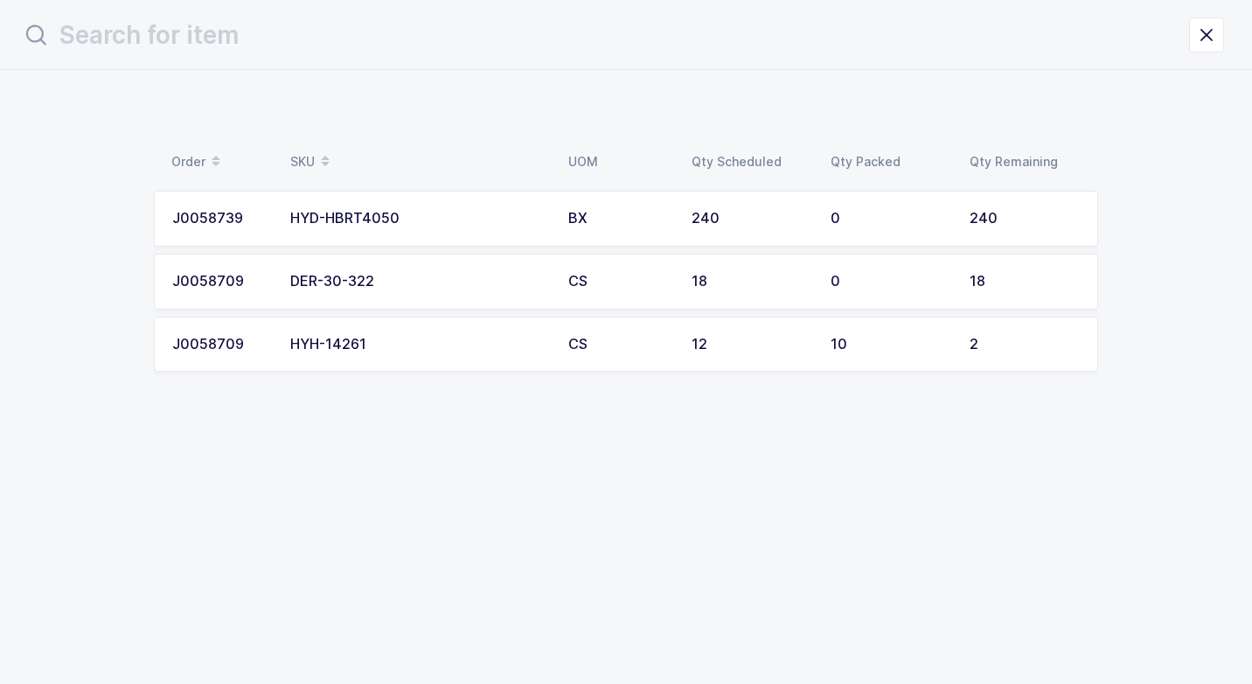
click at [466, 288] on div "DER-30-322" at bounding box center [418, 282] width 257 height 16
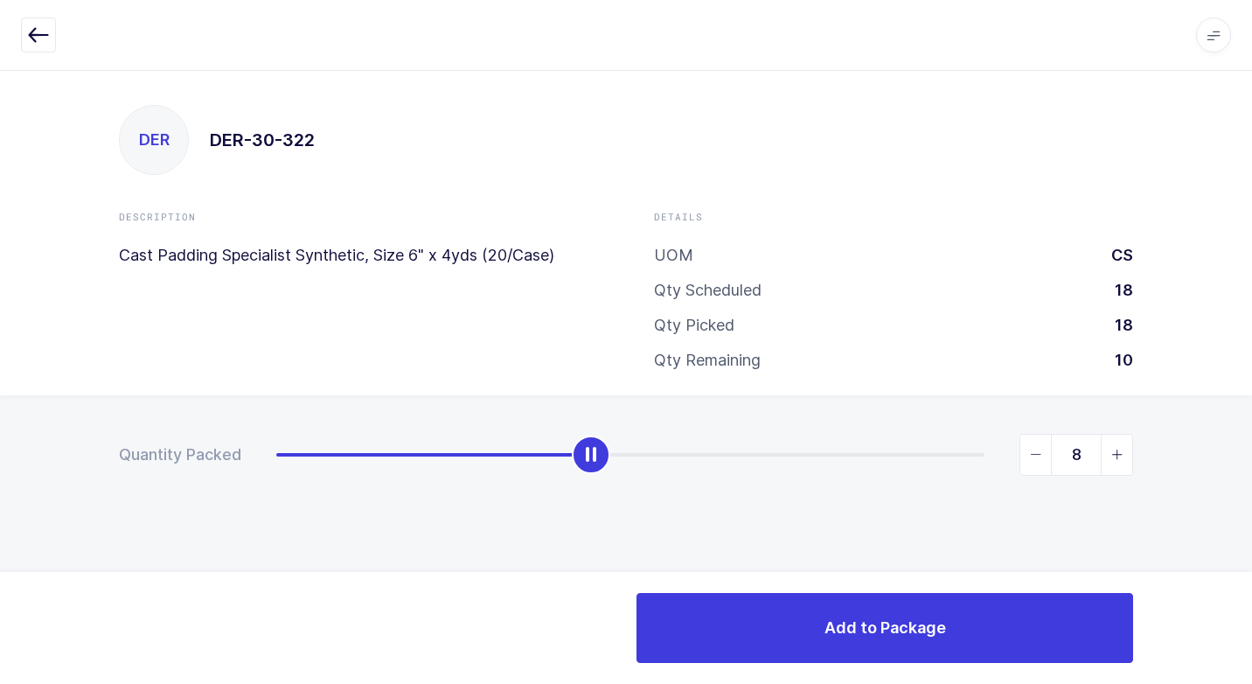
type input "9"
drag, startPoint x: 278, startPoint y: 462, endPoint x: 617, endPoint y: 466, distance: 338.5
click at [617, 466] on div "slider between 0 and 18" at bounding box center [630, 455] width 38 height 38
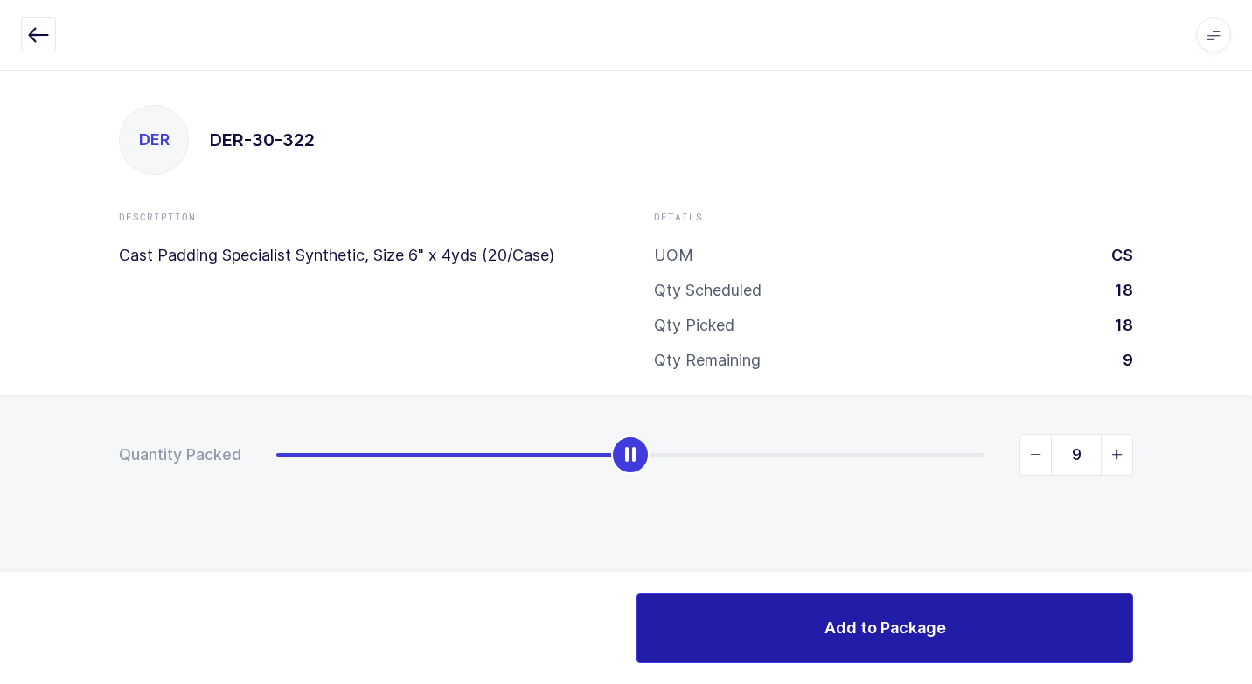
click at [842, 627] on span "Add to Package" at bounding box center [886, 628] width 122 height 22
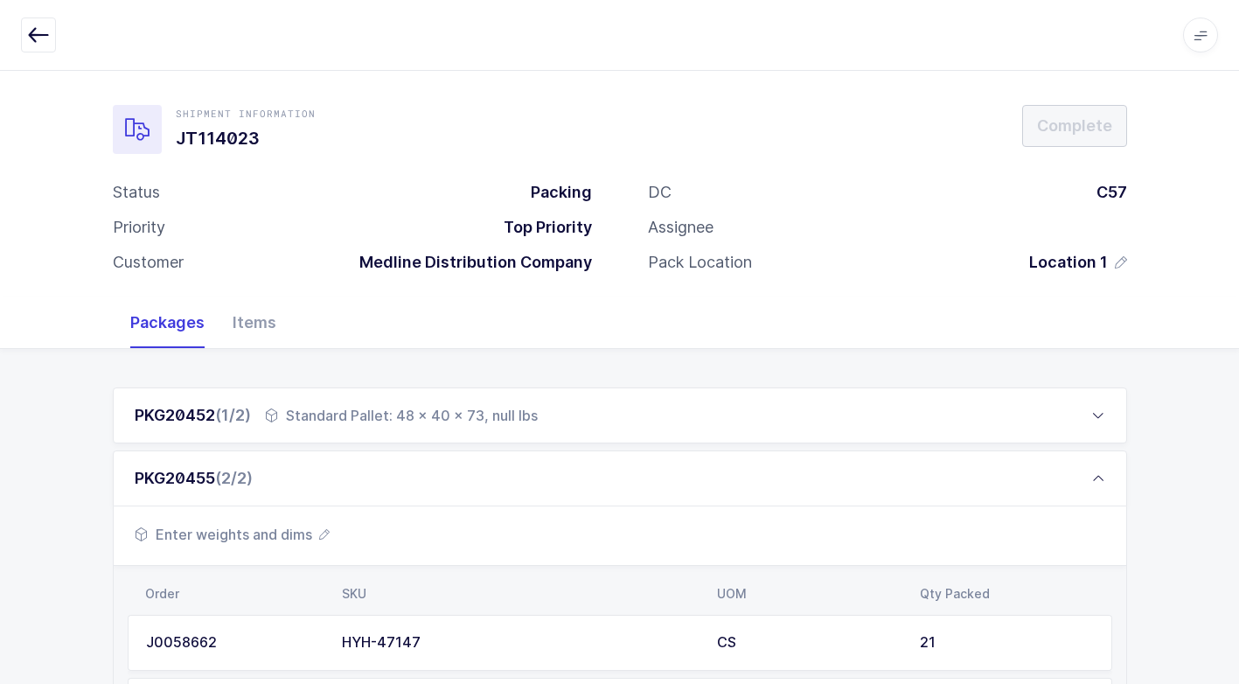
click at [299, 540] on span "Enter weights and dims" at bounding box center [232, 534] width 195 height 21
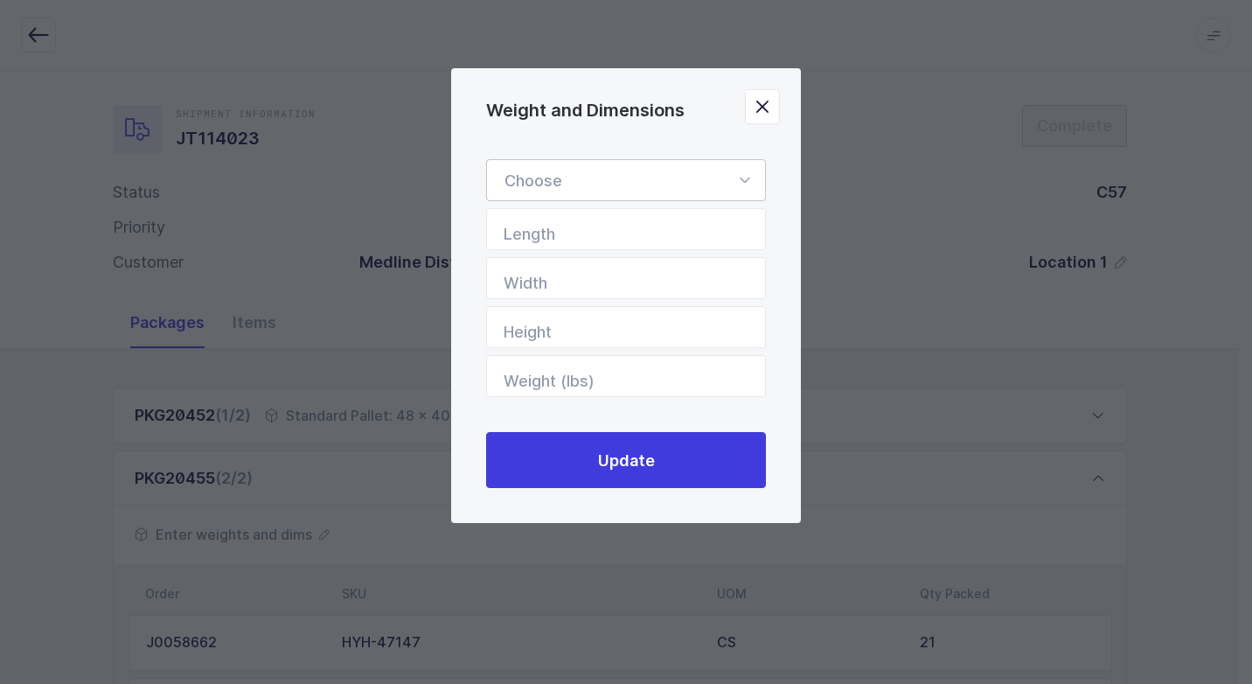
click at [742, 177] on icon "Weight and Dimensions" at bounding box center [745, 180] width 22 height 42
drag, startPoint x: 623, startPoint y: 235, endPoint x: 610, endPoint y: 245, distance: 15.6
click at [622, 236] on li "Standard Pallet" at bounding box center [632, 230] width 277 height 33
type input "Standard Pallet"
type input "48"
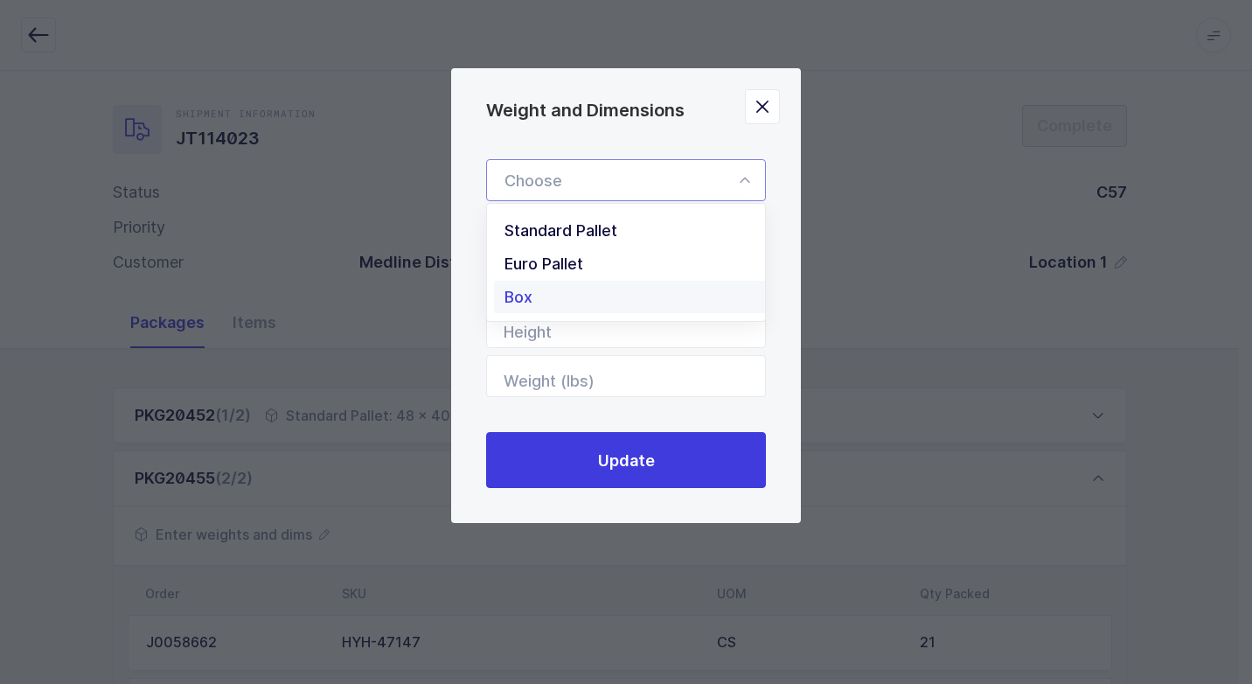
type input "40"
click at [720, 338] on input "Height" at bounding box center [626, 327] width 280 height 42
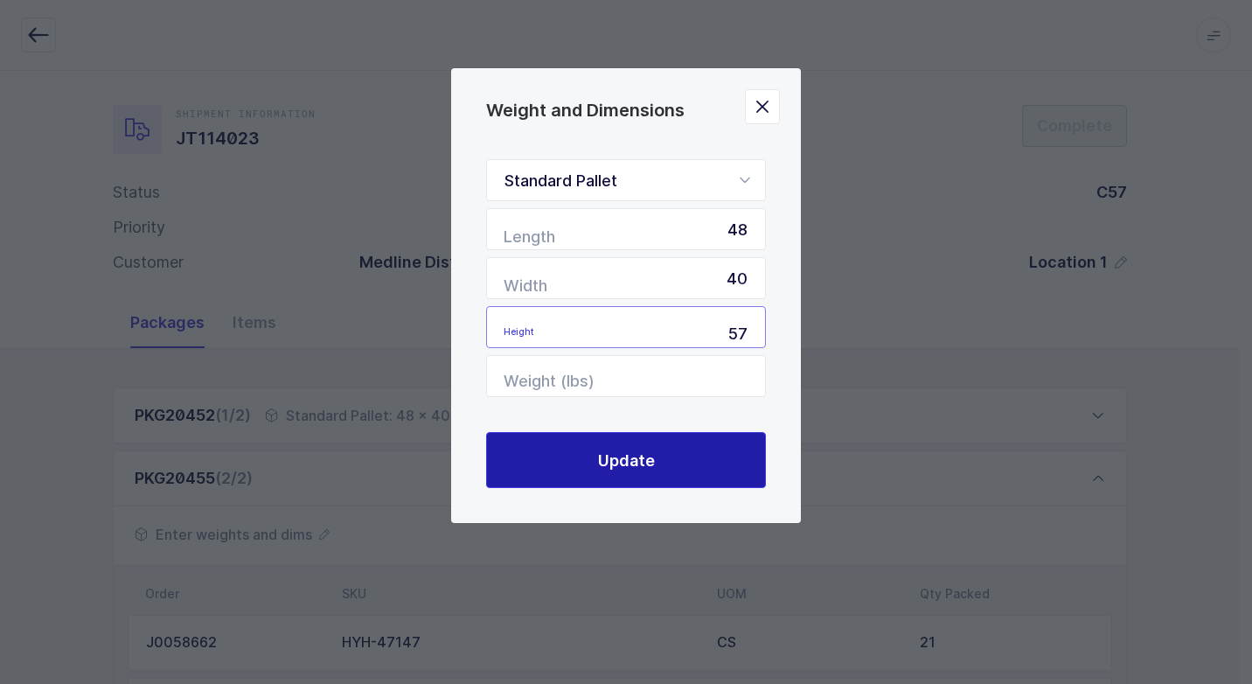
type input "57"
click at [668, 464] on button "Update" at bounding box center [626, 460] width 280 height 56
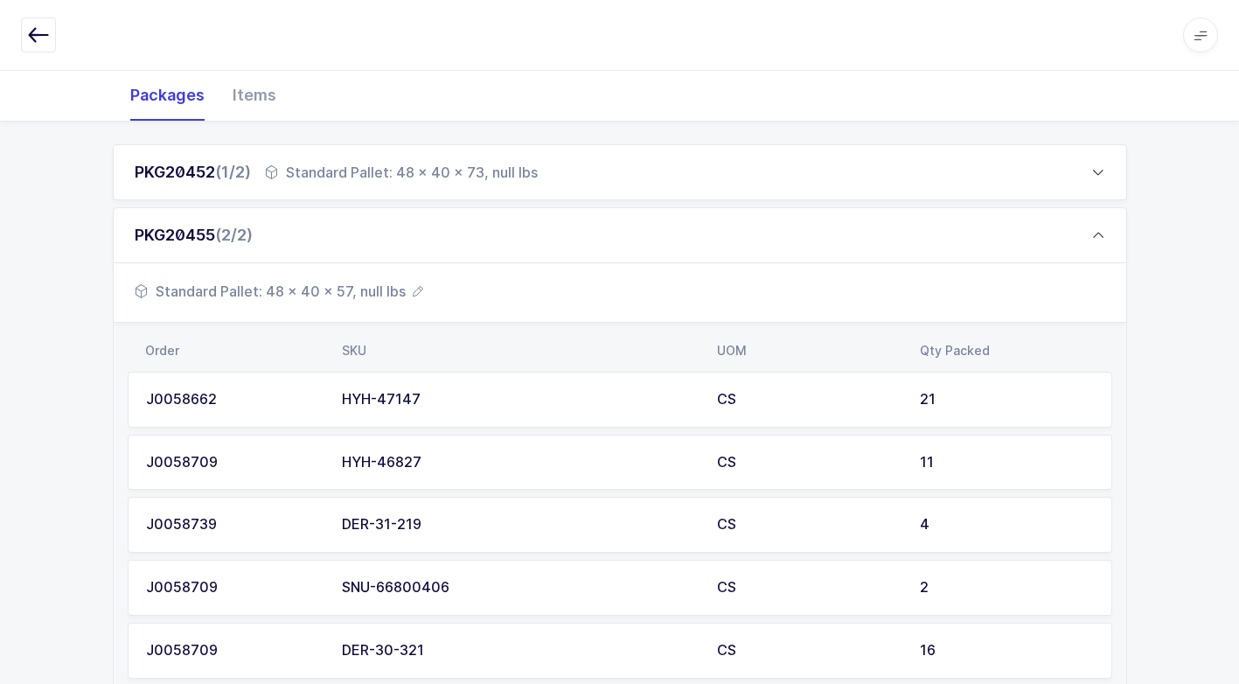
scroll to position [510, 0]
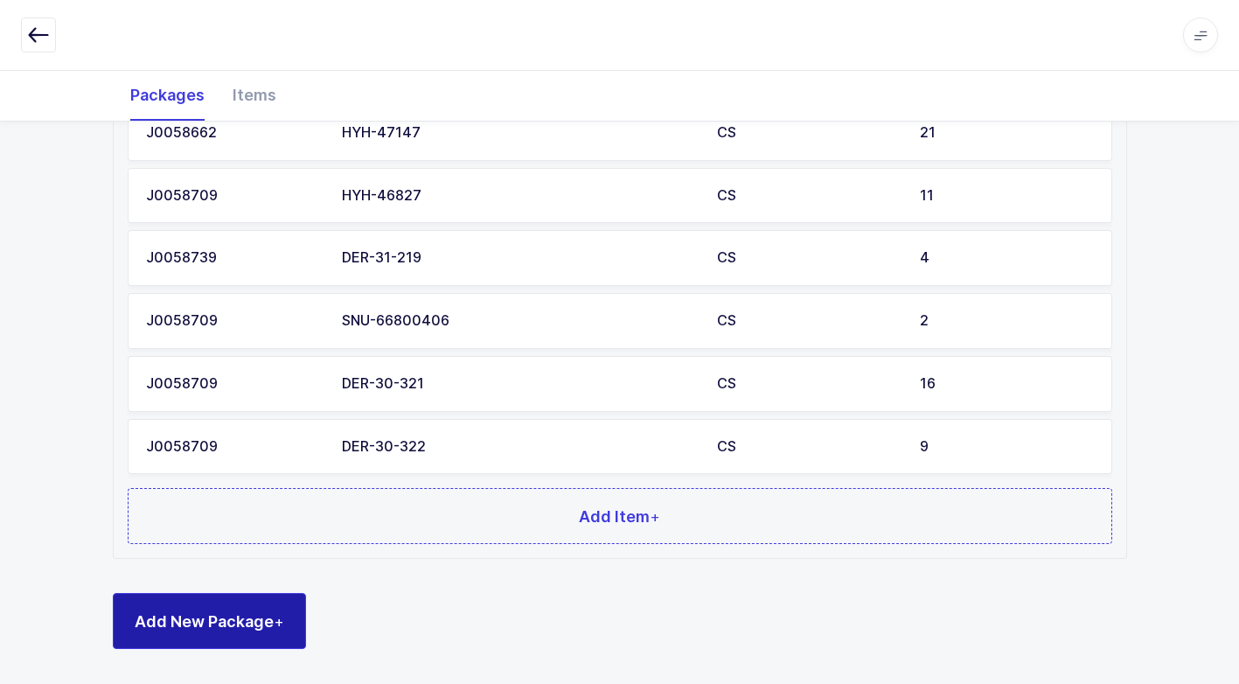
click at [270, 611] on span "Add New Package +" at bounding box center [210, 621] width 150 height 22
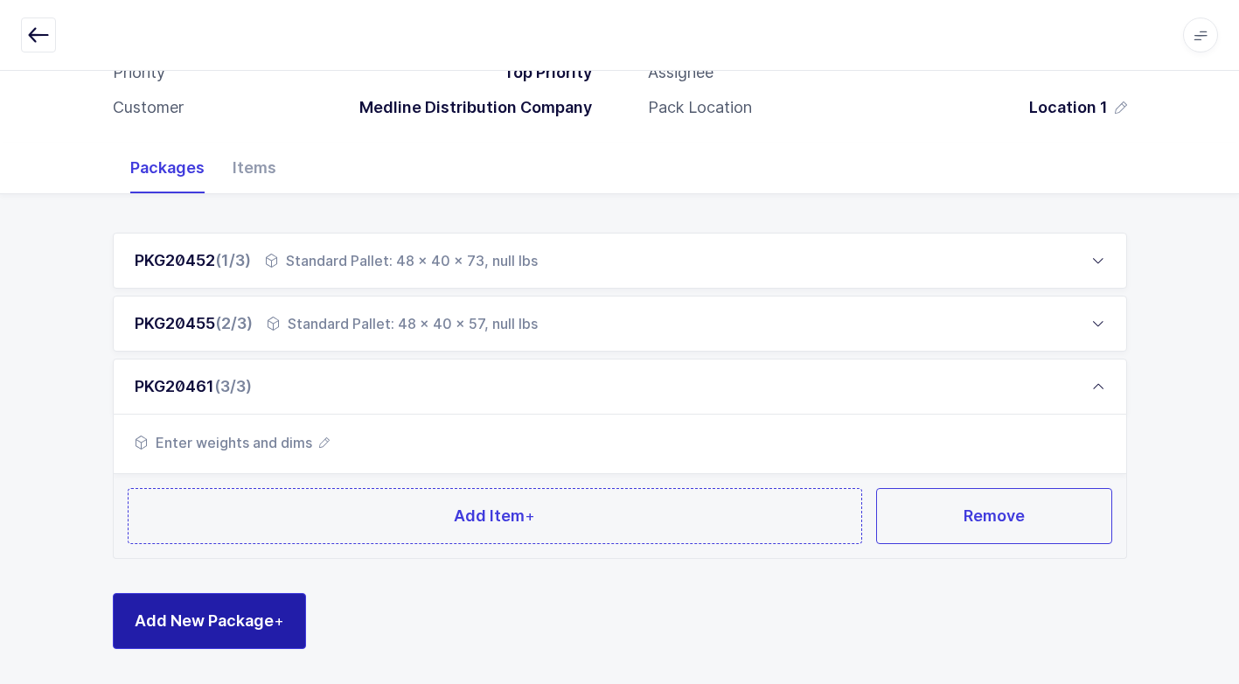
scroll to position [155, 0]
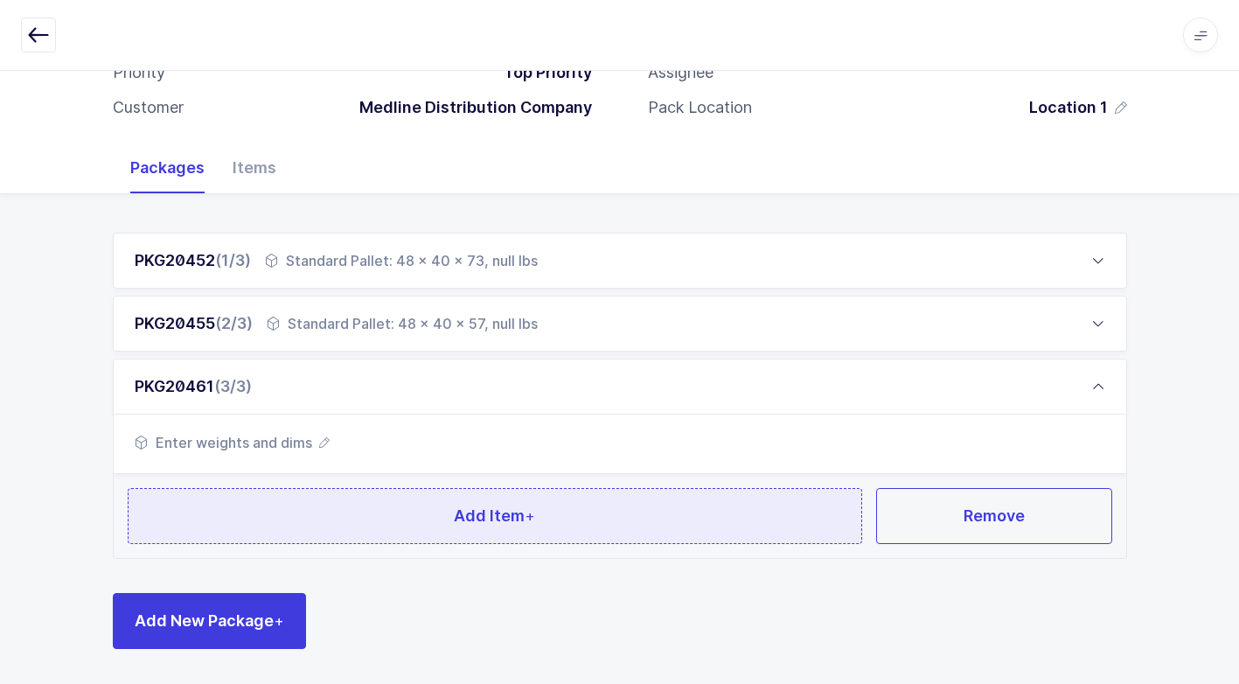
click at [405, 526] on button "Add Item +" at bounding box center [496, 516] width 736 height 56
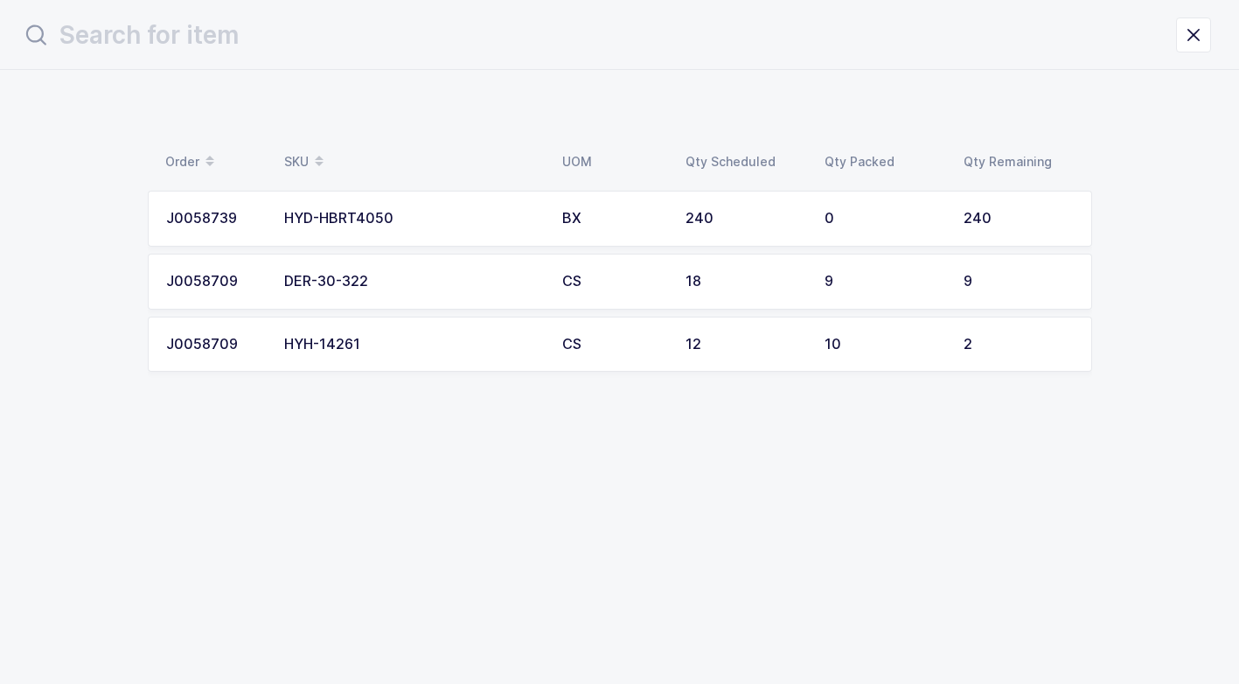
scroll to position [0, 0]
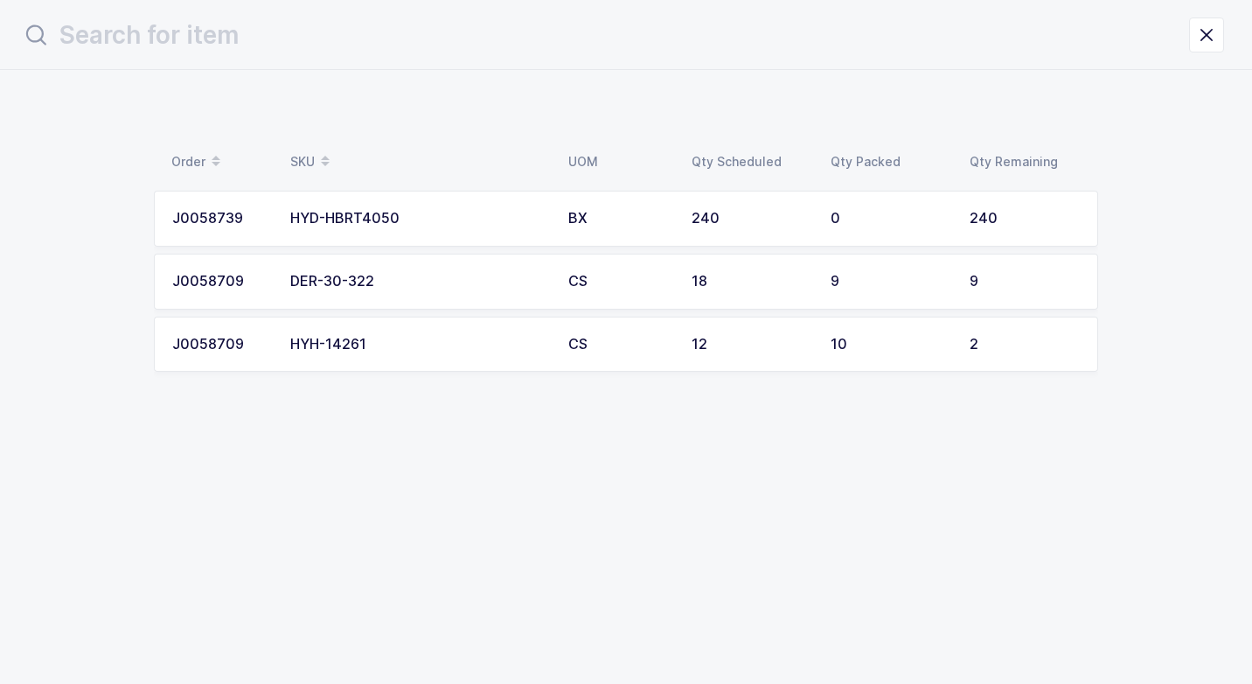
click at [405, 223] on div "HYD-HBRT4050" at bounding box center [418, 219] width 257 height 16
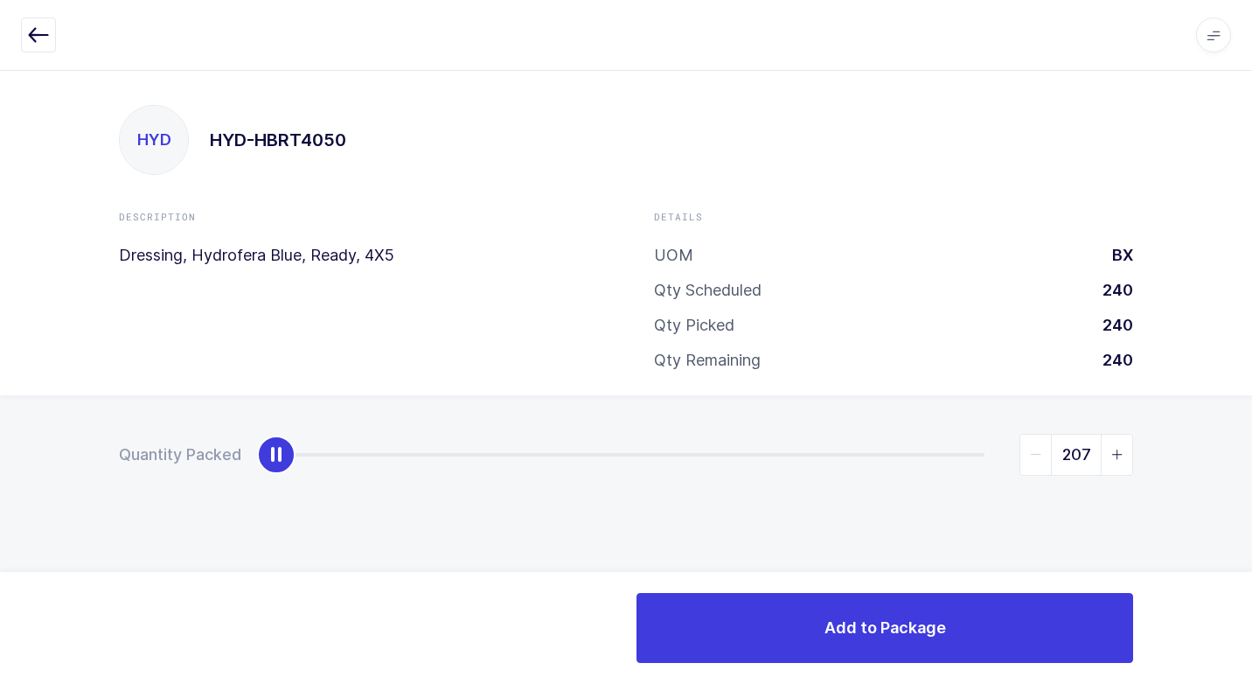
type input "240"
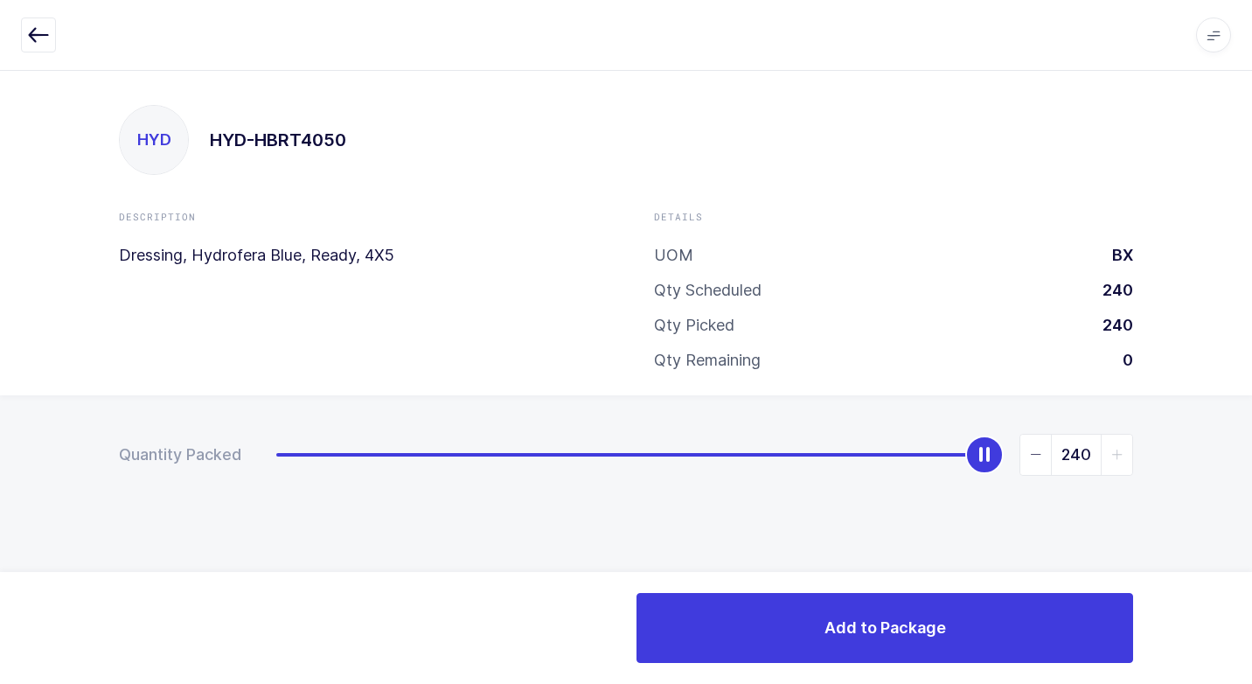
drag, startPoint x: 275, startPoint y: 454, endPoint x: 983, endPoint y: 553, distance: 714.4
click at [1245, 460] on div "Quantity Packed 240" at bounding box center [626, 515] width 1252 height 241
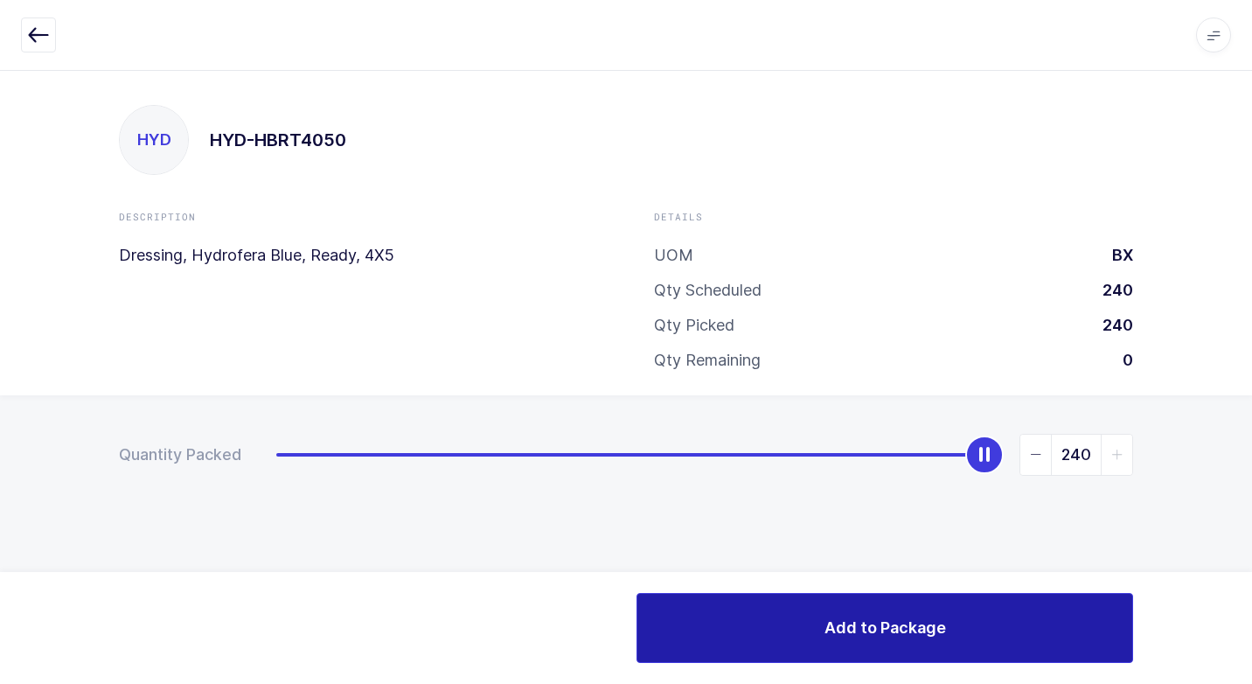
click at [771, 629] on button "Add to Package" at bounding box center [885, 628] width 497 height 70
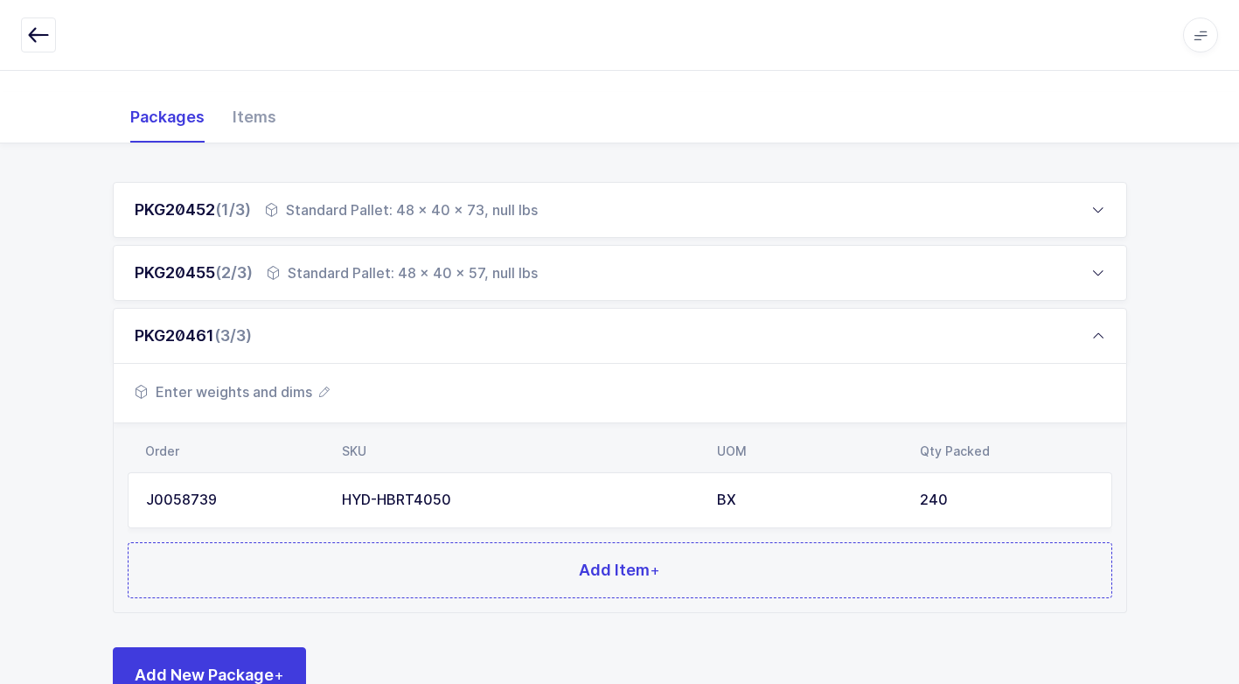
scroll to position [260, 0]
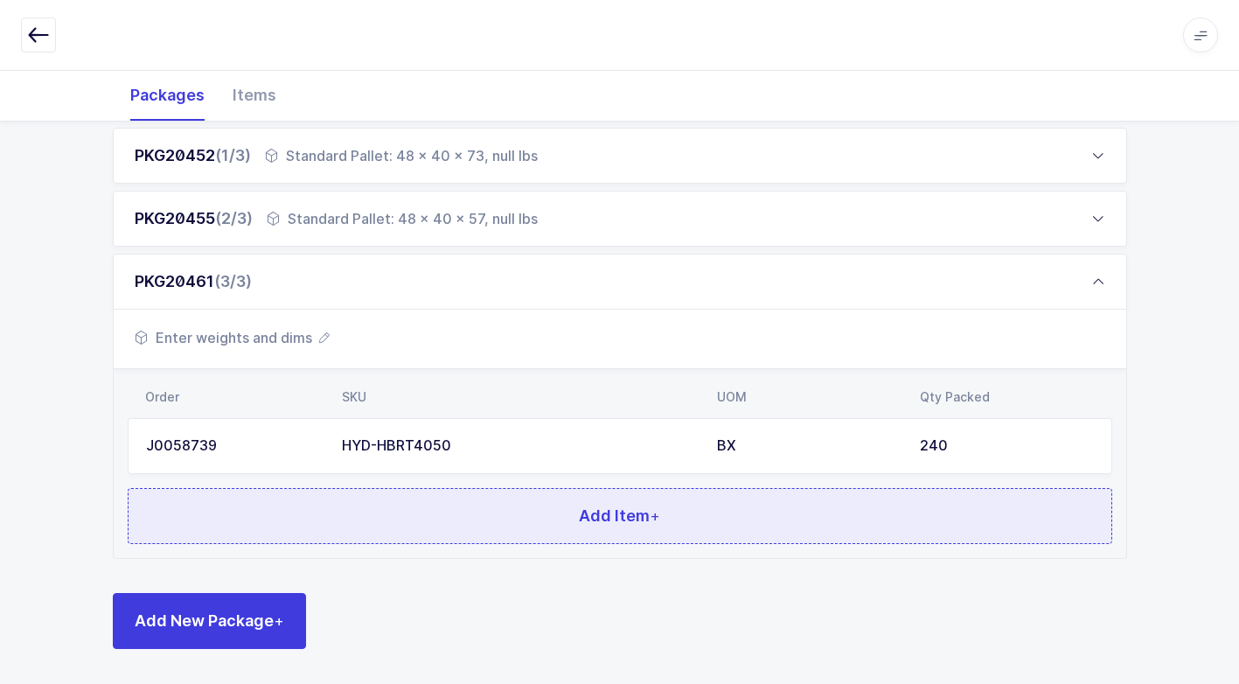
click at [422, 533] on button "Add Item +" at bounding box center [620, 516] width 985 height 56
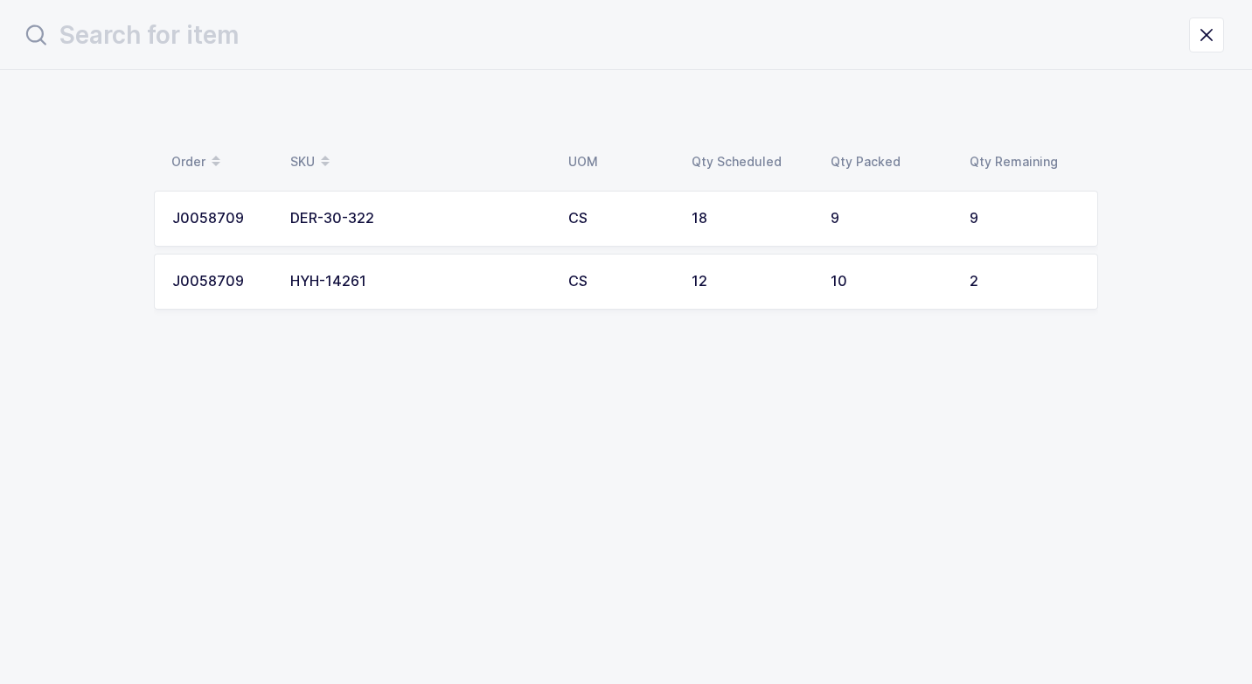
click at [490, 220] on div "DER-30-322" at bounding box center [418, 219] width 257 height 16
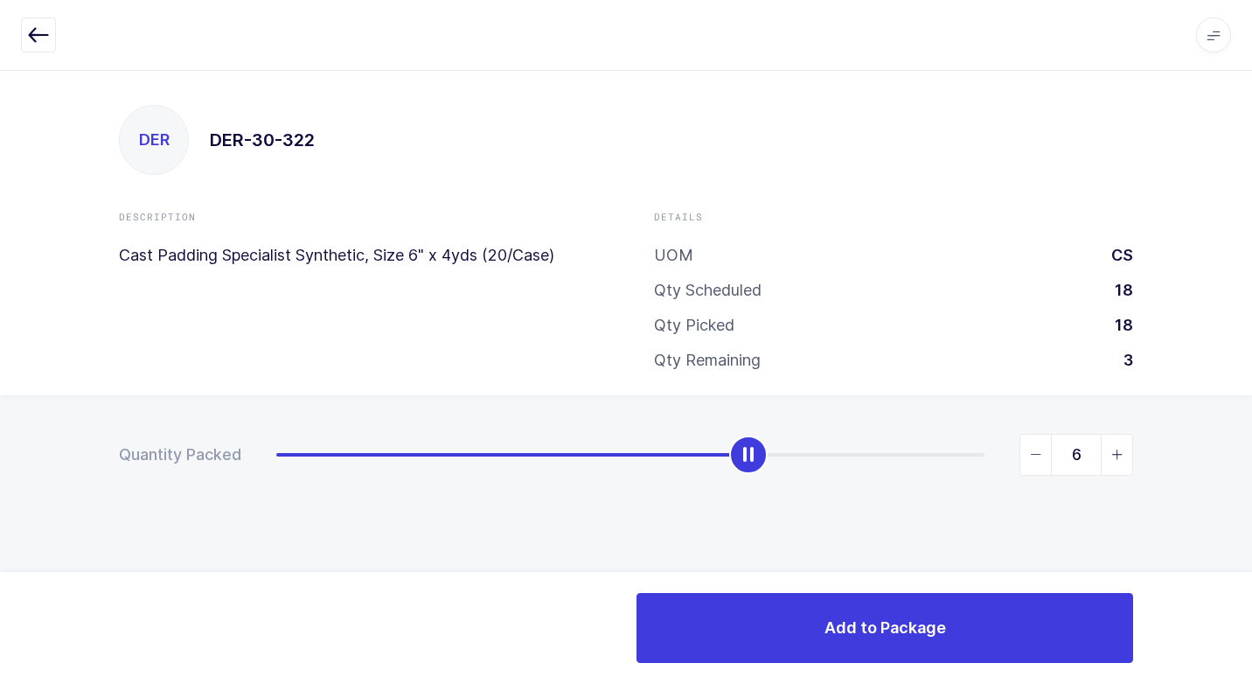
type input "9"
drag, startPoint x: 267, startPoint y: 448, endPoint x: 1255, endPoint y: 547, distance: 993.3
click at [1251, 547] on html "Apps Core Warehouse Admin Mission Control Purchasing Juan W. Logout Account Jua…" at bounding box center [626, 342] width 1252 height 684
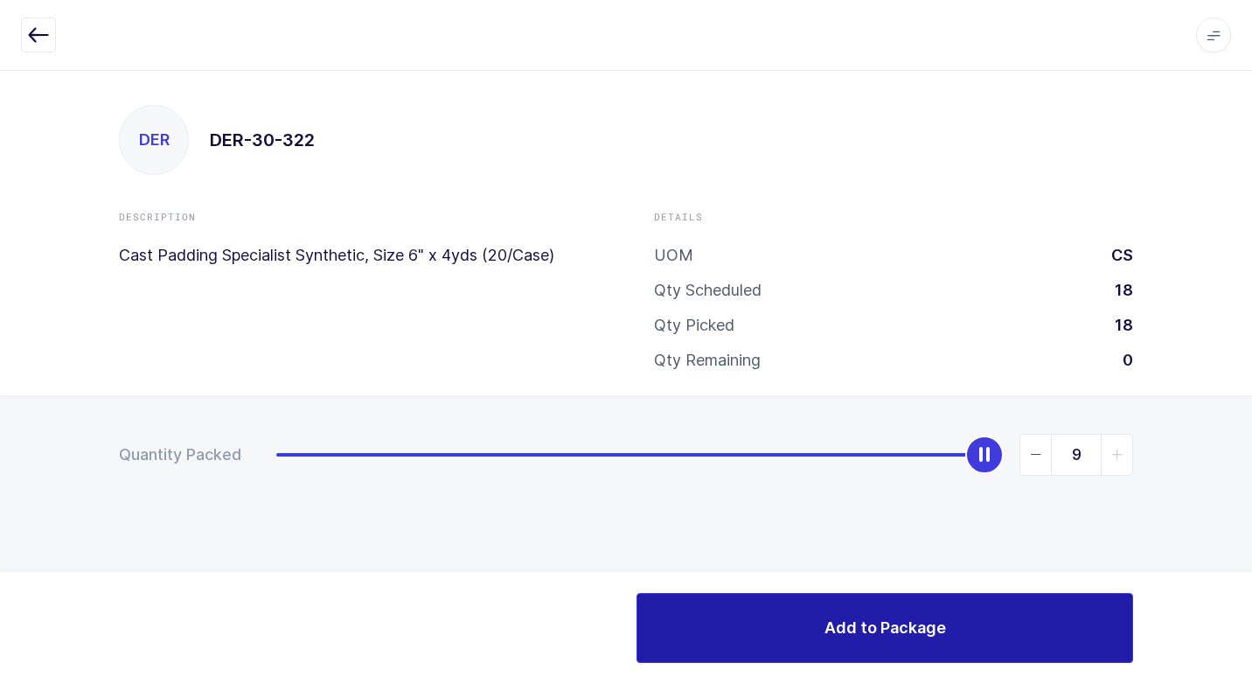
click at [845, 637] on span "Add to Package" at bounding box center [886, 628] width 122 height 22
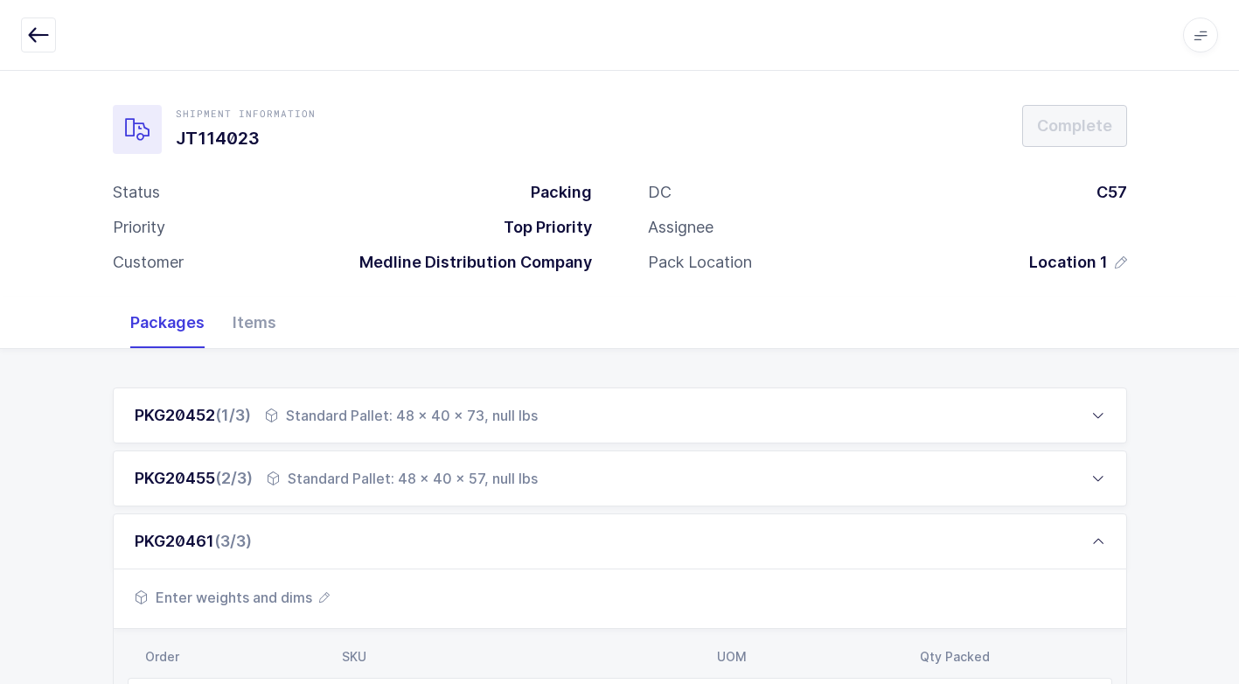
scroll to position [322, 0]
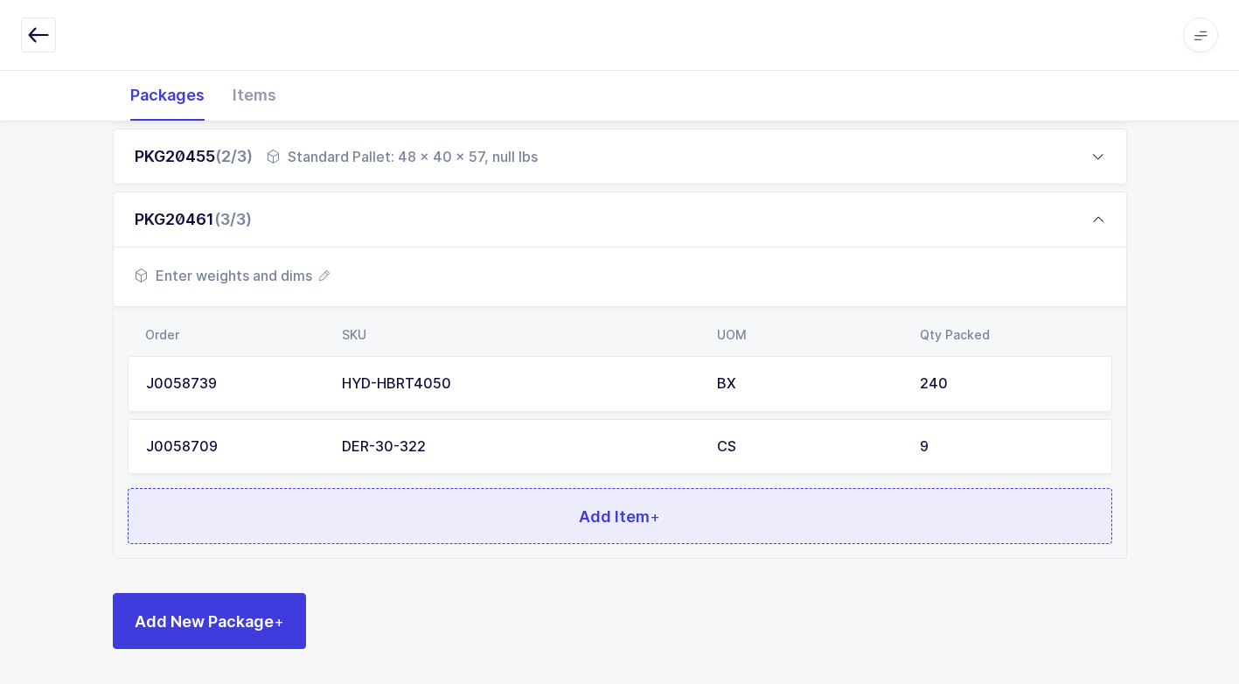
click at [408, 529] on button "Add Item +" at bounding box center [620, 516] width 985 height 56
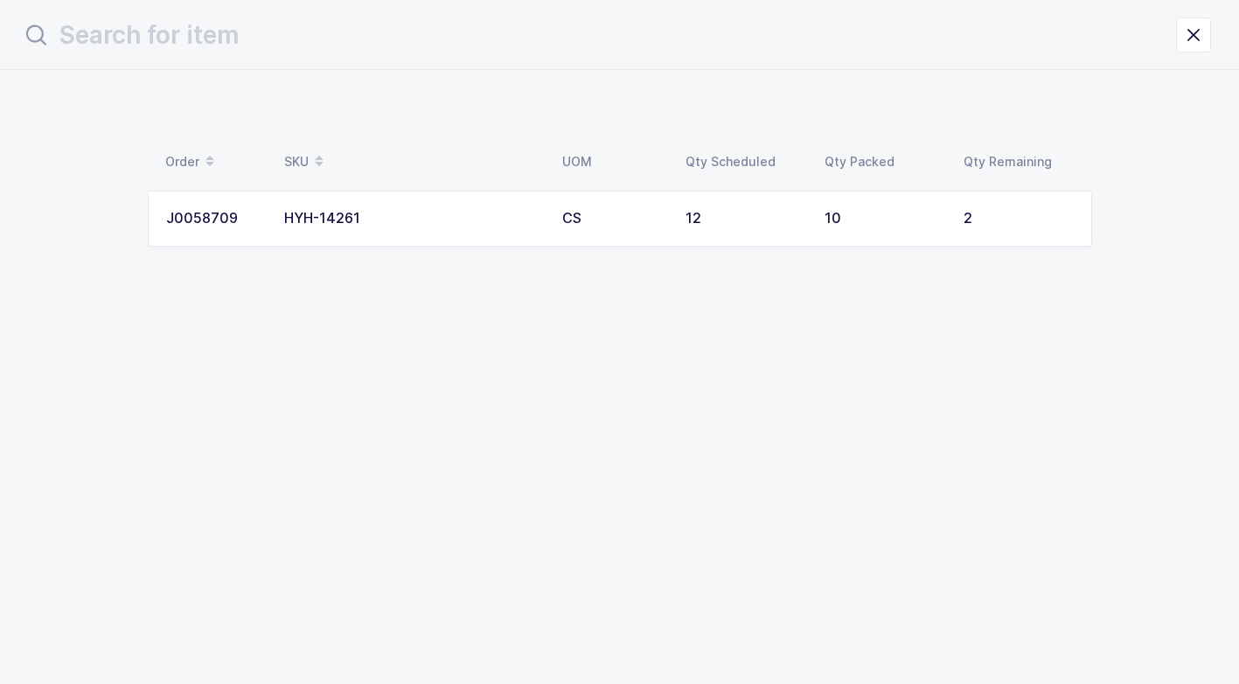
scroll to position [0, 0]
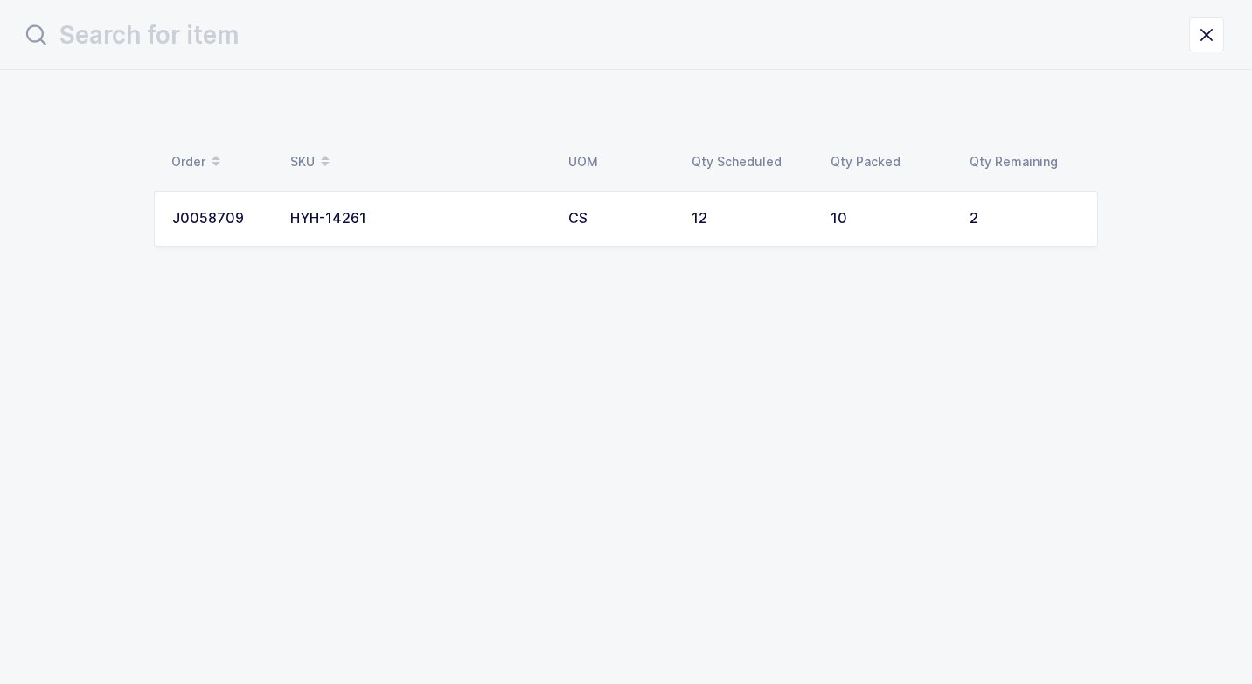
click at [541, 220] on td "HYH-14261" at bounding box center [419, 219] width 278 height 56
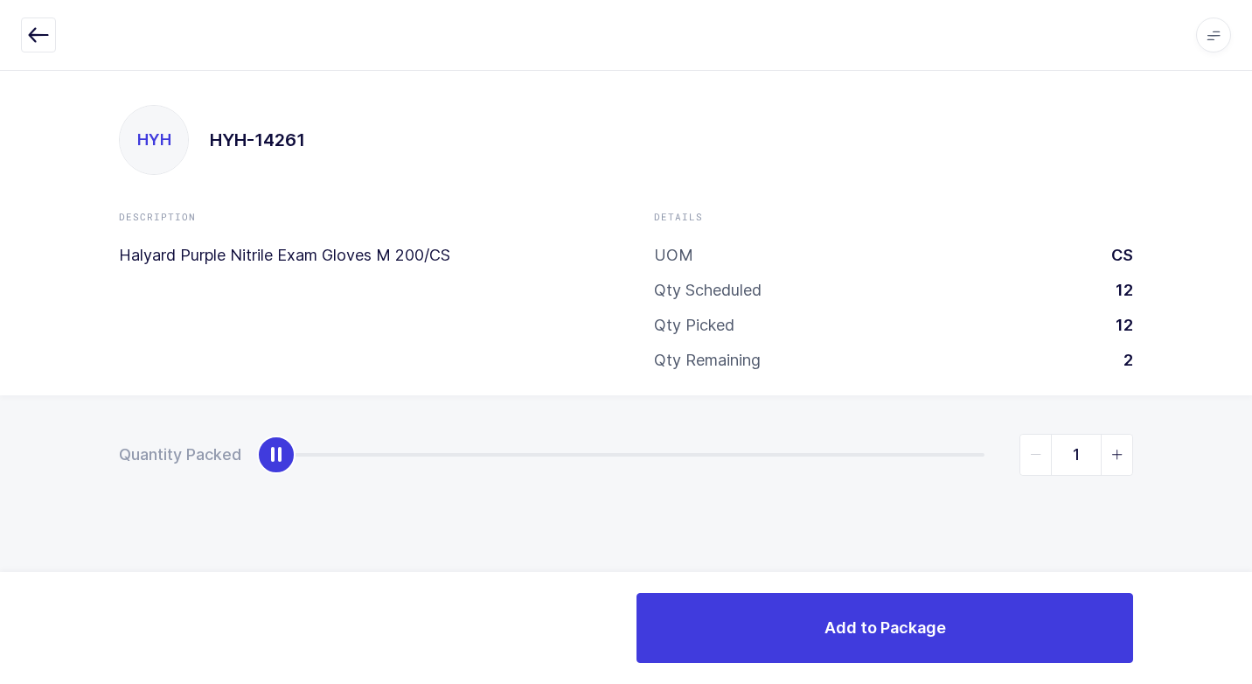
type input "2"
drag, startPoint x: 271, startPoint y: 458, endPoint x: 1035, endPoint y: 538, distance: 767.6
click at [1251, 464] on div "Quantity Packed 2" at bounding box center [626, 515] width 1252 height 241
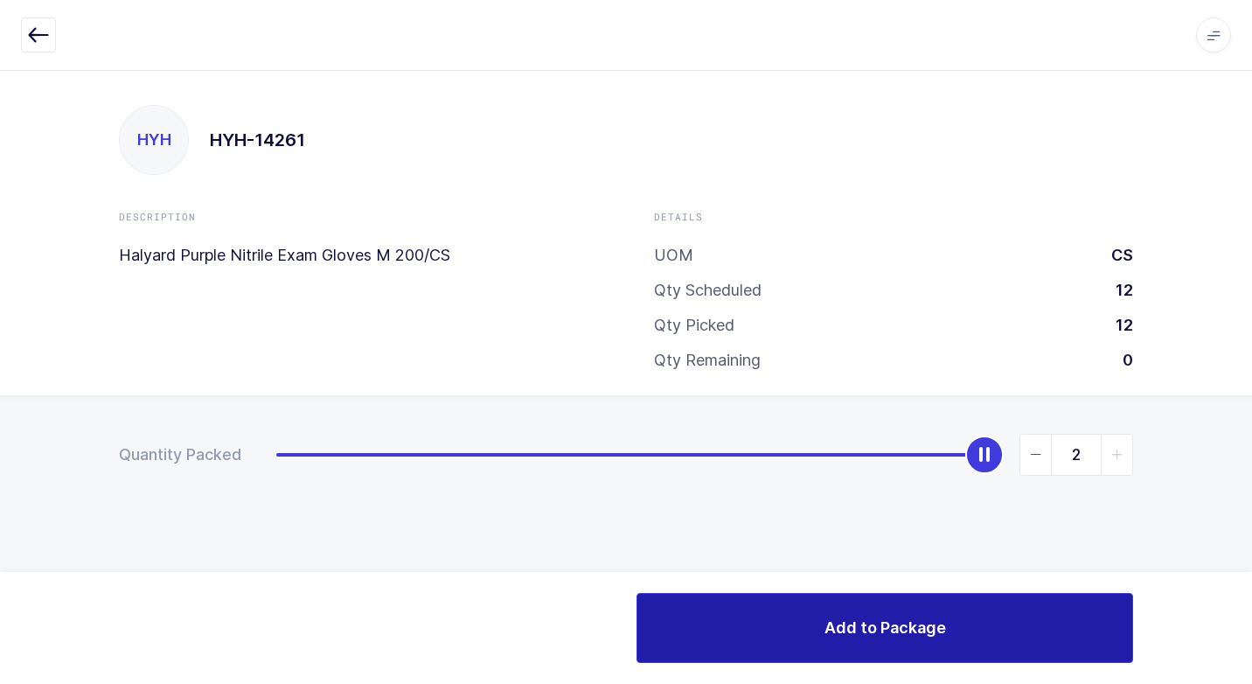
drag, startPoint x: 772, startPoint y: 640, endPoint x: 715, endPoint y: 650, distance: 58.5
click at [770, 640] on button "Add to Package" at bounding box center [885, 628] width 497 height 70
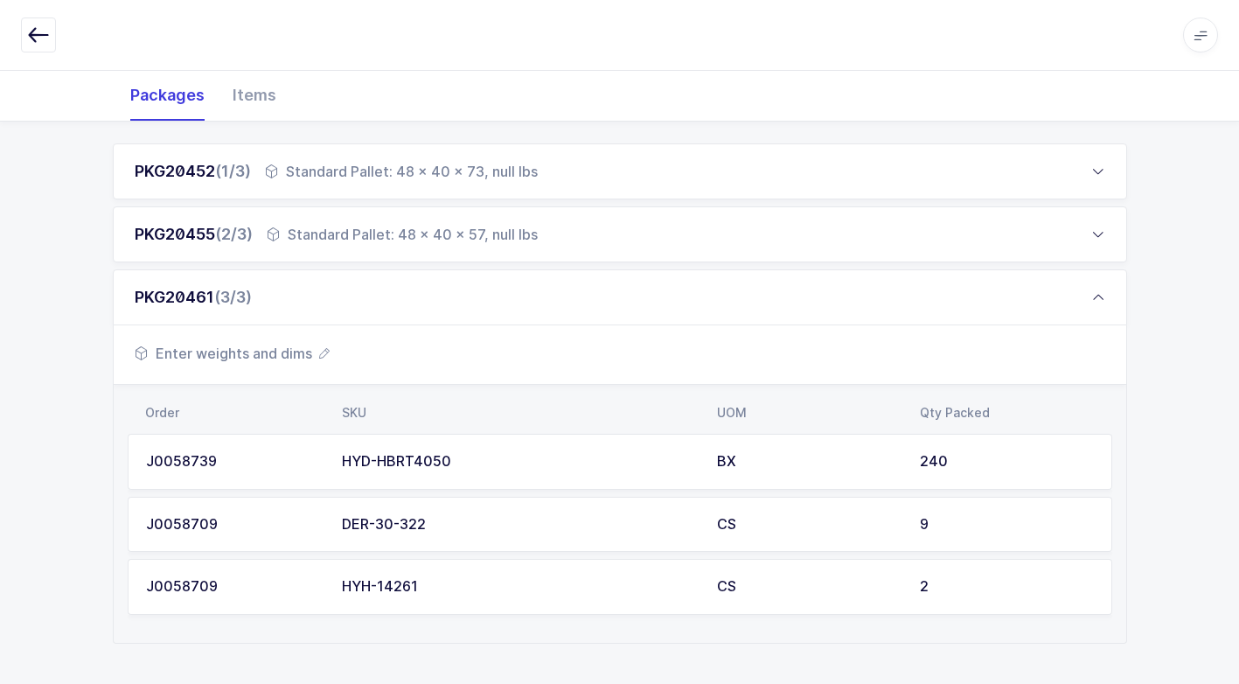
scroll to position [273, 0]
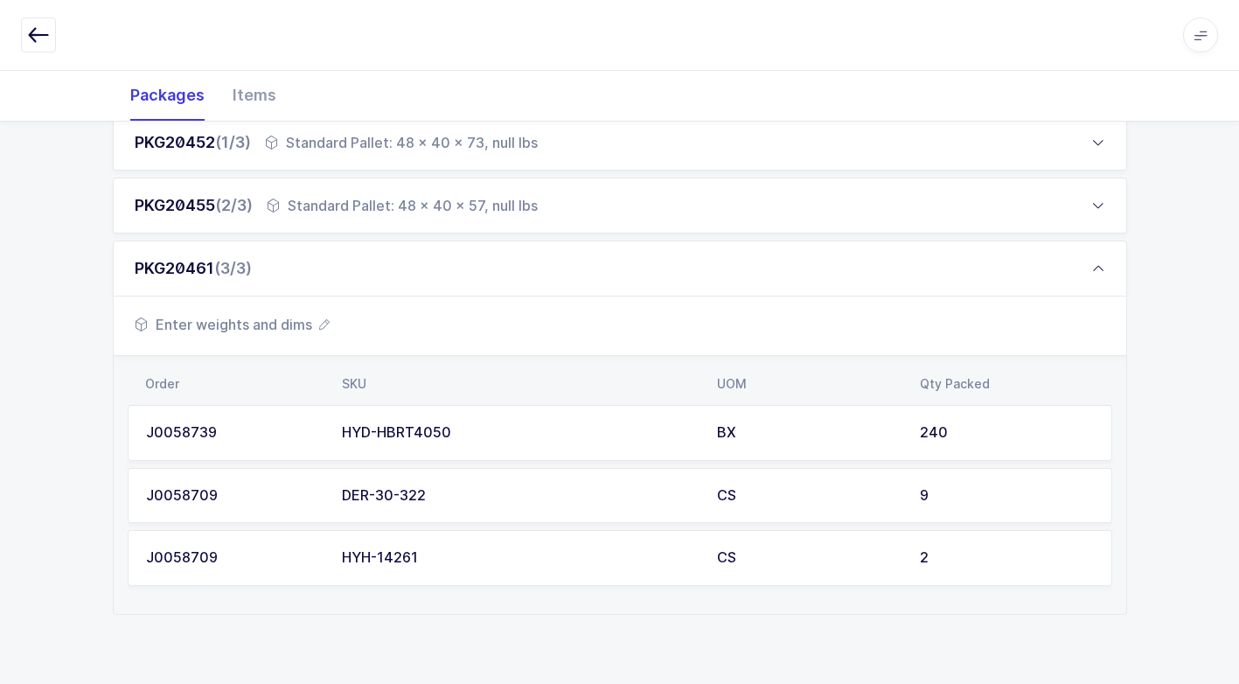
click at [290, 330] on span "Enter weights and dims" at bounding box center [232, 324] width 195 height 21
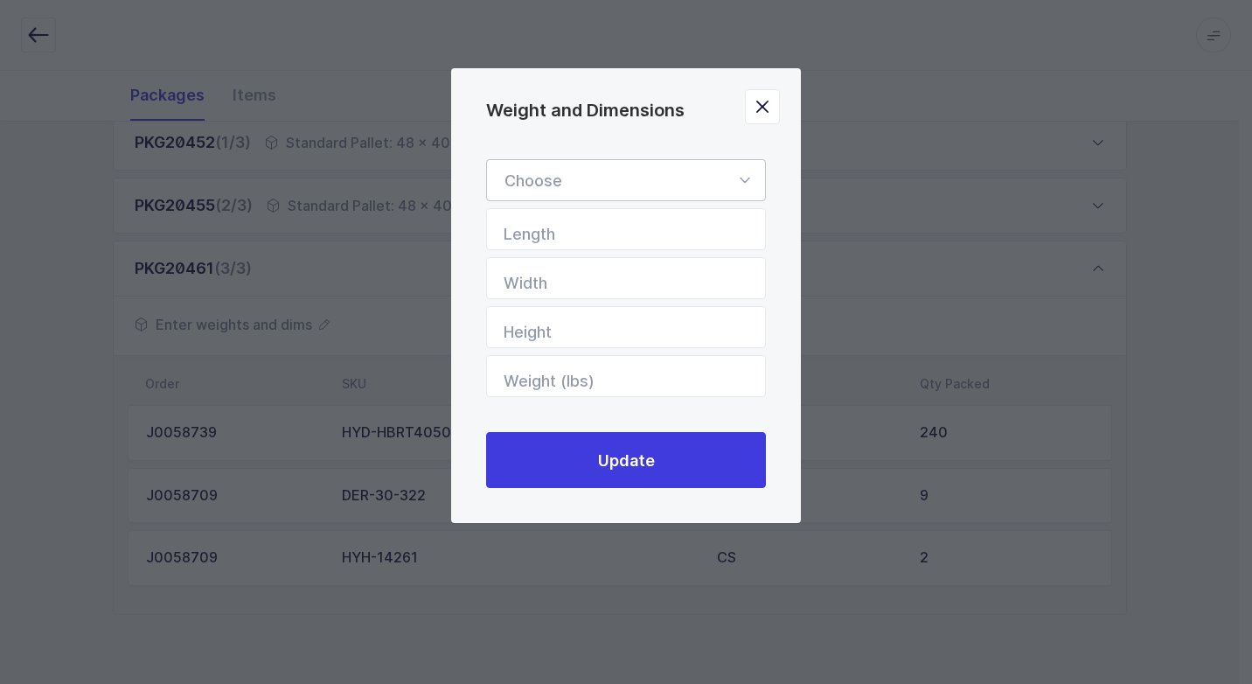
click at [750, 166] on icon "Weight and Dimensions" at bounding box center [745, 180] width 22 height 42
drag, startPoint x: 617, startPoint y: 241, endPoint x: 585, endPoint y: 223, distance: 36.0
click at [611, 238] on li "Standard Pallet" at bounding box center [632, 230] width 277 height 33
type input "Standard Pallet"
type input "48"
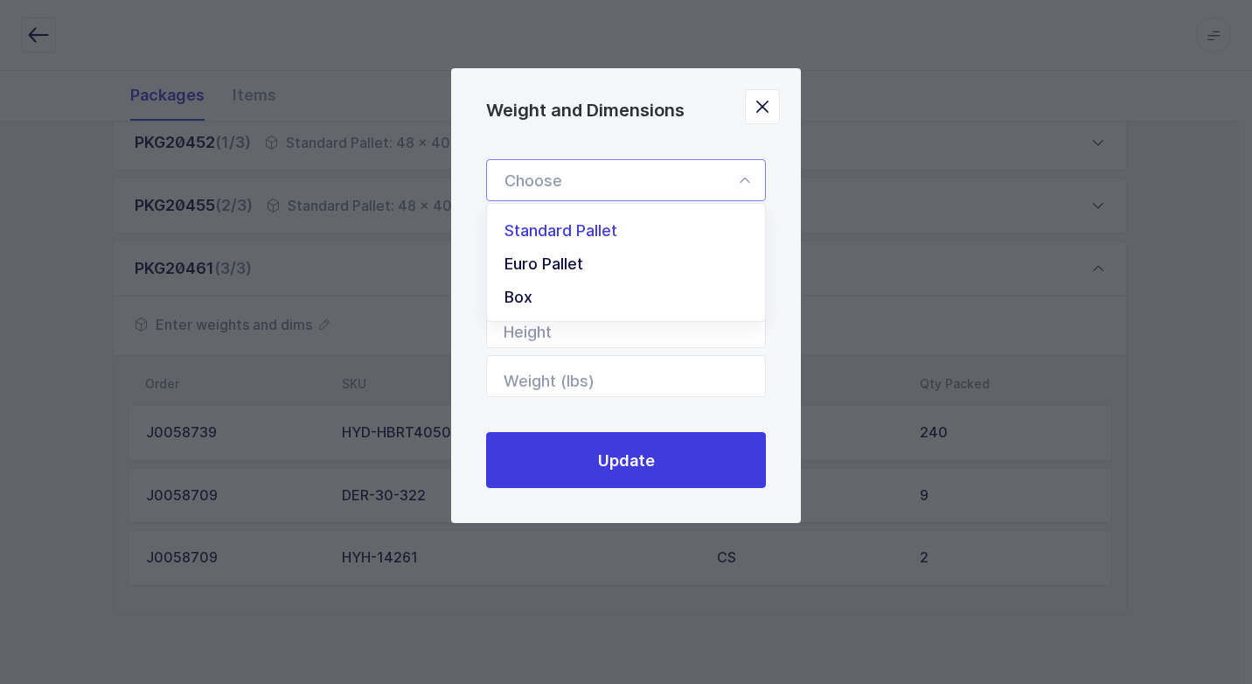
type input "40"
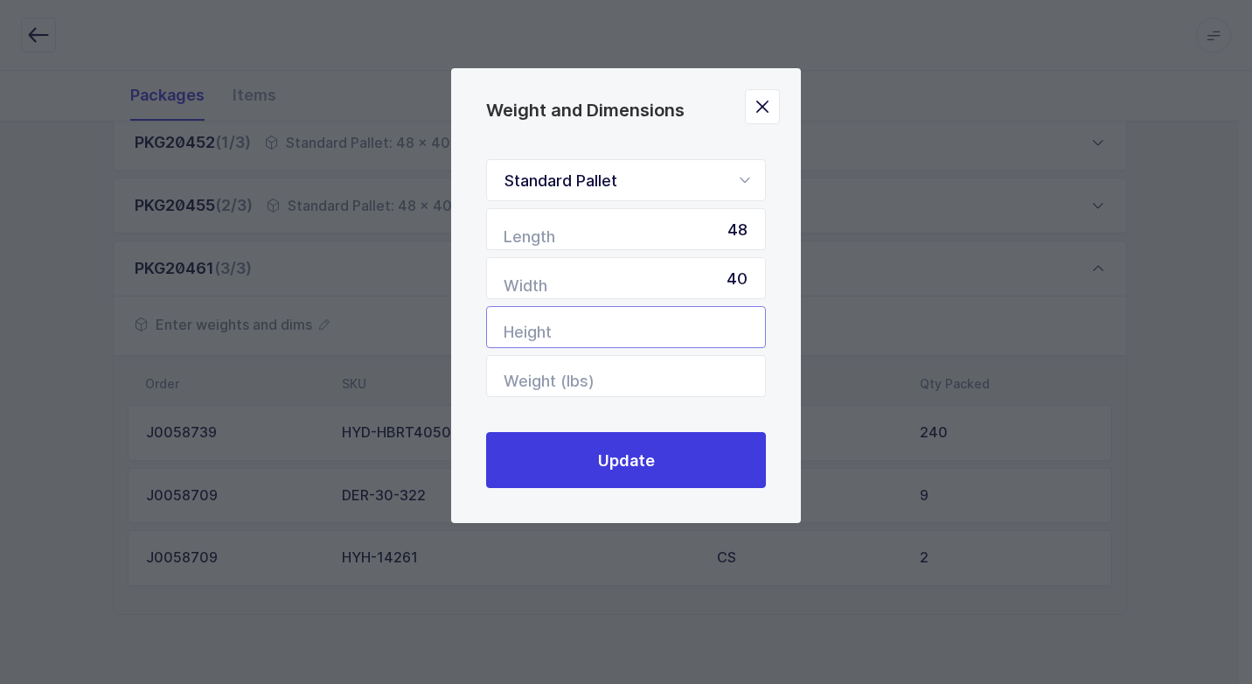
click at [703, 333] on input "Height" at bounding box center [626, 327] width 280 height 42
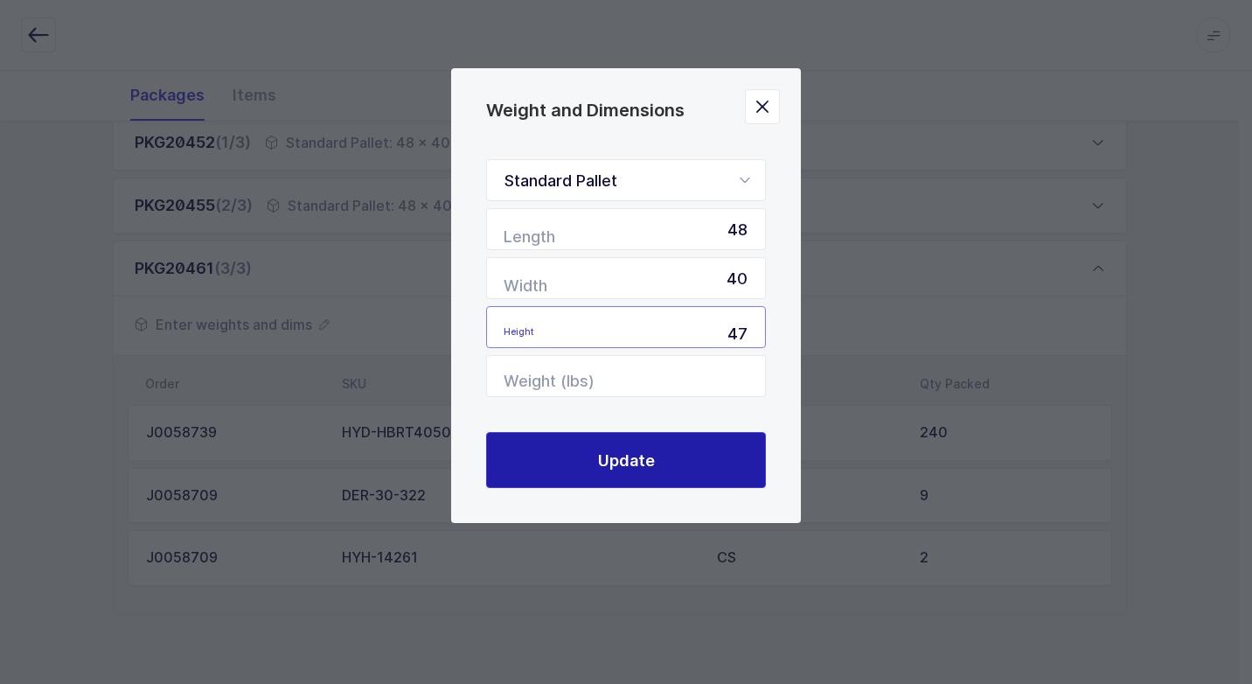
type input "47"
click at [568, 451] on button "Update" at bounding box center [626, 460] width 280 height 56
